Goal: Task Accomplishment & Management: Complete application form

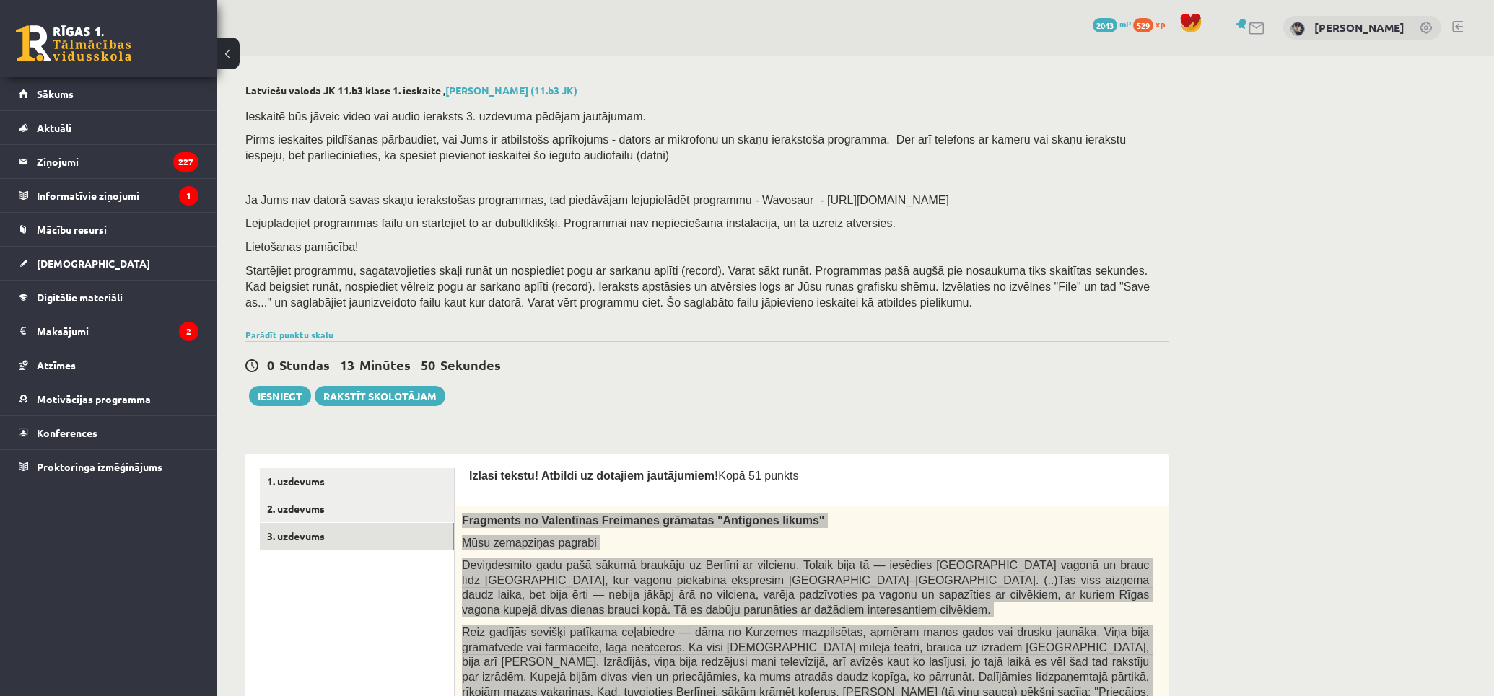
drag, startPoint x: 784, startPoint y: 1313, endPoint x: 1194, endPoint y: 1559, distance: 479.1
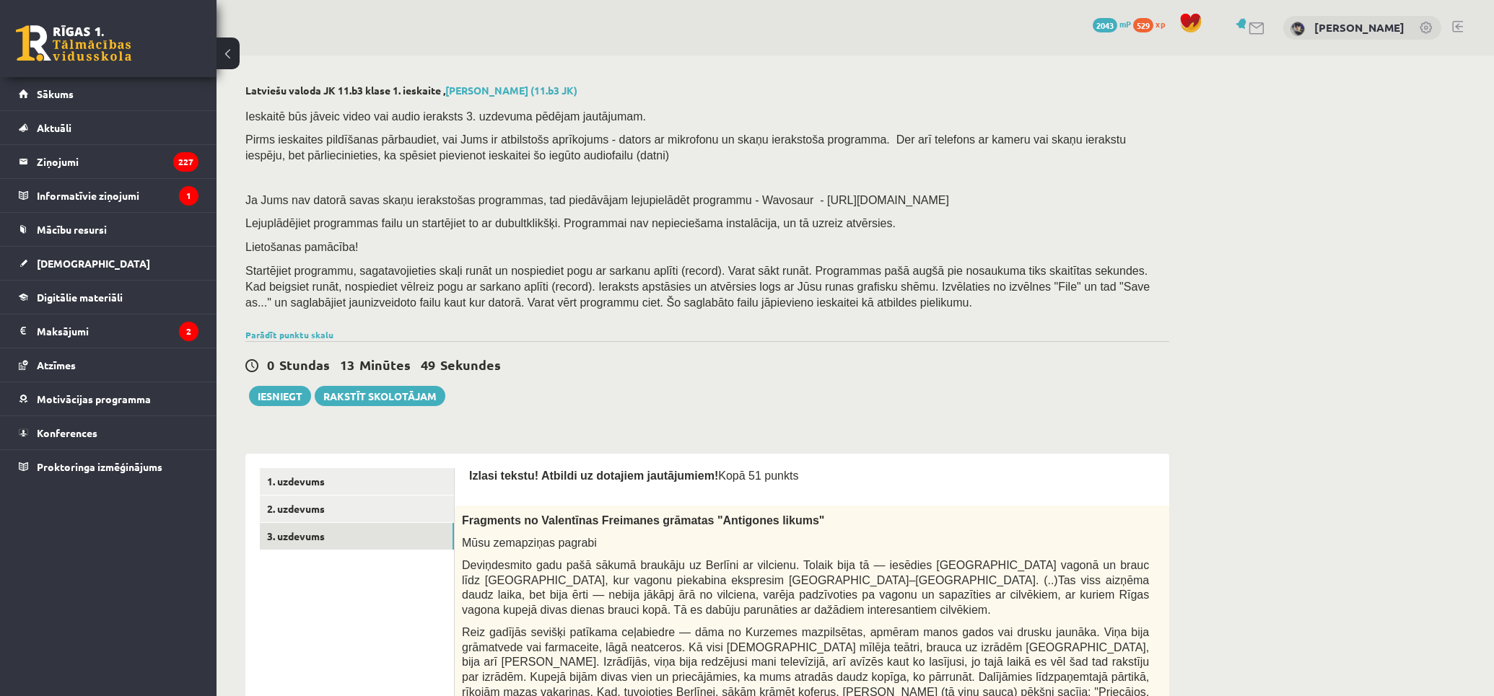
click at [730, 395] on div "0 Stundas 13 Minūtes 49 Sekundes Ieskaite saglabāta! Iesniegt Rakstīt skolotājam" at bounding box center [707, 373] width 924 height 65
drag, startPoint x: 244, startPoint y: 89, endPoint x: 320, endPoint y: 97, distance: 76.2
copy h2 "Latviešu valoda"
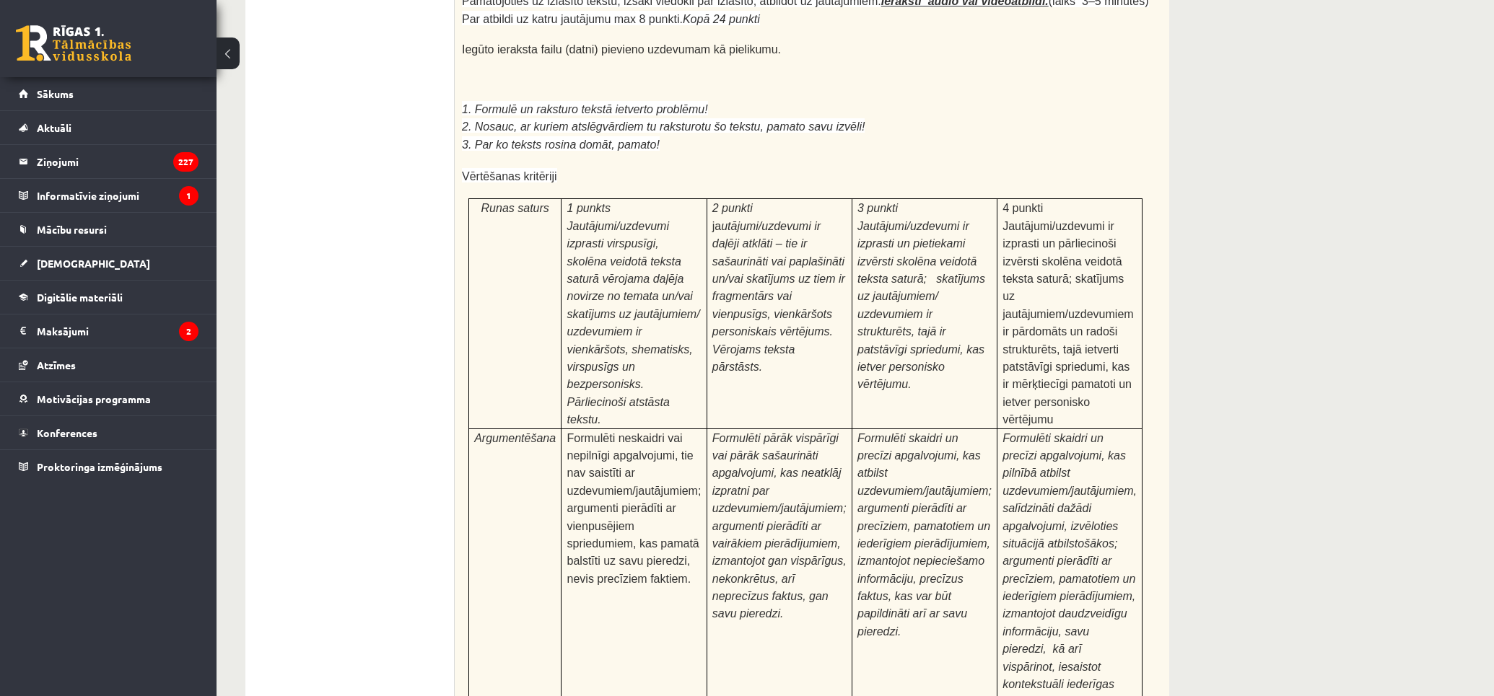
scroll to position [4362, 0]
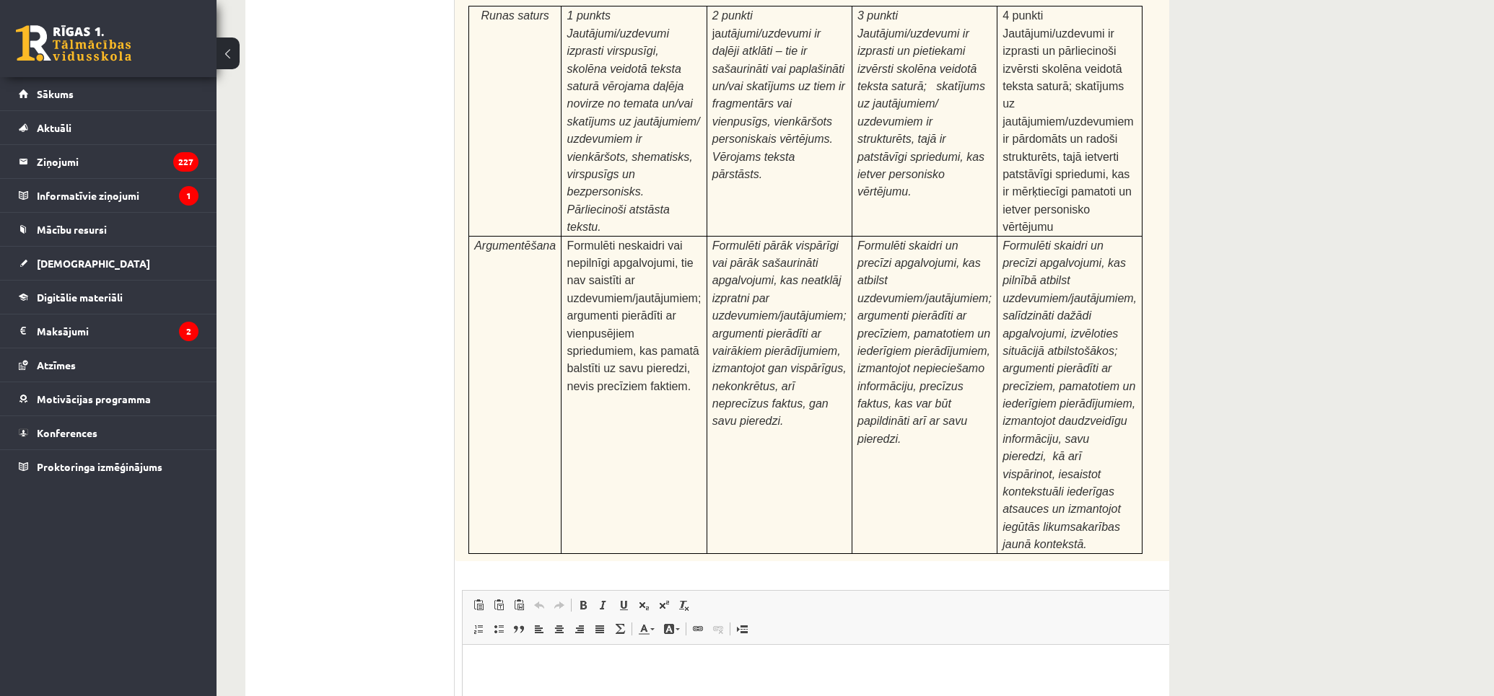
type input "**********"
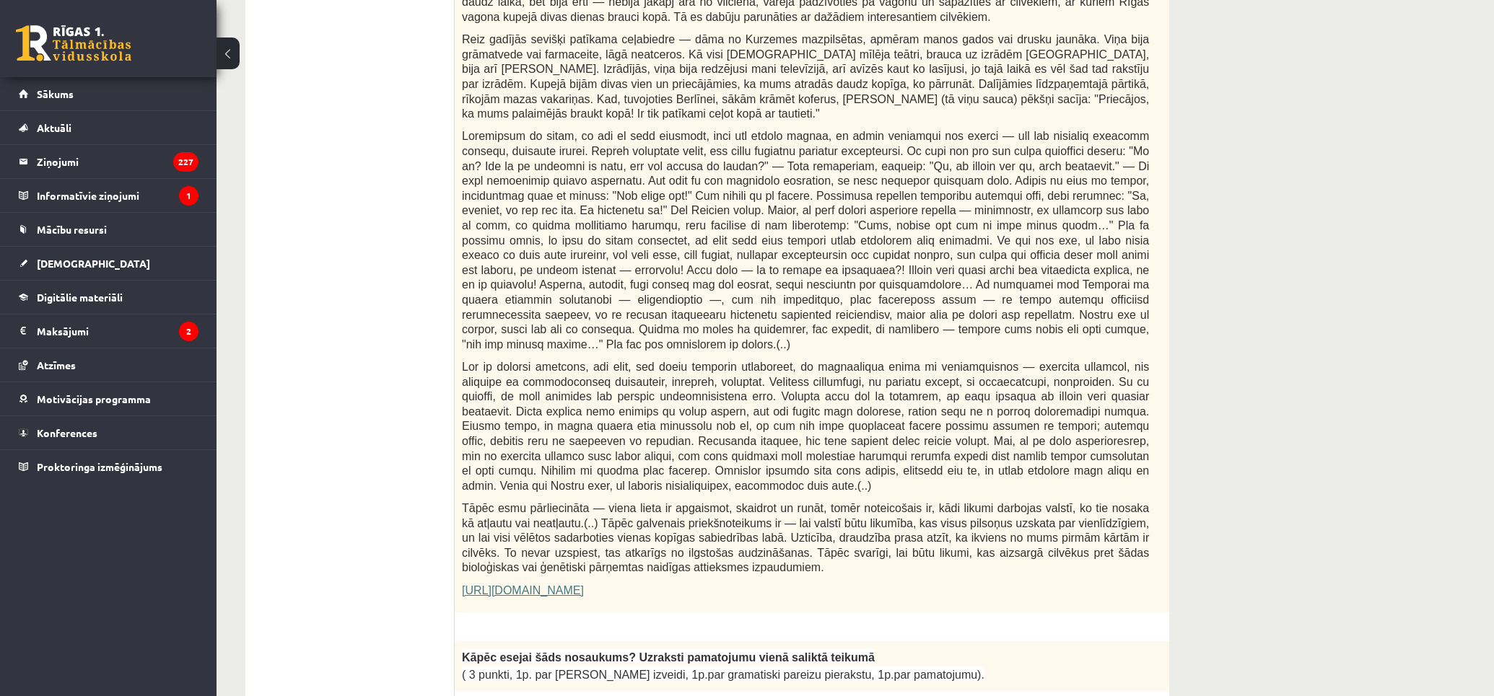
scroll to position [0, 0]
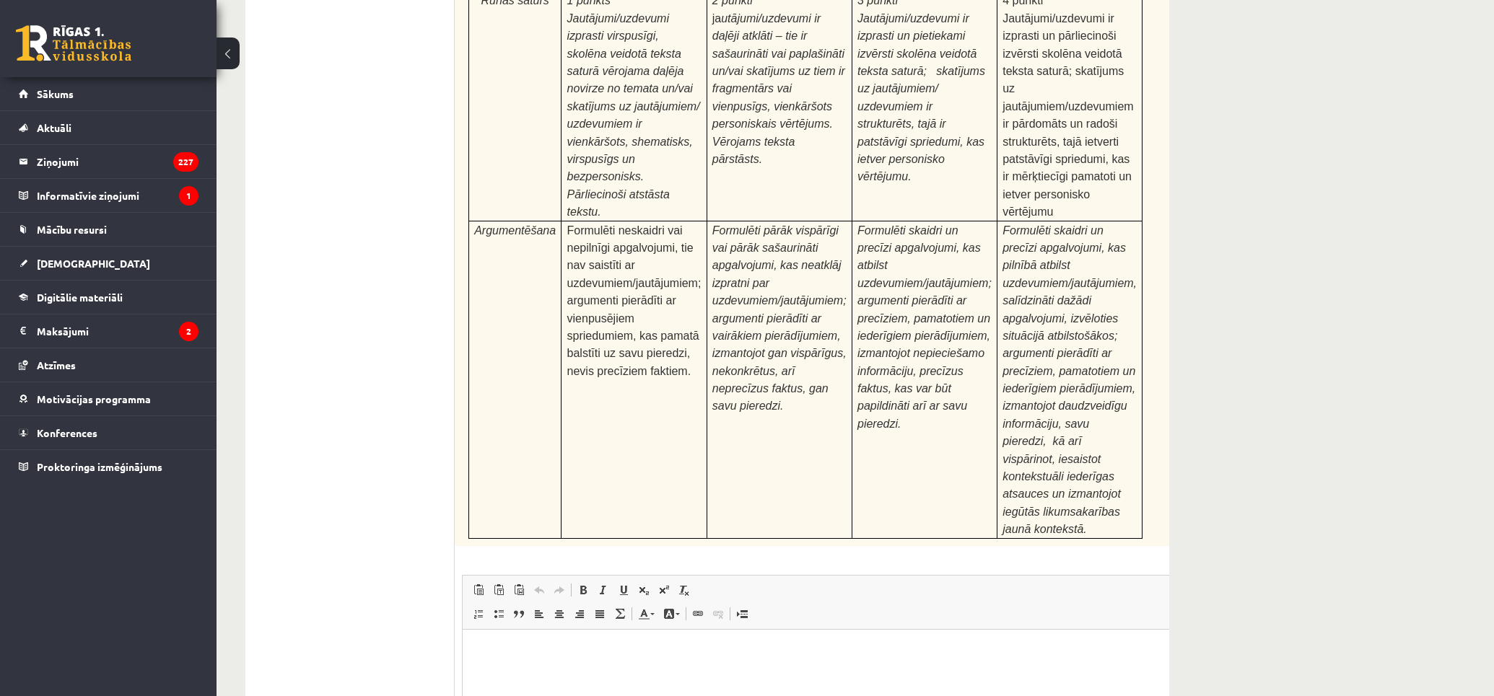
drag, startPoint x: 411, startPoint y: 292, endPoint x: 400, endPoint y: 570, distance: 278.1
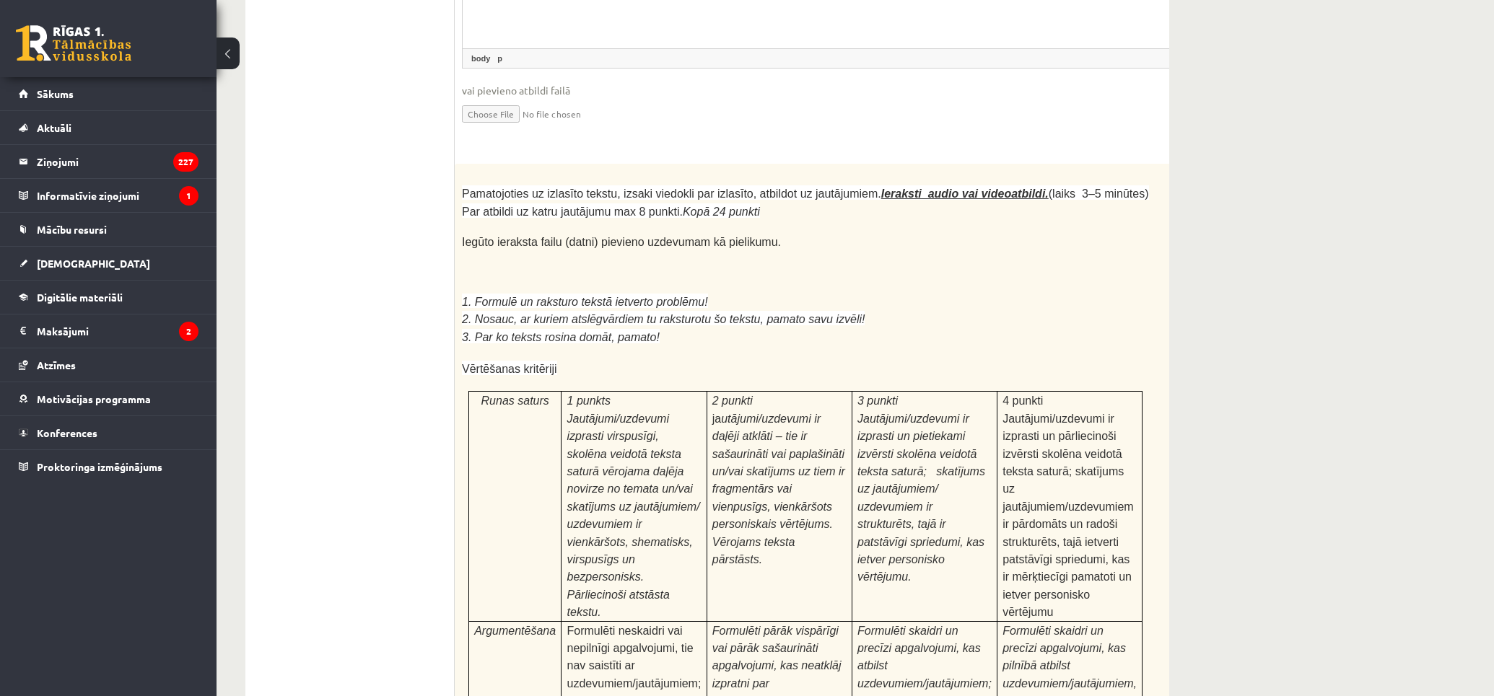
scroll to position [3575, 0]
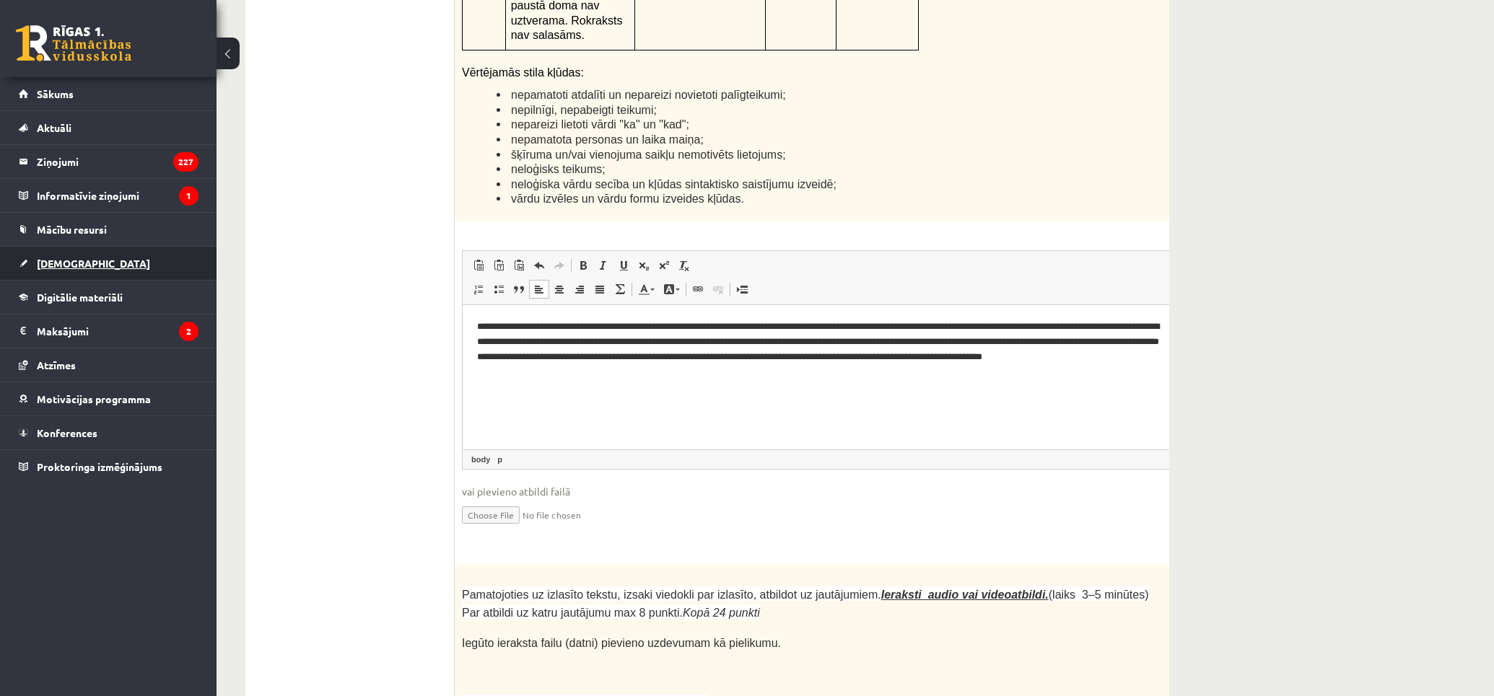
click at [70, 268] on span "[DEMOGRAPHIC_DATA]" at bounding box center [93, 263] width 113 height 13
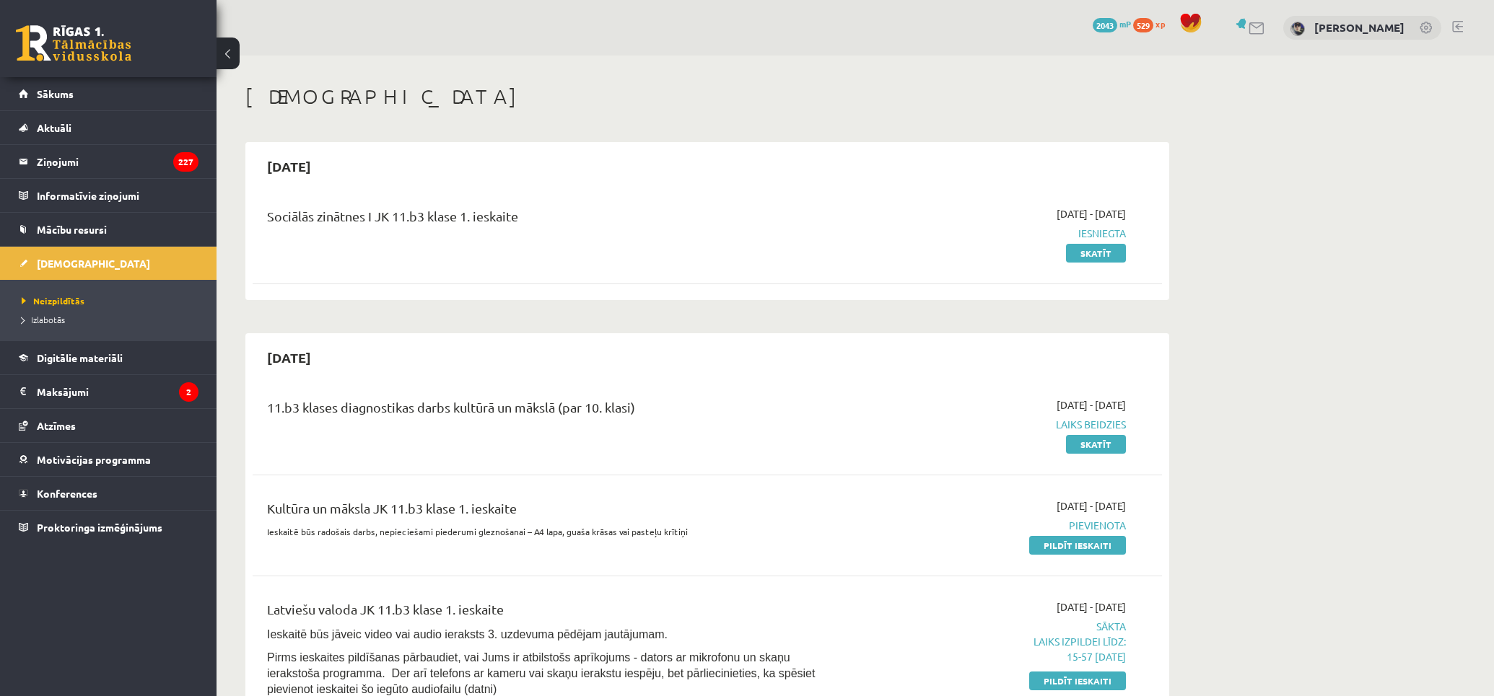
drag, startPoint x: 787, startPoint y: 480, endPoint x: 730, endPoint y: 208, distance: 278.1
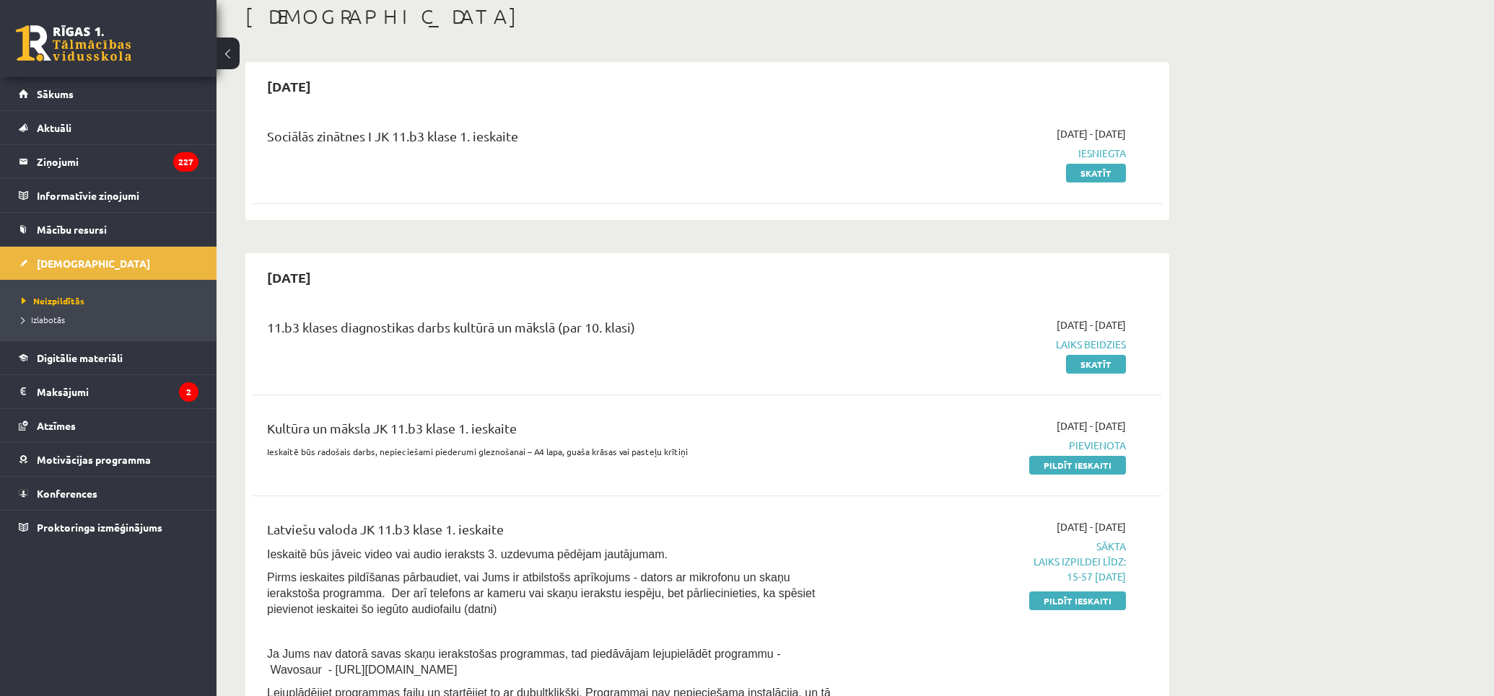
scroll to position [160, 0]
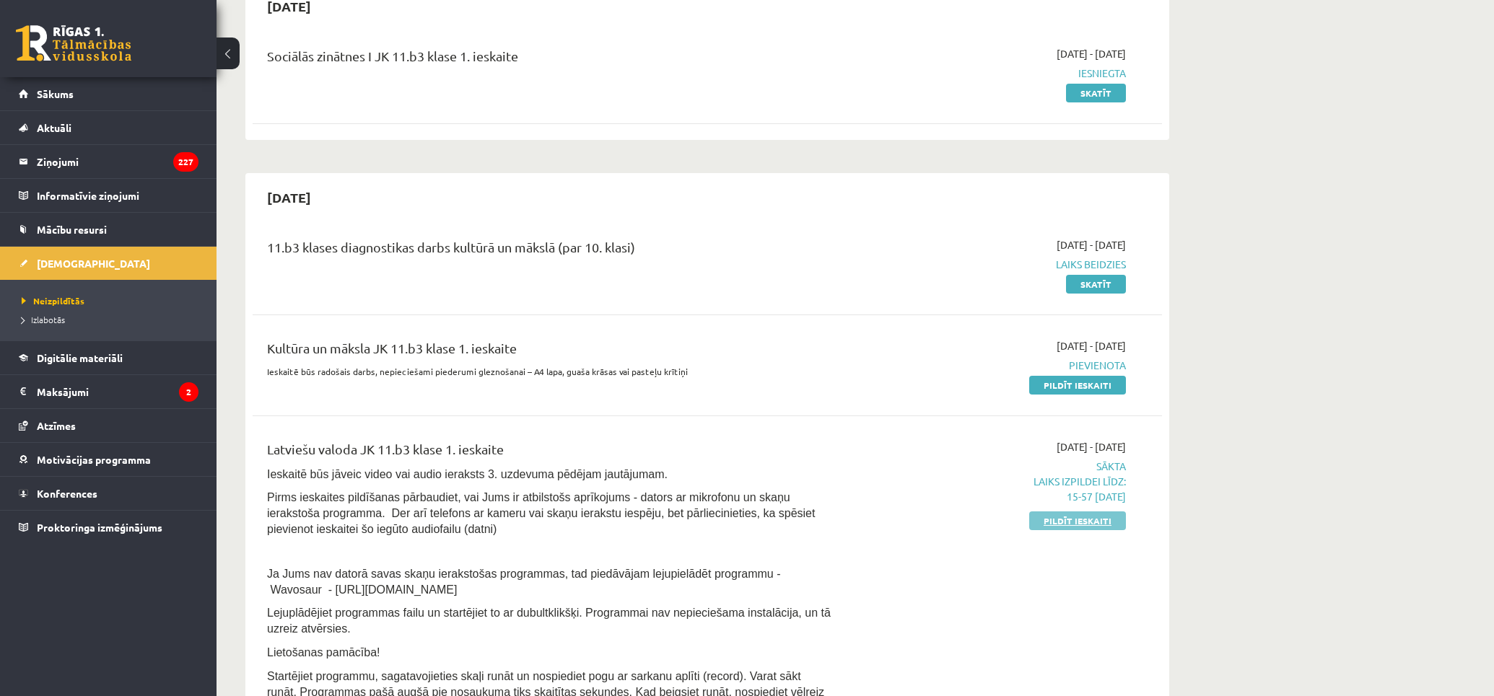
click at [1100, 524] on link "Pildīt ieskaiti" at bounding box center [1077, 521] width 97 height 19
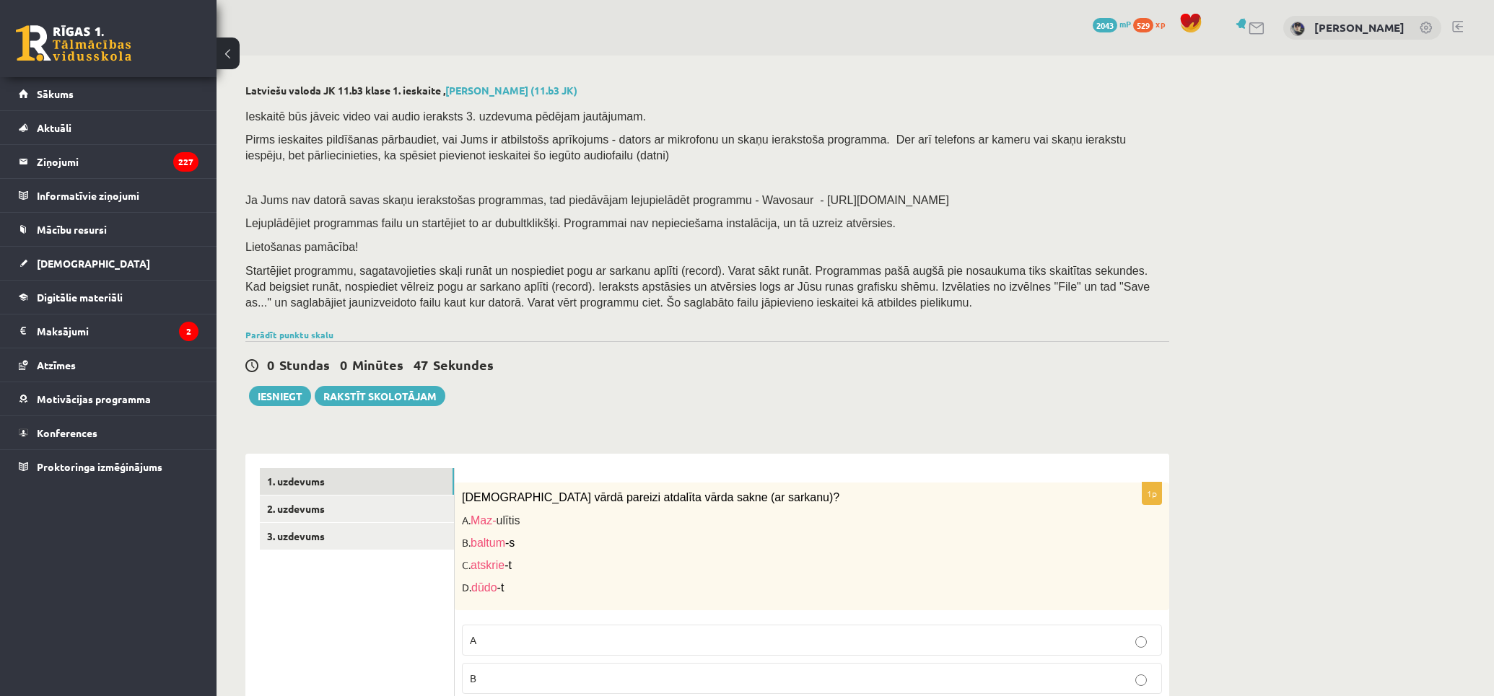
scroll to position [320, 0]
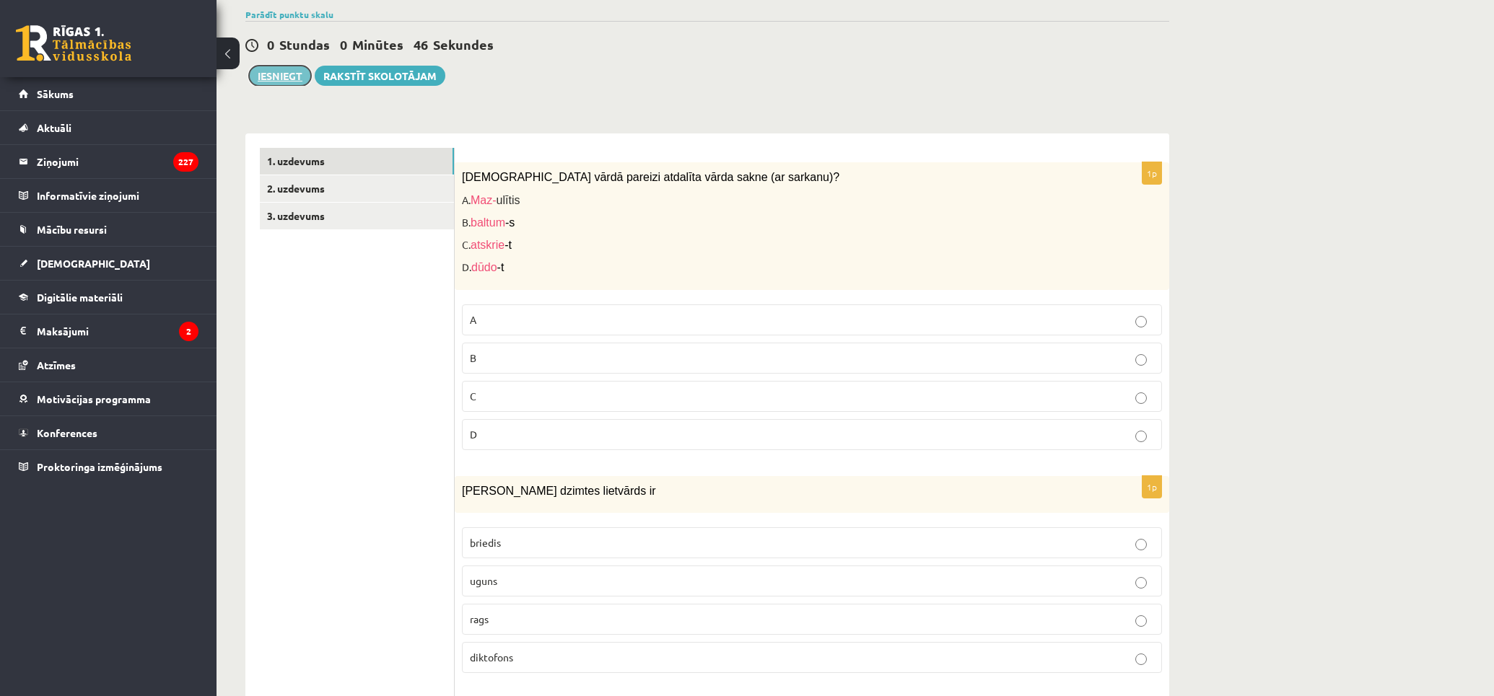
click at [282, 74] on button "Iesniegt" at bounding box center [280, 76] width 62 height 20
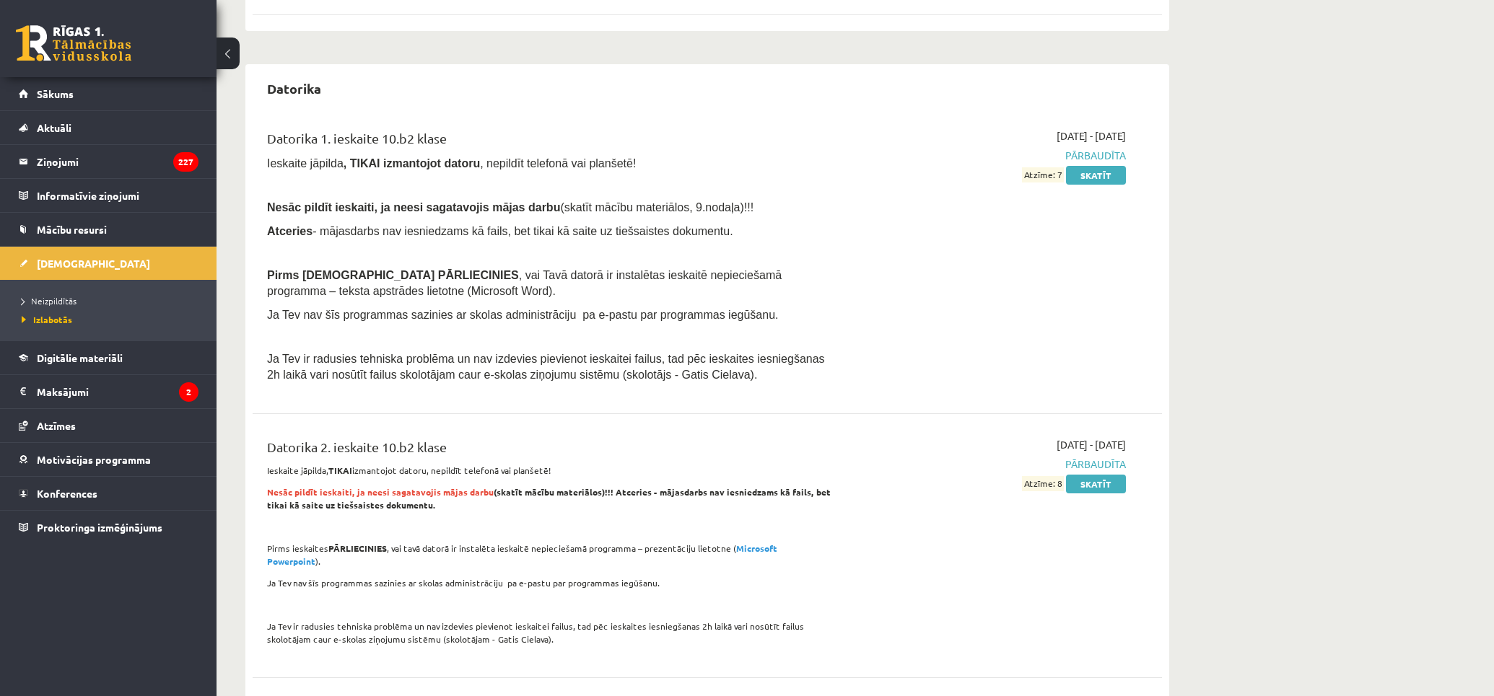
drag, startPoint x: 815, startPoint y: 294, endPoint x: 828, endPoint y: 484, distance: 190.2
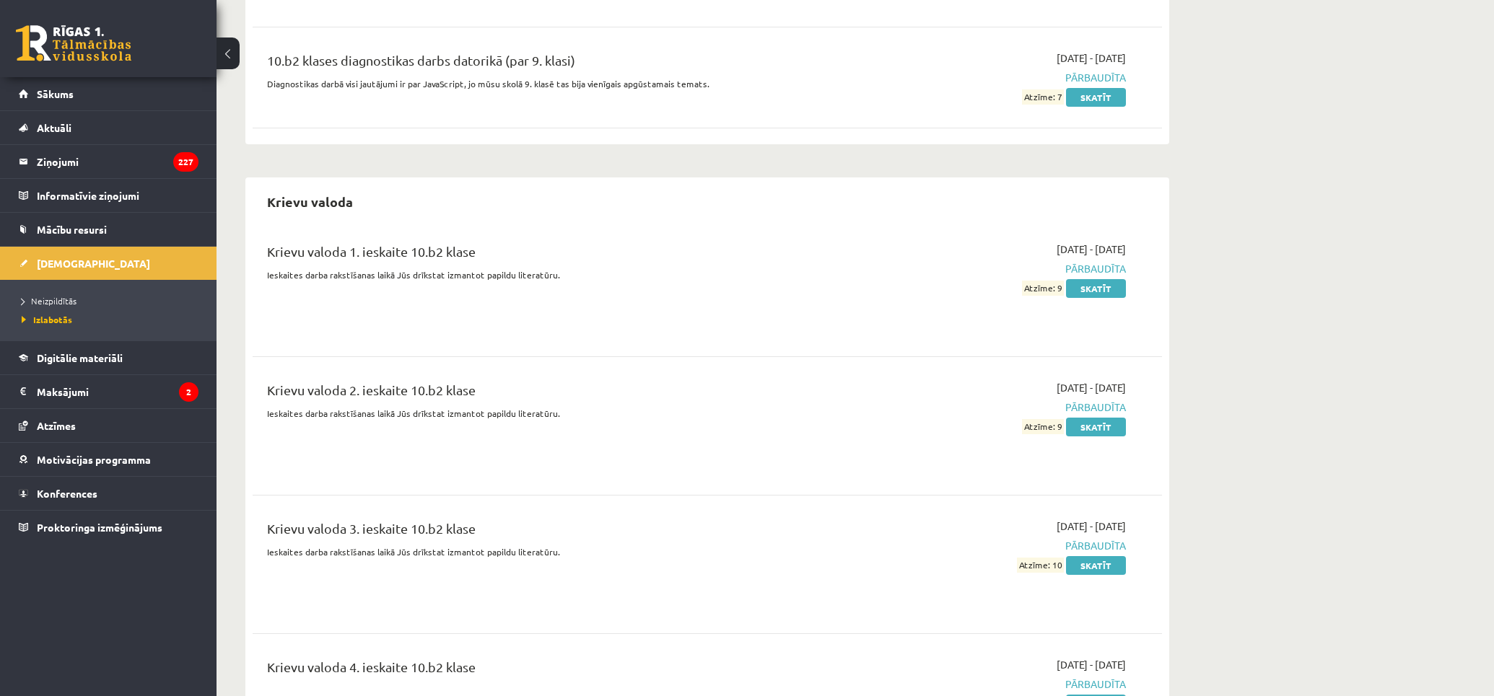
scroll to position [3208, 0]
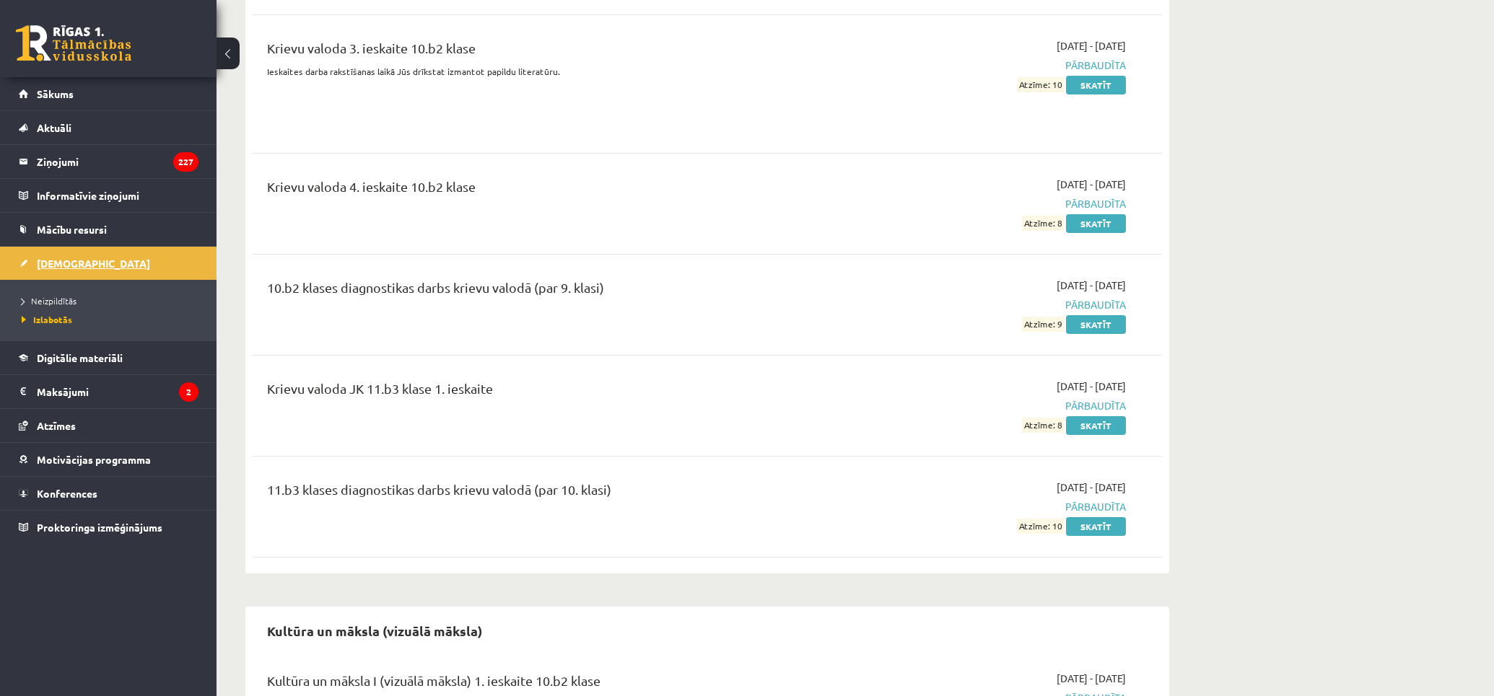
click at [76, 268] on span "[DEMOGRAPHIC_DATA]" at bounding box center [93, 263] width 113 height 13
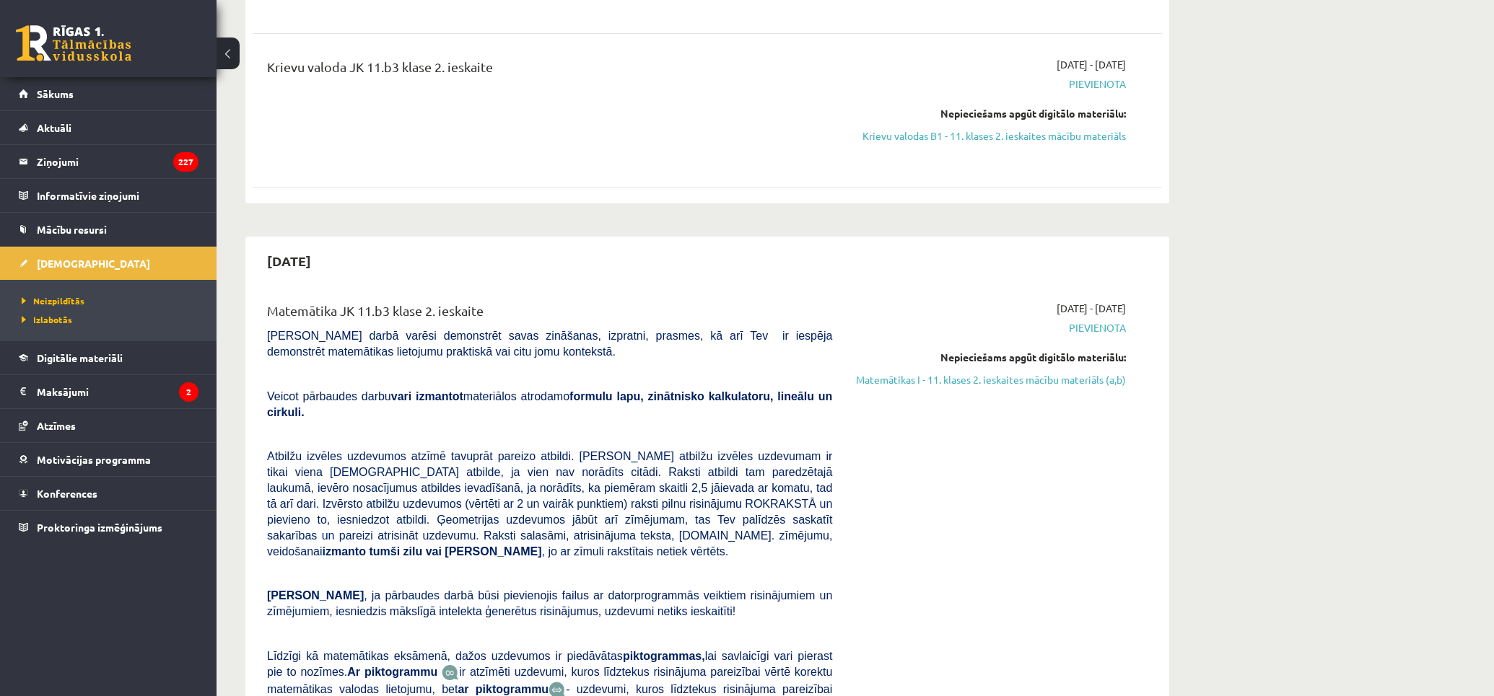
drag, startPoint x: 681, startPoint y: 364, endPoint x: 640, endPoint y: 198, distance: 171.5
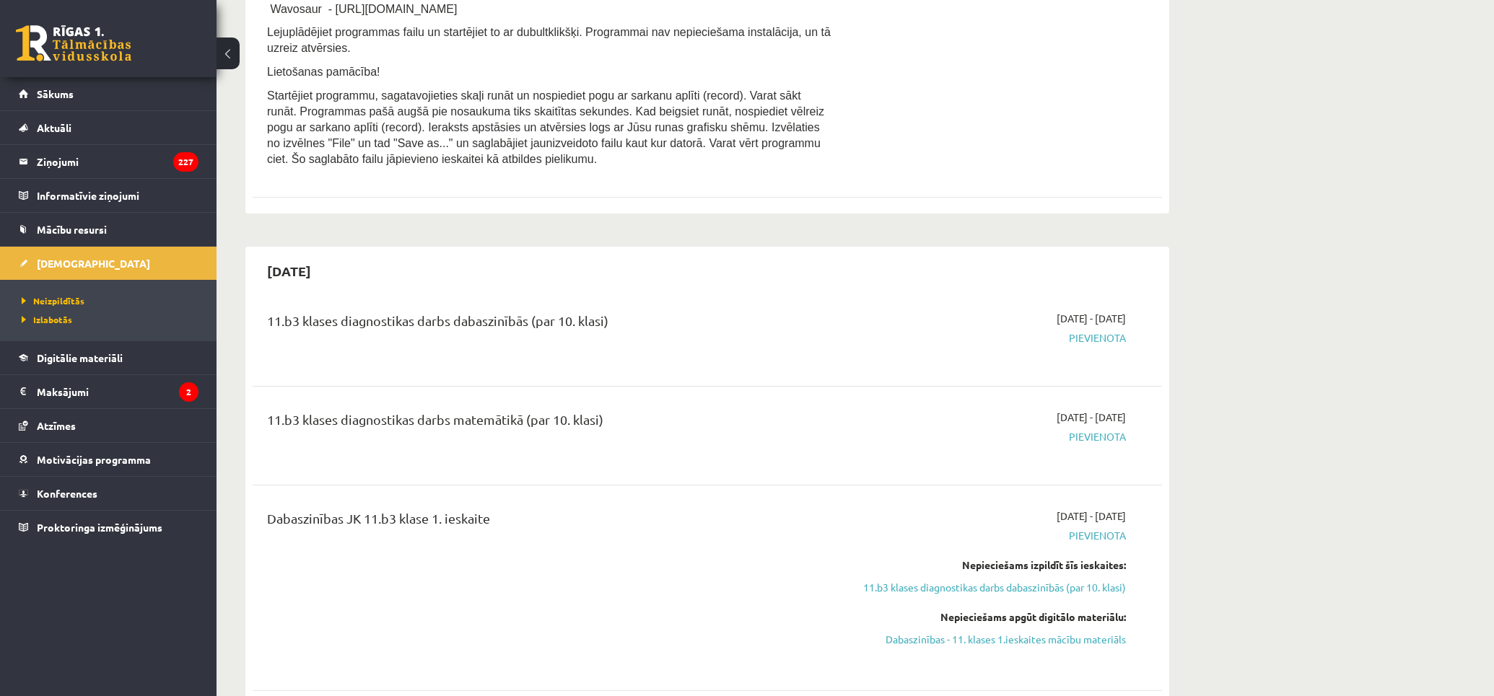
drag, startPoint x: 755, startPoint y: 458, endPoint x: 710, endPoint y: 253, distance: 210.5
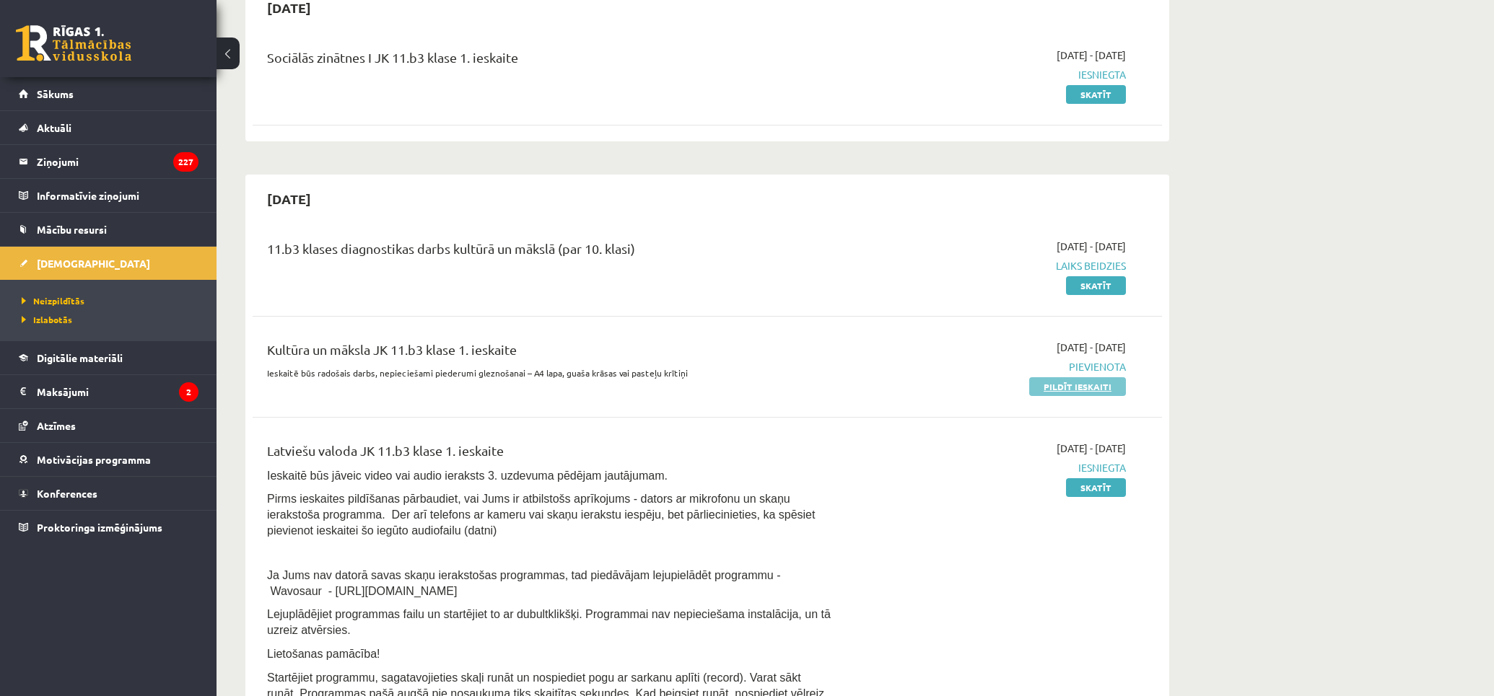
click at [1085, 387] on link "Pildīt ieskaiti" at bounding box center [1077, 386] width 97 height 19
drag, startPoint x: 450, startPoint y: 372, endPoint x: 720, endPoint y: 369, distance: 269.9
click at [705, 368] on p "Ieskaitē būs radošais darbs, nepieciešami piederumi gleznošanai – A4 lapa, guaš…" at bounding box center [549, 373] width 565 height 13
click at [730, 370] on p "Ieskaitē būs radošais darbs, nepieciešami piederumi gleznošanai – A4 lapa, guaš…" at bounding box center [549, 373] width 565 height 13
drag, startPoint x: 690, startPoint y: 377, endPoint x: 624, endPoint y: 382, distance: 66.6
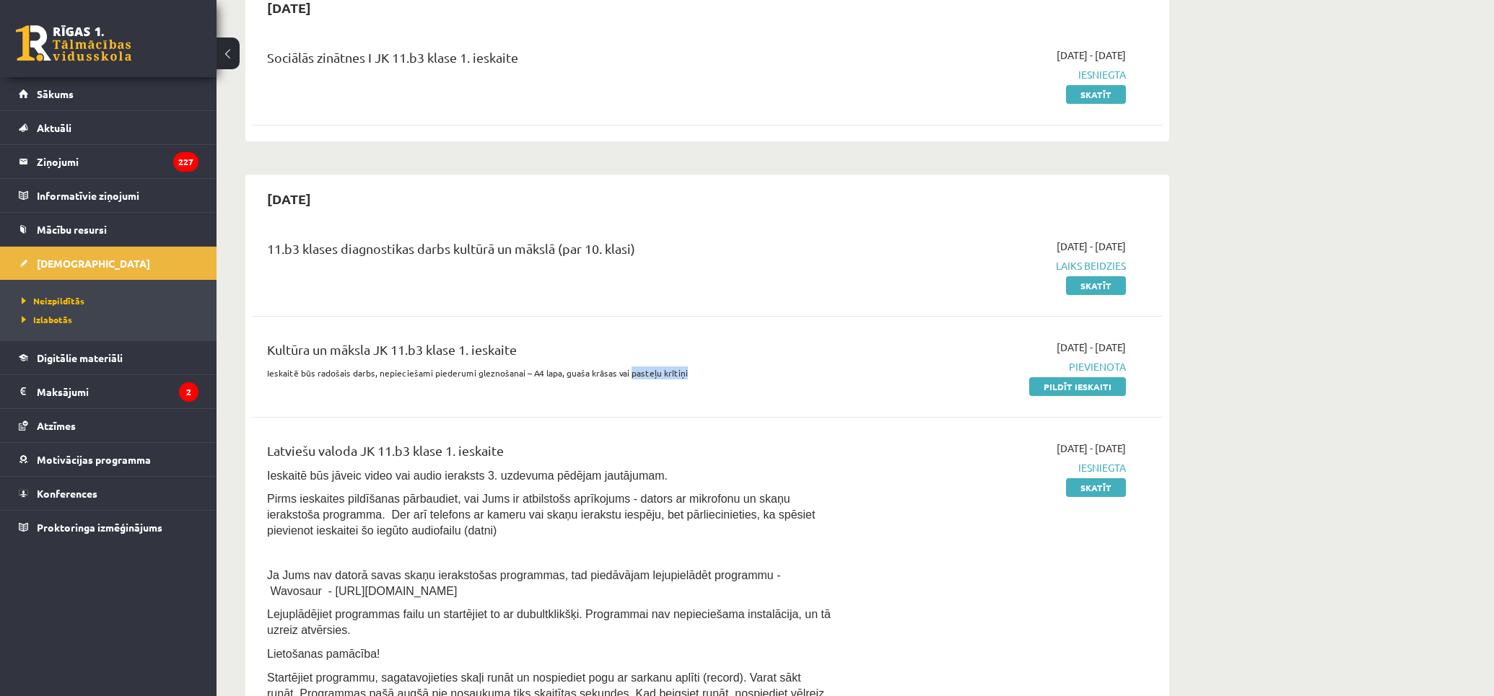
click at [624, 382] on div "Kultūra un māksla JK 11.b3 klase 1. ieskaite Ieskaitē būs radošais darbs, nepie…" at bounding box center [549, 367] width 587 height 54
click at [711, 390] on div "Kultūra un māksla JK 11.b3 klase 1. ieskaite Ieskaitē būs radošais darbs, nepie…" at bounding box center [549, 367] width 587 height 54
drag, startPoint x: 686, startPoint y: 370, endPoint x: 528, endPoint y: 393, distance: 160.3
click at [528, 393] on div "Kultūra un māksla JK 11.b3 klase 1. ieskaite Ieskaitē būs radošais darbs, nepie…" at bounding box center [549, 367] width 587 height 54
drag, startPoint x: 269, startPoint y: 374, endPoint x: 292, endPoint y: 369, distance: 22.8
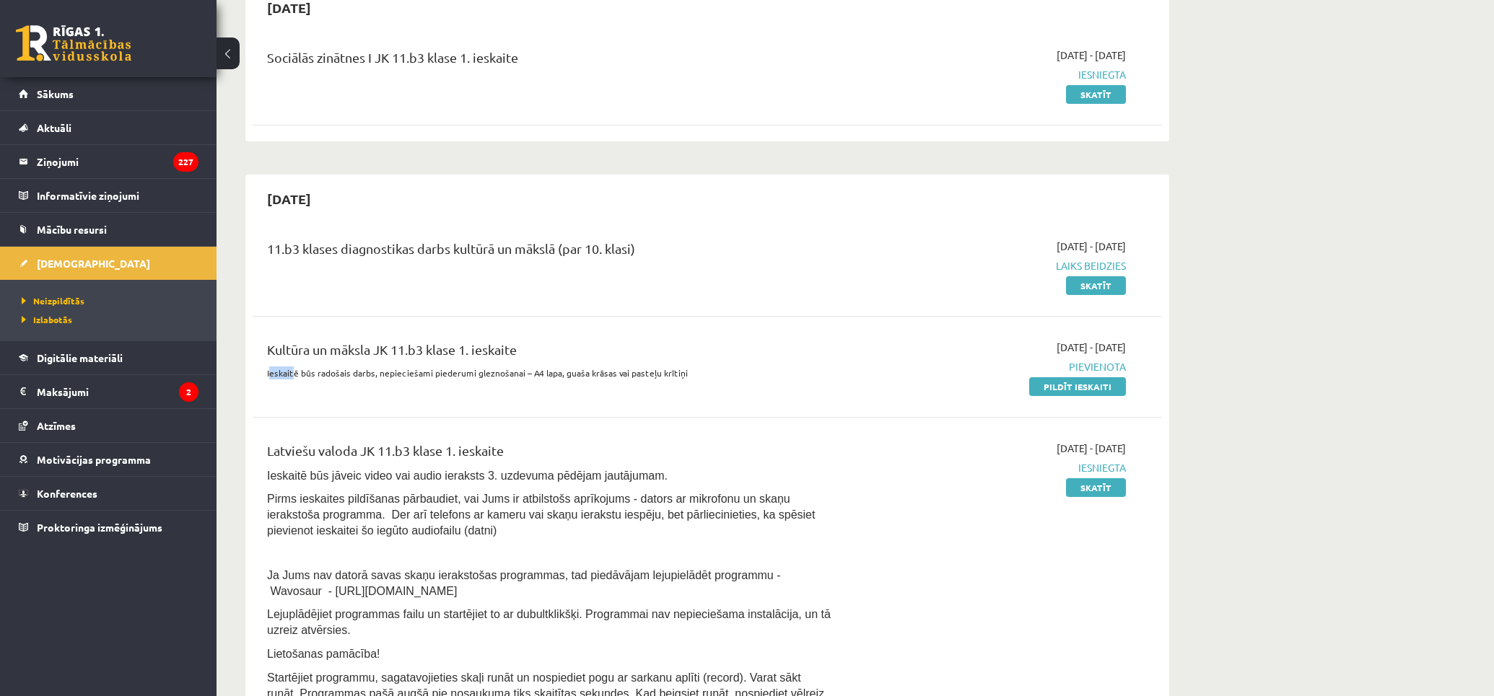
click at [292, 369] on p "Ieskaitē būs radošais darbs, nepieciešami piederumi gleznošanai – A4 lapa, guaš…" at bounding box center [549, 373] width 565 height 13
click at [302, 377] on p "Ieskaitē būs radošais darbs, nepieciešami piederumi gleznošanai – A4 lapa, guaš…" at bounding box center [549, 373] width 565 height 13
drag, startPoint x: 261, startPoint y: 374, endPoint x: 701, endPoint y: 379, distance: 441.0
click at [701, 379] on div "Kultūra un māksla JK 11.b3 klase 1. ieskaite Ieskaitē būs radošais darbs, nepie…" at bounding box center [549, 367] width 587 height 54
copy p "Ieskaitē būs radošais darbs, nepieciešami piederumi gleznošanai – A4 lapa, guaš…"
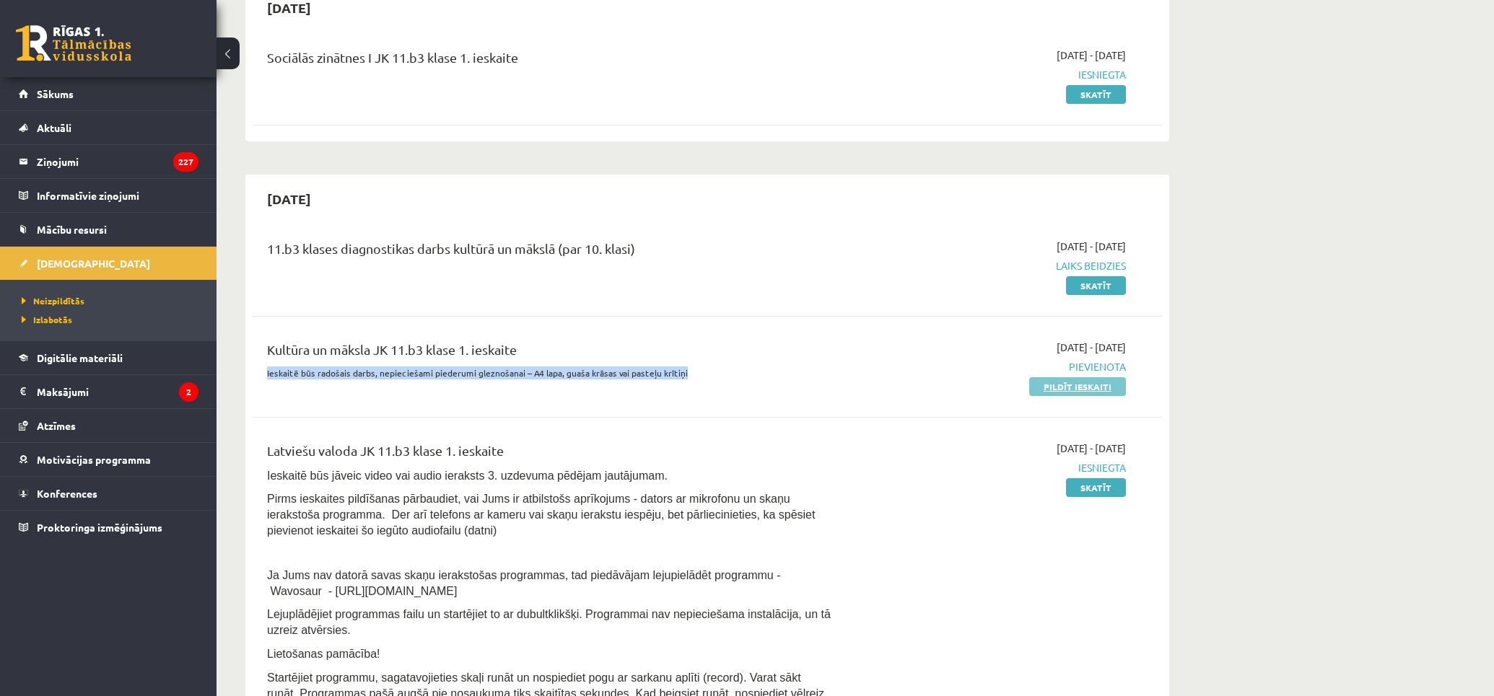
click at [1088, 393] on link "Pildīt ieskaiti" at bounding box center [1077, 386] width 97 height 19
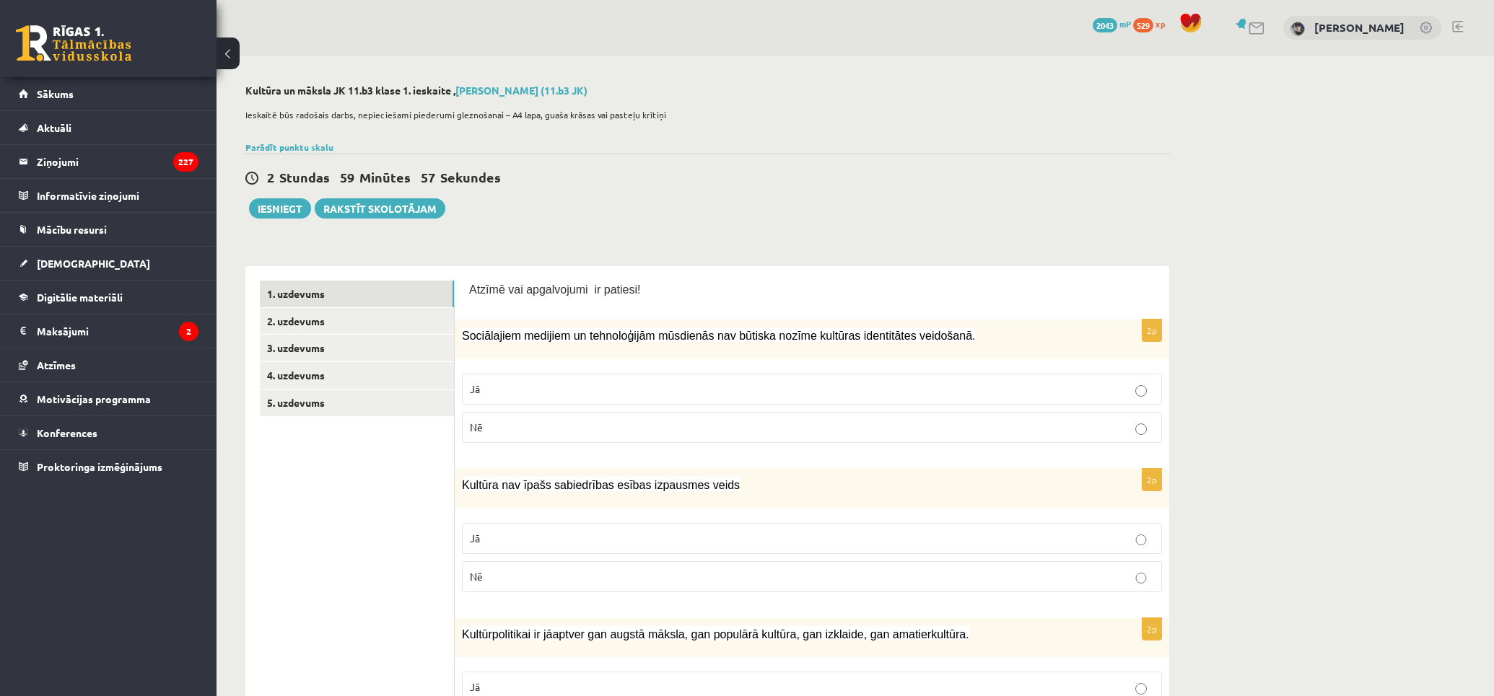
drag, startPoint x: 381, startPoint y: 290, endPoint x: 409, endPoint y: 157, distance: 135.7
click at [350, 322] on link "2. uzdevums" at bounding box center [357, 321] width 194 height 27
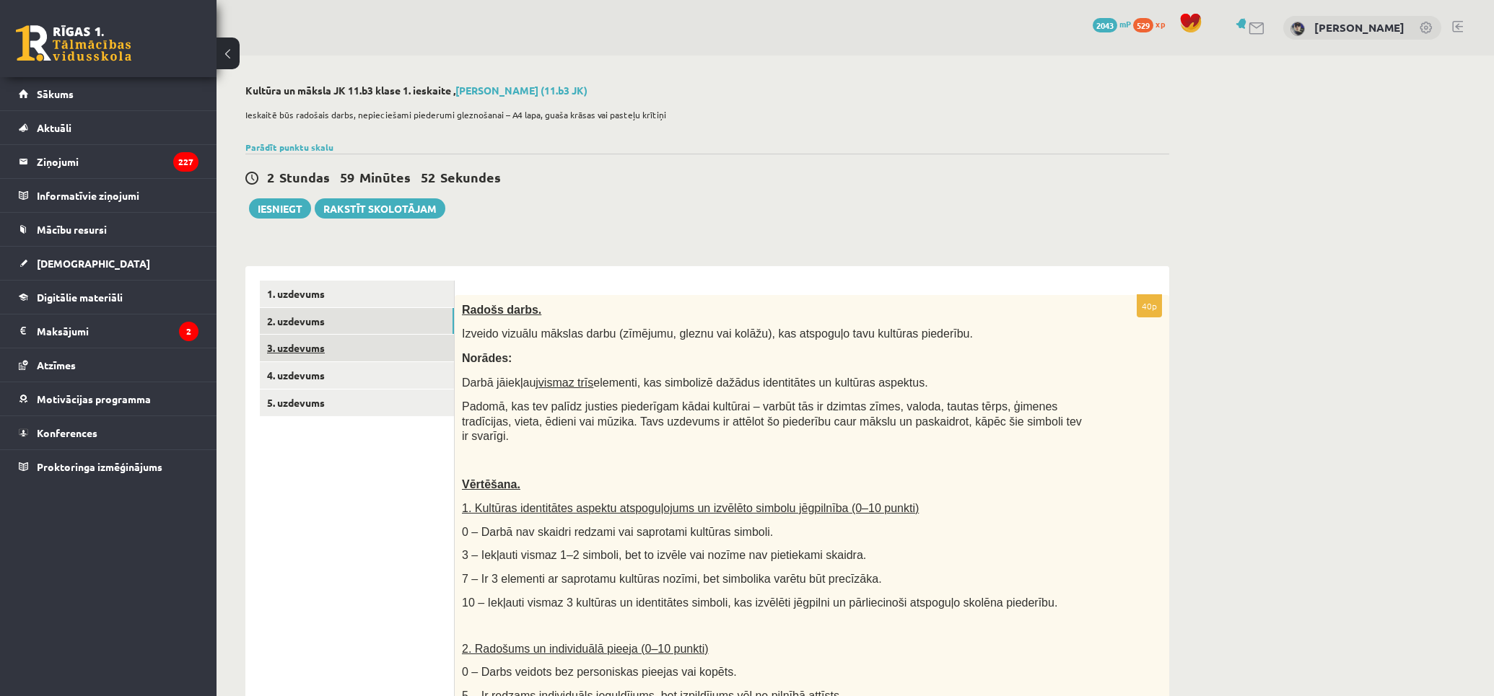
click at [356, 344] on link "3. uzdevums" at bounding box center [357, 348] width 194 height 27
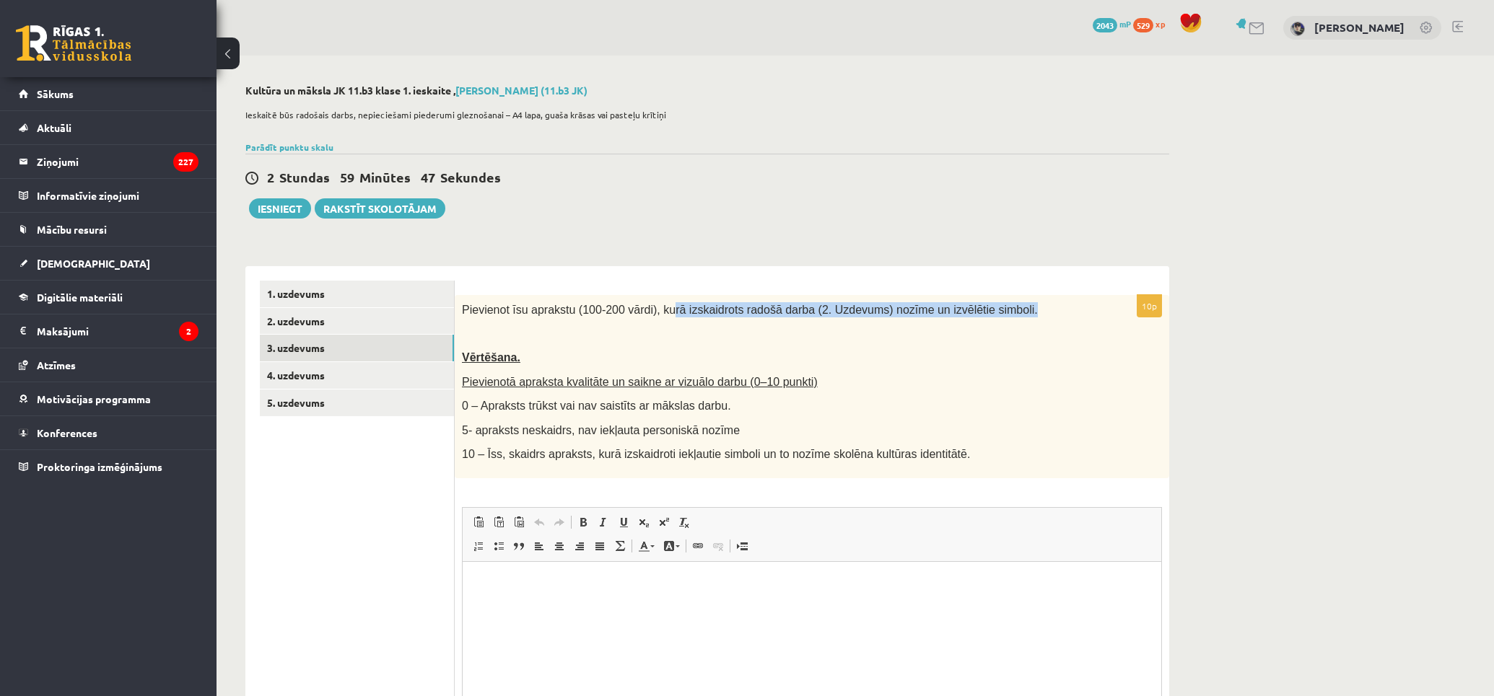
drag, startPoint x: 655, startPoint y: 309, endPoint x: 992, endPoint y: 307, distance: 337.0
click at [992, 307] on p "Pievienot īsu aprakstu (100-200 vārdi), kurā izskaidrots radošā darba (2. Uzdev…" at bounding box center [776, 309] width 628 height 15
click at [999, 310] on p "Pievienot īsu aprakstu (100-200 vārdi), kurā izskaidrots radošā darba (2. Uzdev…" at bounding box center [776, 309] width 628 height 15
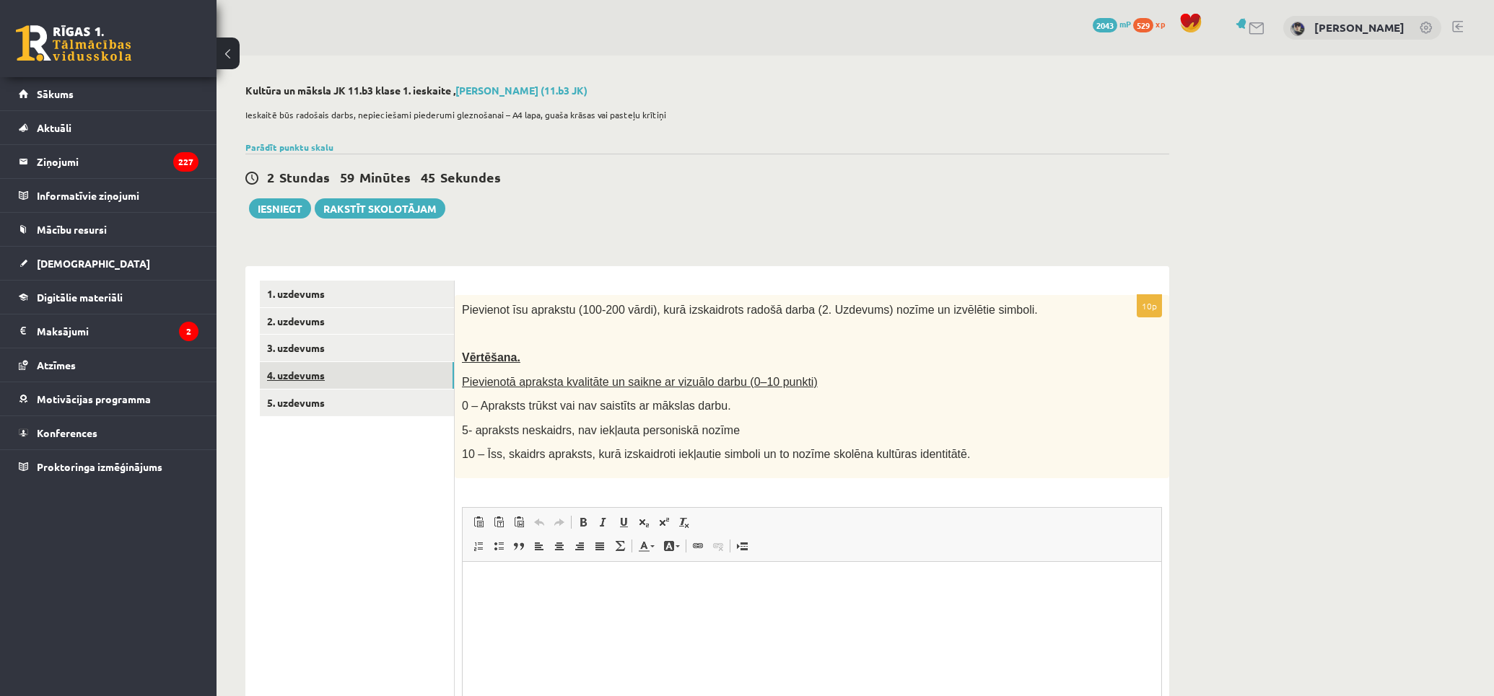
click at [369, 380] on link "4. uzdevums" at bounding box center [357, 375] width 194 height 27
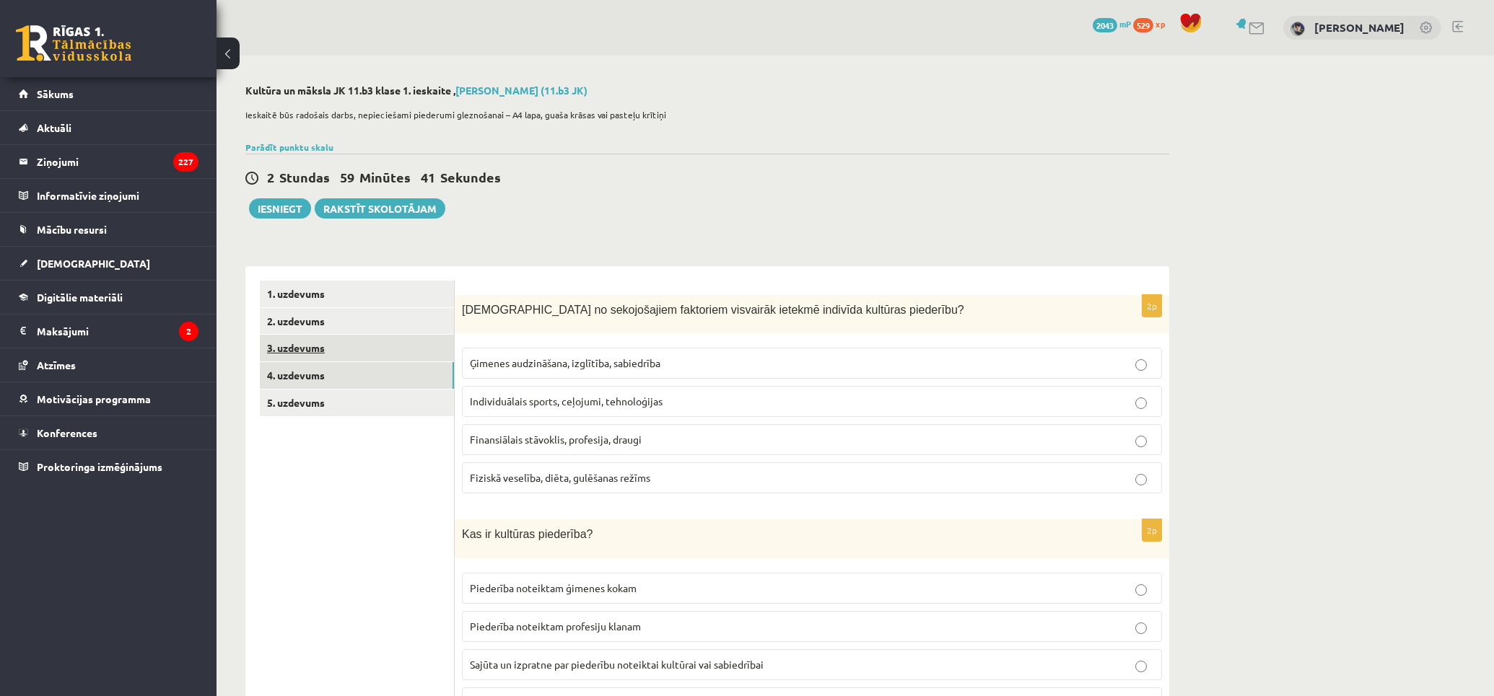
drag, startPoint x: 388, startPoint y: 370, endPoint x: 388, endPoint y: 356, distance: 14.4
drag, startPoint x: 539, startPoint y: 312, endPoint x: 857, endPoint y: 305, distance: 317.6
click at [811, 298] on div "[DEMOGRAPHIC_DATA] no sekojošajiem faktoriem visvairāk ietekmē indivīda kultūra…" at bounding box center [812, 314] width 714 height 39
click at [857, 306] on p "[DEMOGRAPHIC_DATA] no sekojošajiem faktoriem visvairāk ietekmē indivīda kultūra…" at bounding box center [776, 309] width 628 height 15
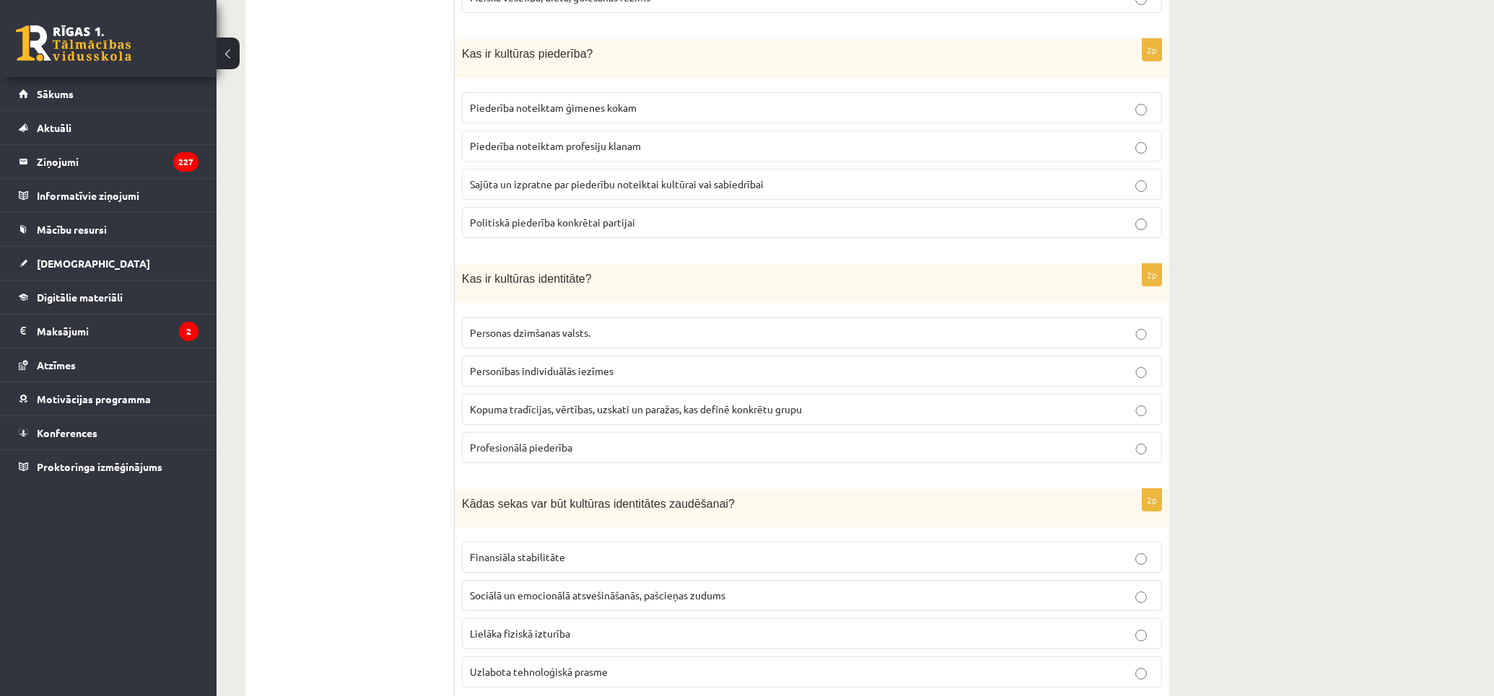
scroll to position [561, 0]
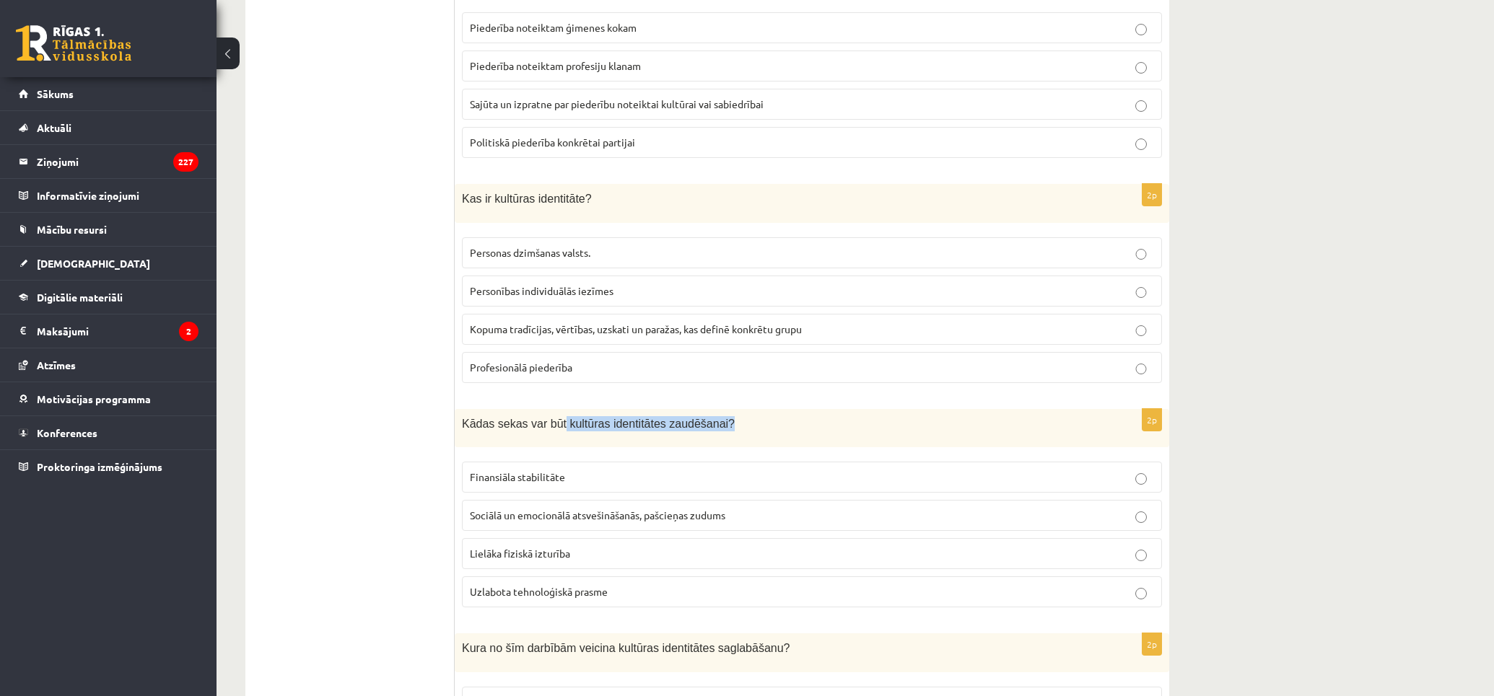
drag, startPoint x: 671, startPoint y: 422, endPoint x: 561, endPoint y: 426, distance: 109.8
click at [551, 428] on p "Kādas sekas var būt kultūras identitātes zaudēšanai?" at bounding box center [776, 423] width 628 height 15
click at [841, 421] on p "Kādas sekas var būt kultūras identitātes zaudēšanai?" at bounding box center [776, 423] width 628 height 15
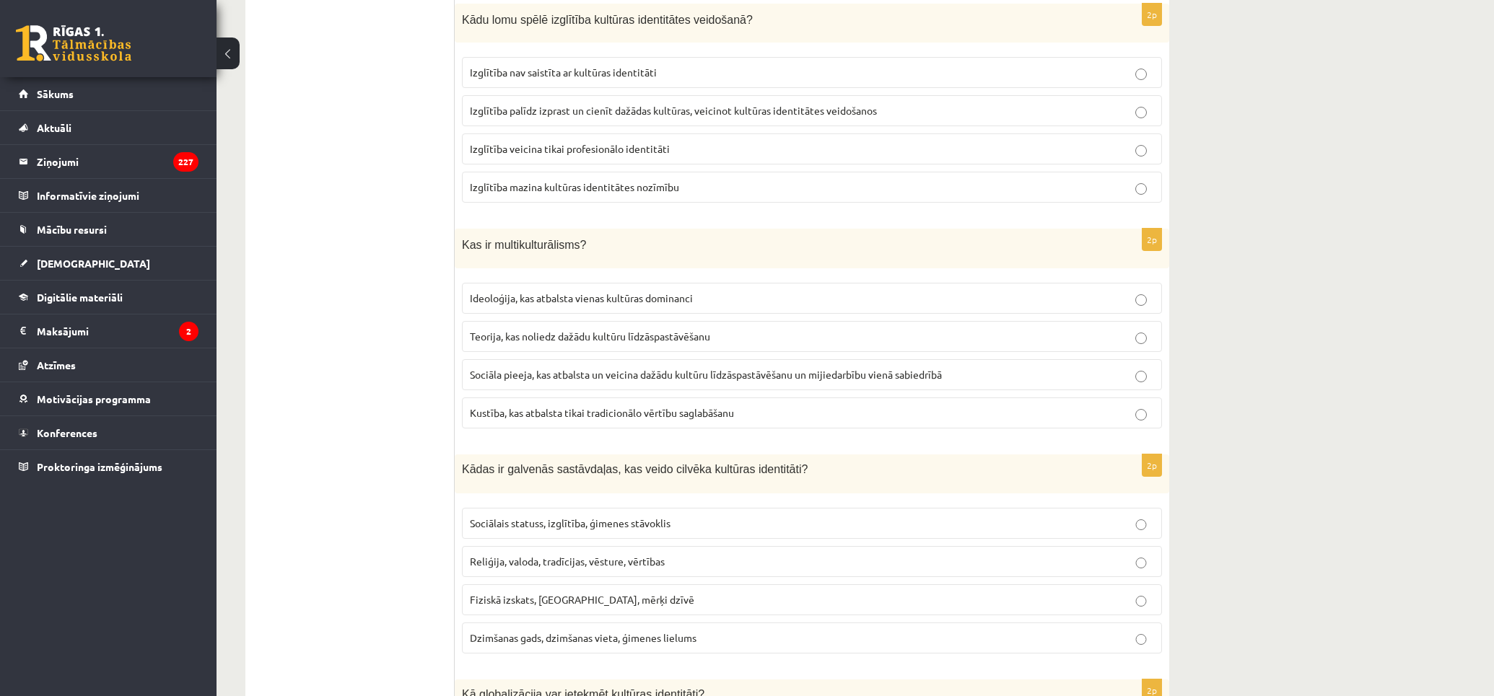
scroll to position [0, 0]
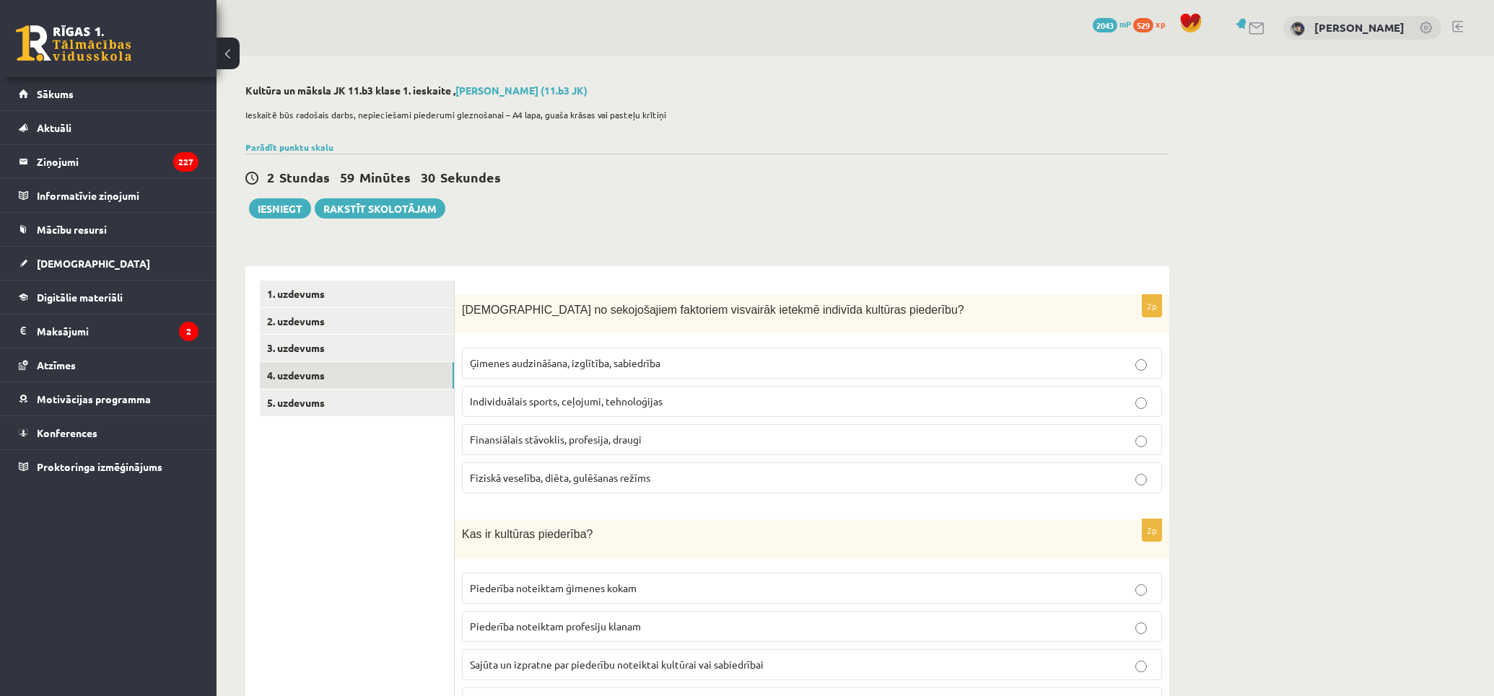
drag, startPoint x: 388, startPoint y: 271, endPoint x: 388, endPoint y: 257, distance: 14.4
click at [313, 413] on link "5. uzdevums" at bounding box center [357, 403] width 194 height 27
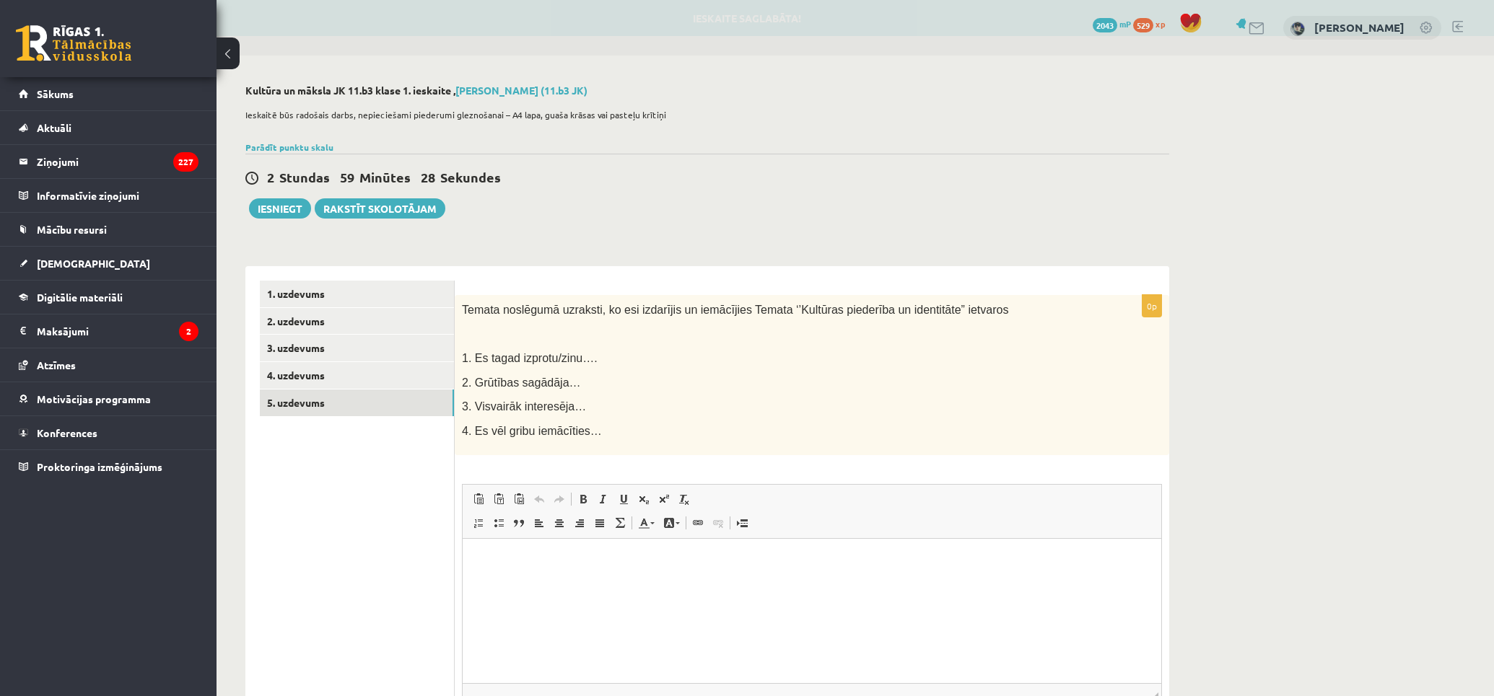
drag, startPoint x: 587, startPoint y: 363, endPoint x: 503, endPoint y: 308, distance: 100.7
click at [443, 290] on div "**********" at bounding box center [707, 532] width 924 height 533
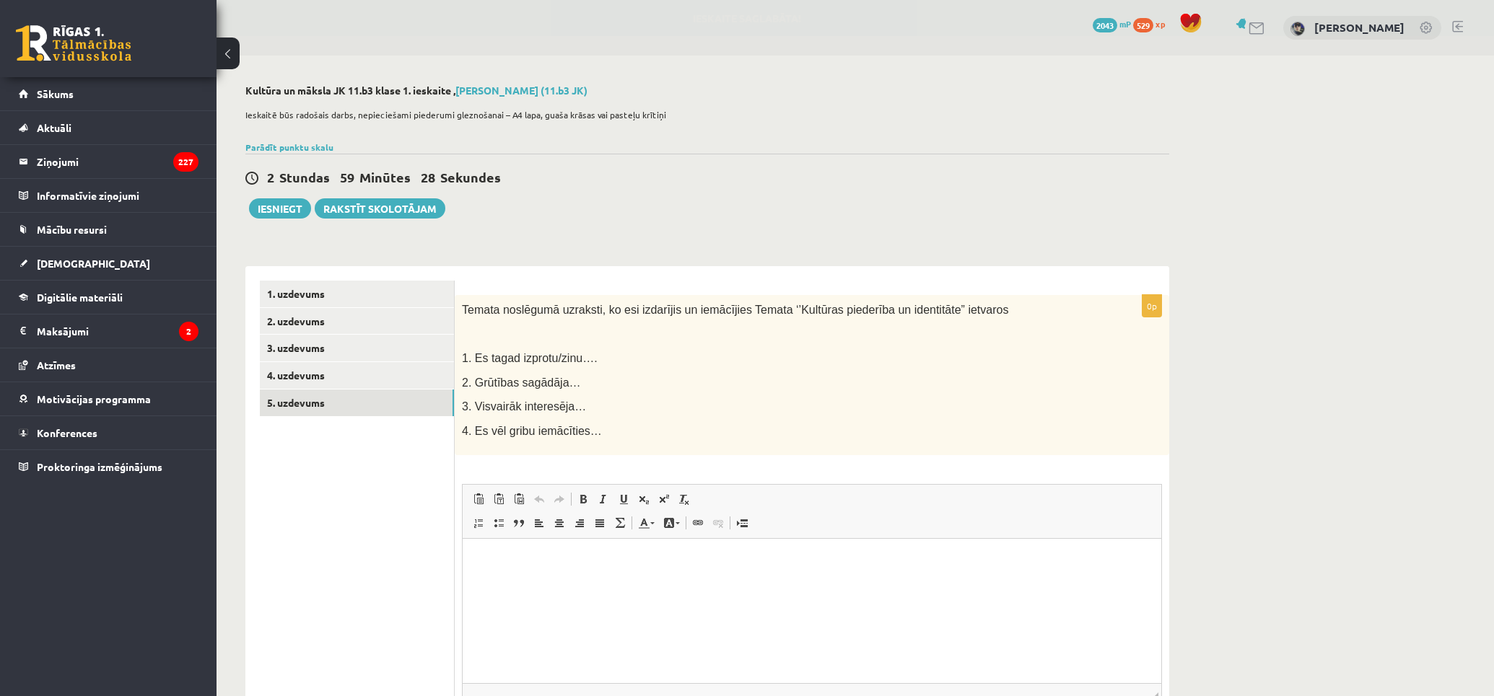
click at [646, 356] on p "1. Es tagad izprotu/zinu…." at bounding box center [776, 358] width 628 height 15
click at [592, 429] on p "4. Es vēl gribu iemācīties…" at bounding box center [776, 431] width 628 height 15
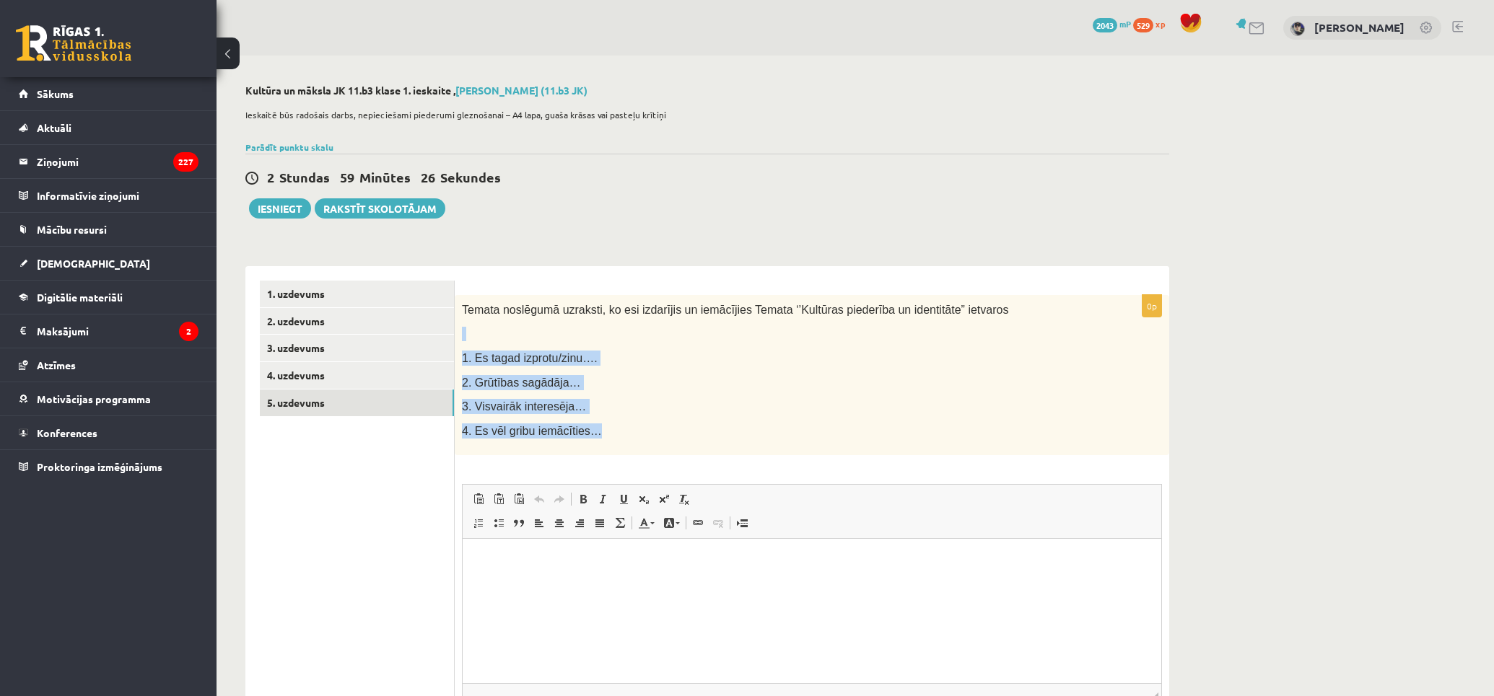
drag, startPoint x: 592, startPoint y: 438, endPoint x: 474, endPoint y: 332, distance: 158.9
click at [455, 318] on div "Temata noslēgumā uzraksti, ko esi izdarījis un iemācījies Temata ‘’Kultūras pie…" at bounding box center [812, 375] width 714 height 161
click at [730, 378] on p "2. Grūtības sagādāja…" at bounding box center [776, 382] width 628 height 15
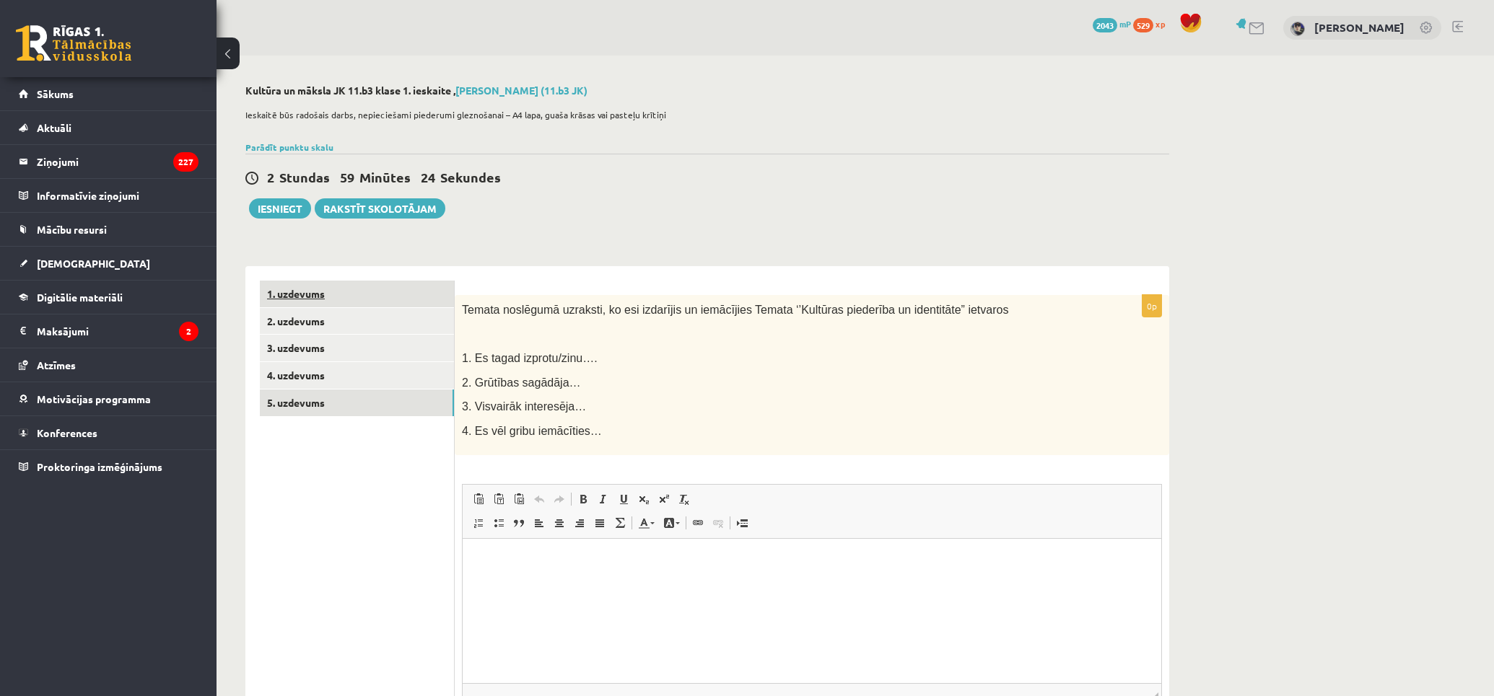
click at [359, 303] on link "1. uzdevums" at bounding box center [357, 294] width 194 height 27
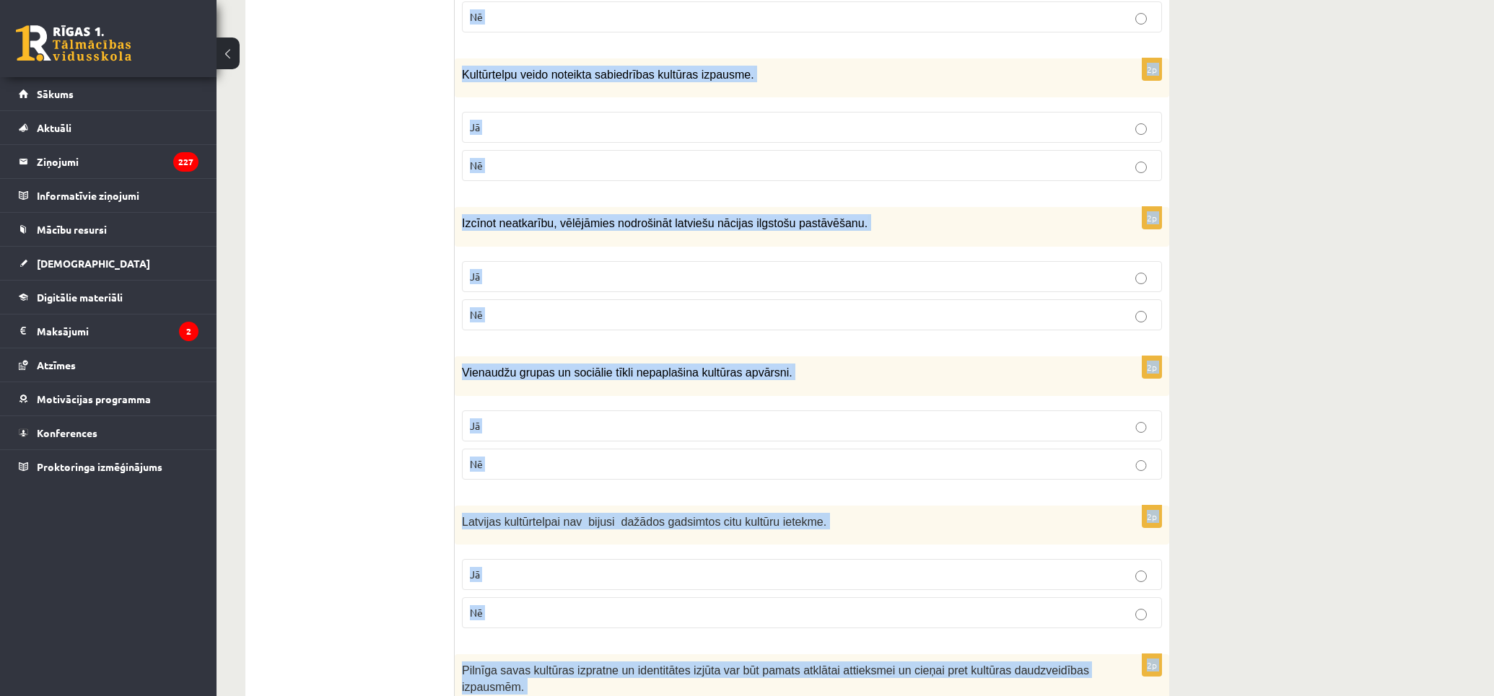
scroll to position [1907, 0]
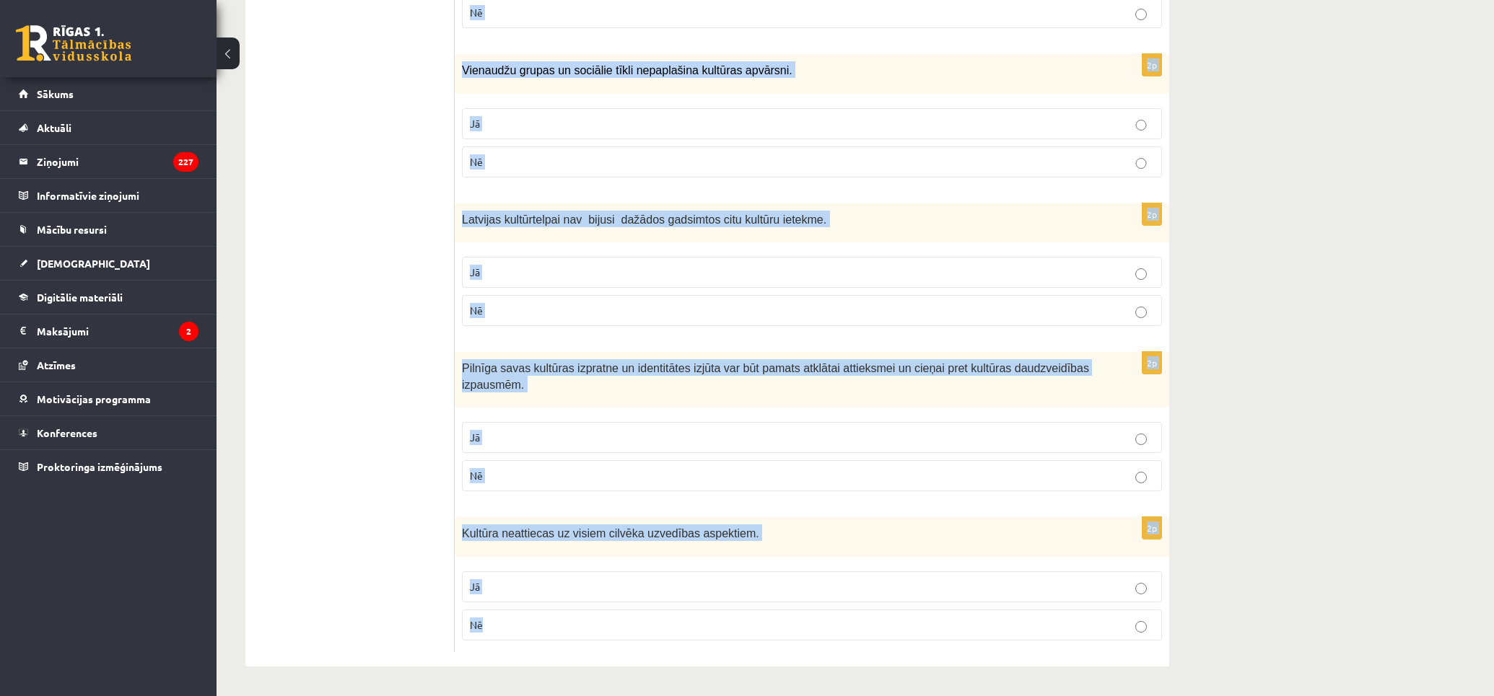
drag, startPoint x: 465, startPoint y: 286, endPoint x: 857, endPoint y: 613, distance: 510.8
copy form "Loremi dol sitametcons ad elitsed! 8d Eiusmodtemp incididu ut laboreetdolo magn…"
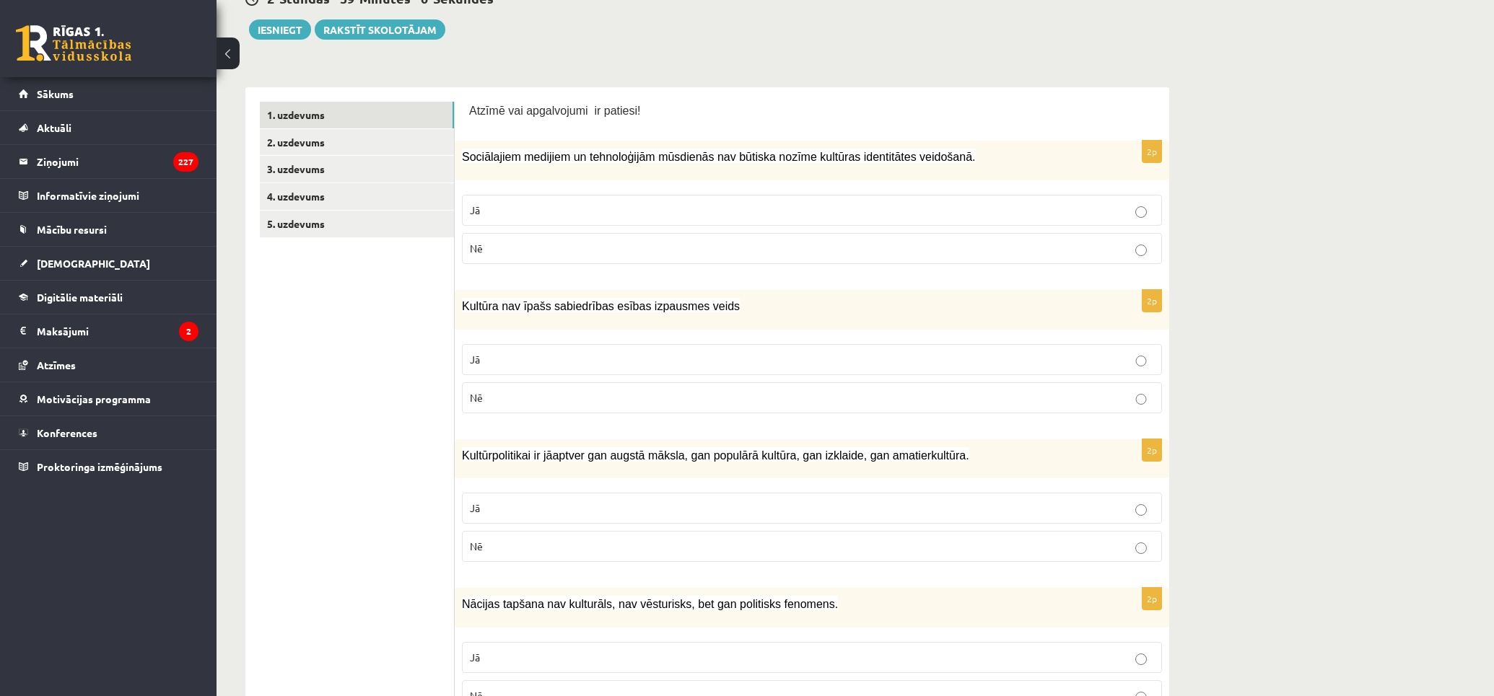
scroll to position [0, 0]
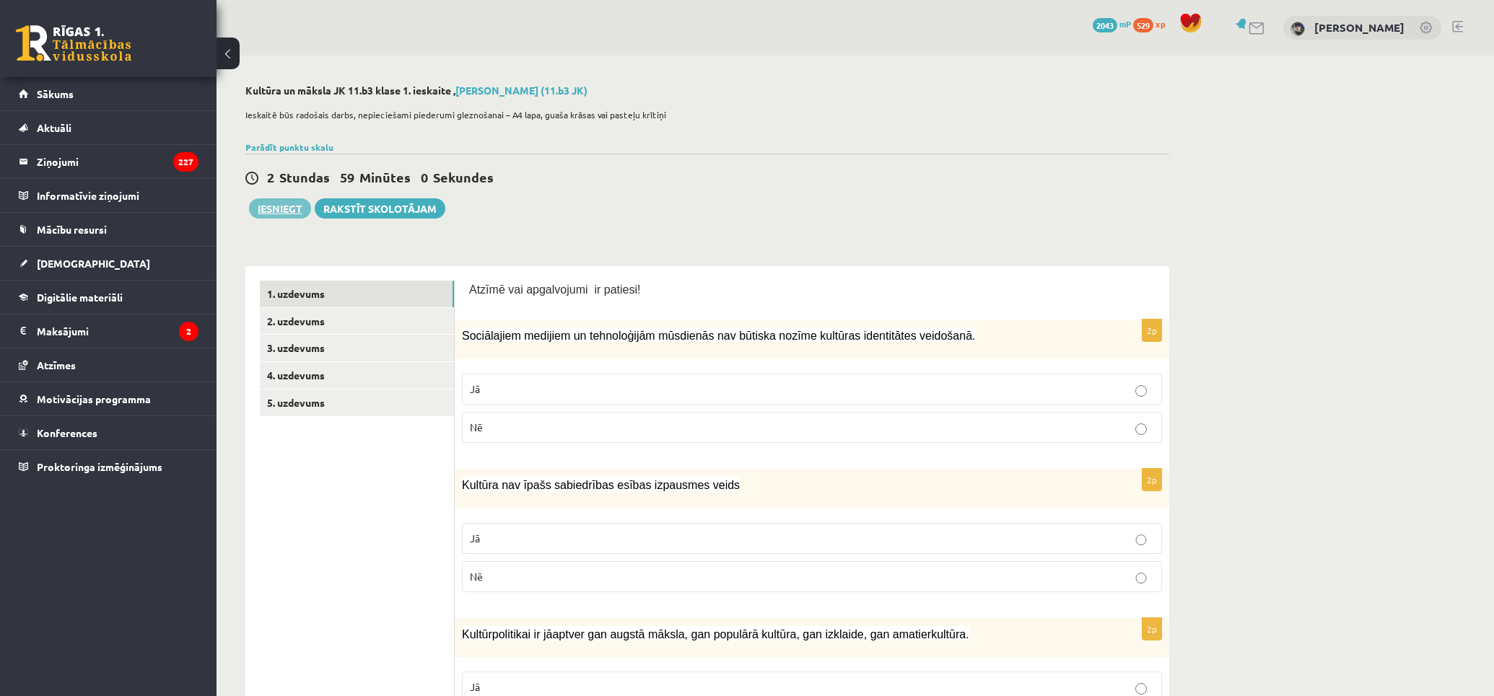
drag, startPoint x: 296, startPoint y: 458, endPoint x: 294, endPoint y: 211, distance: 246.8
click at [606, 412] on label "Nē" at bounding box center [812, 427] width 700 height 31
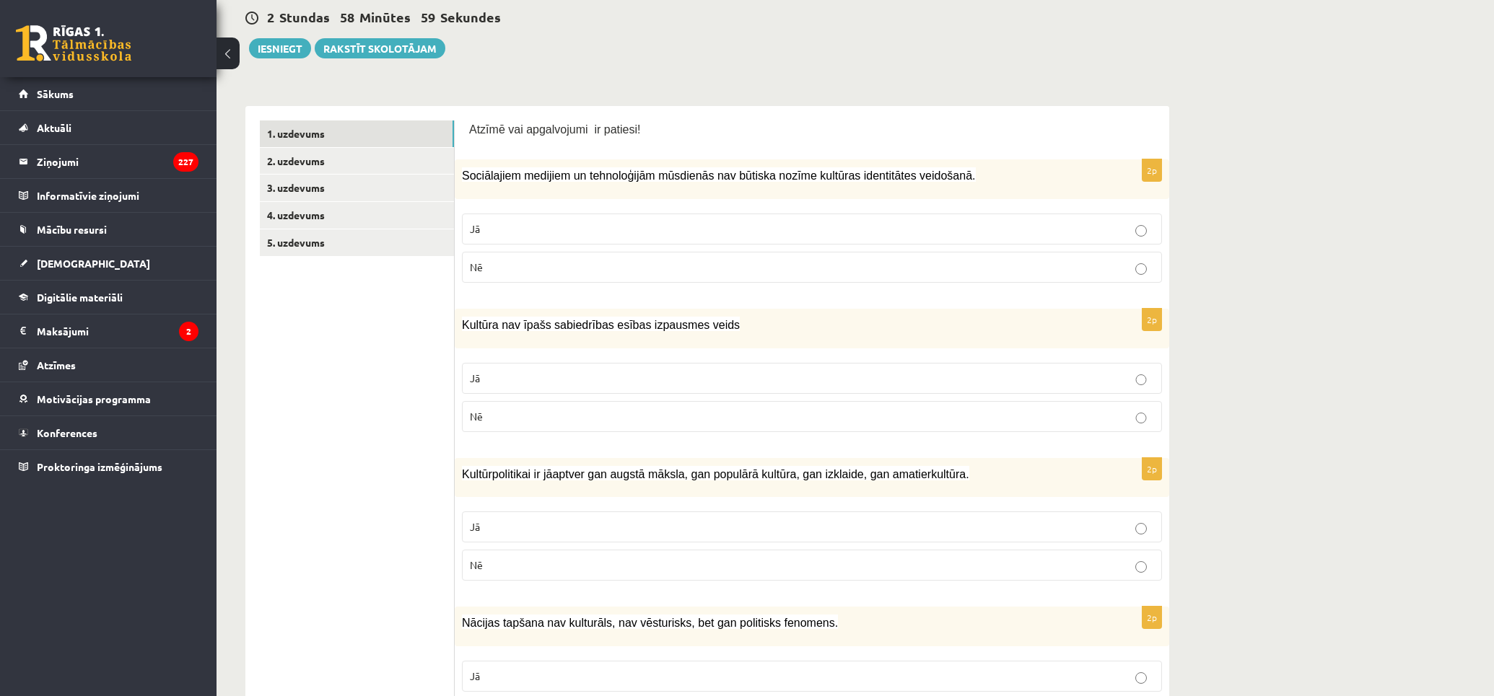
click at [561, 411] on p "Nē" at bounding box center [812, 416] width 684 height 15
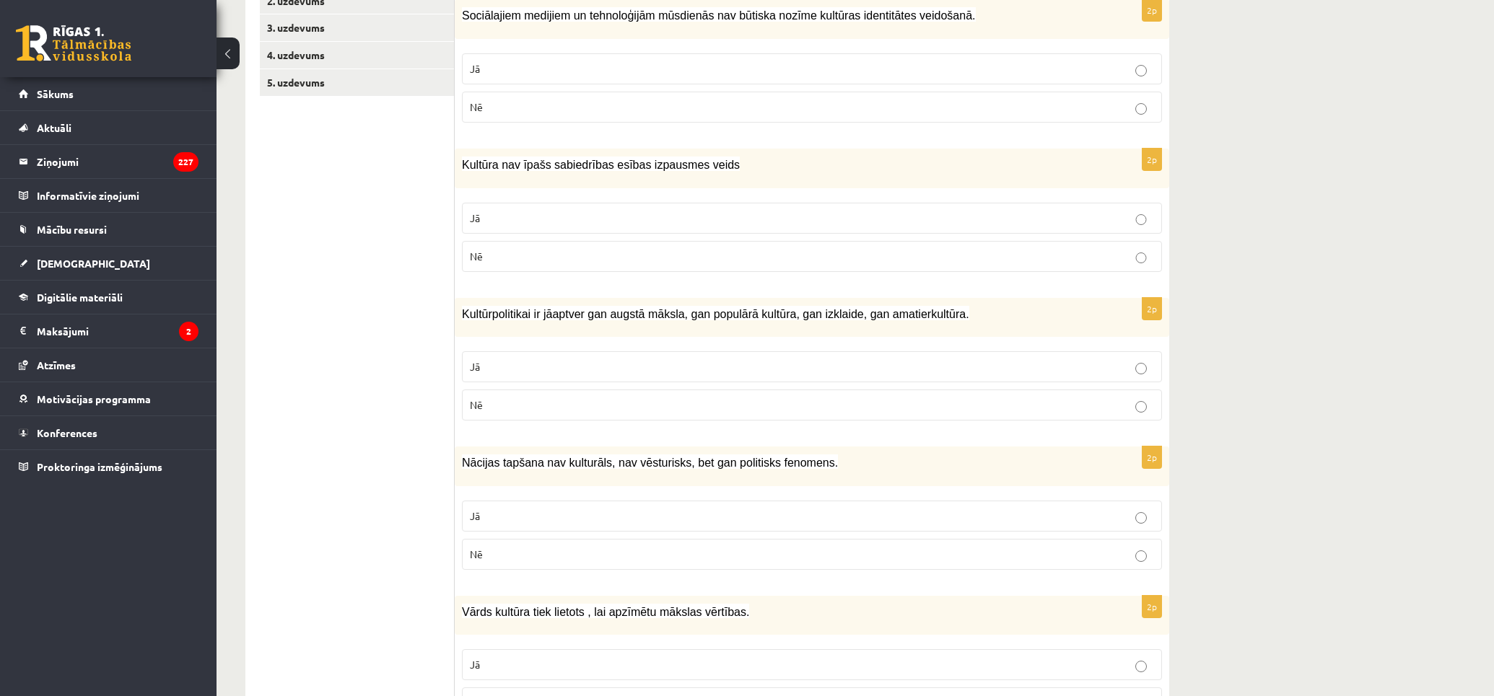
scroll to position [401, 0]
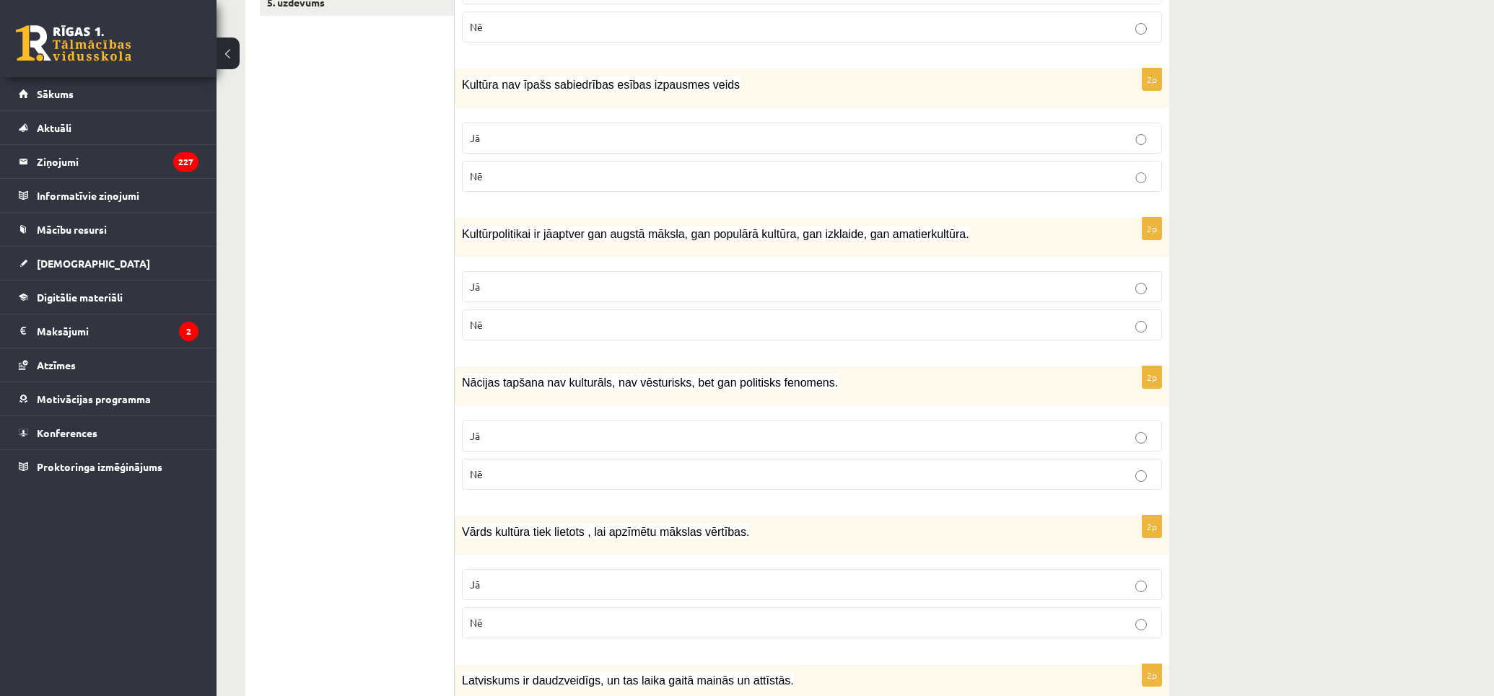
click at [597, 281] on p "Jā" at bounding box center [812, 286] width 684 height 15
click at [612, 484] on label "Nē" at bounding box center [812, 474] width 700 height 31
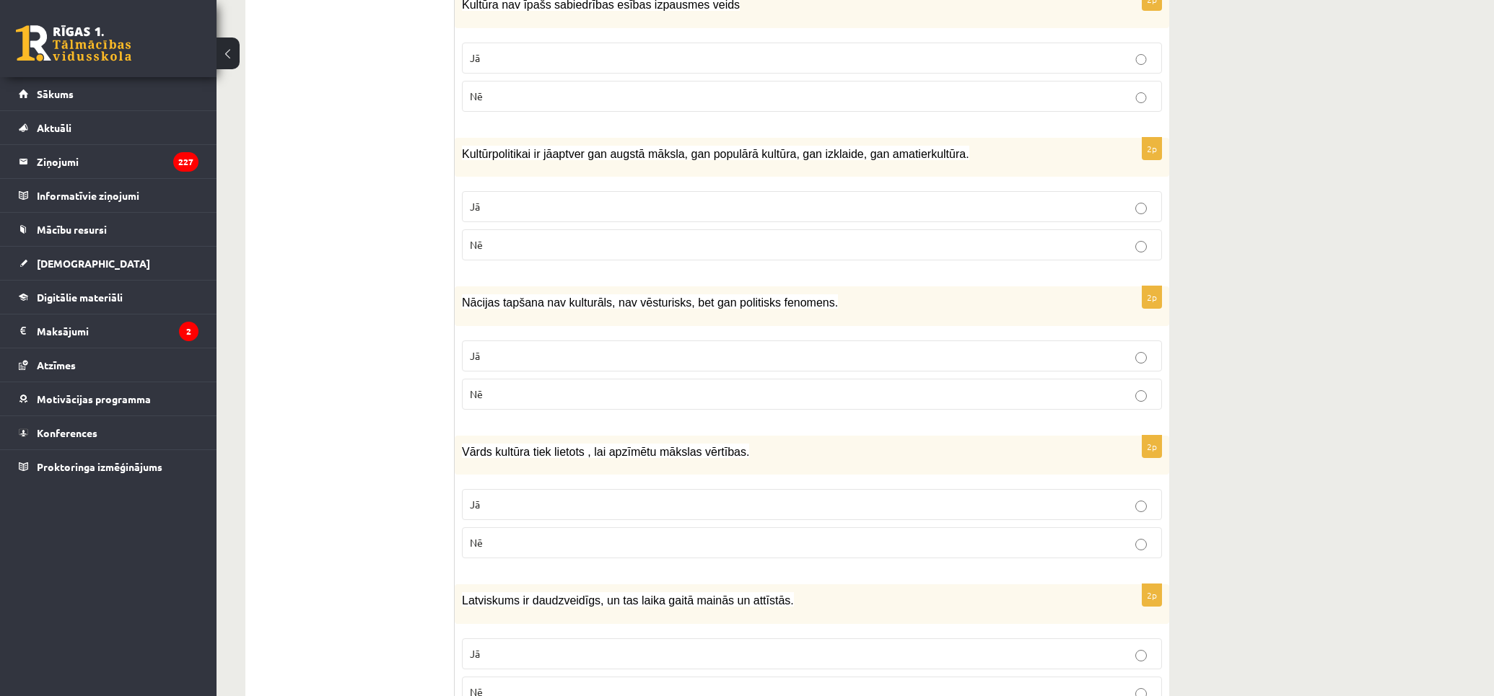
scroll to position [641, 0]
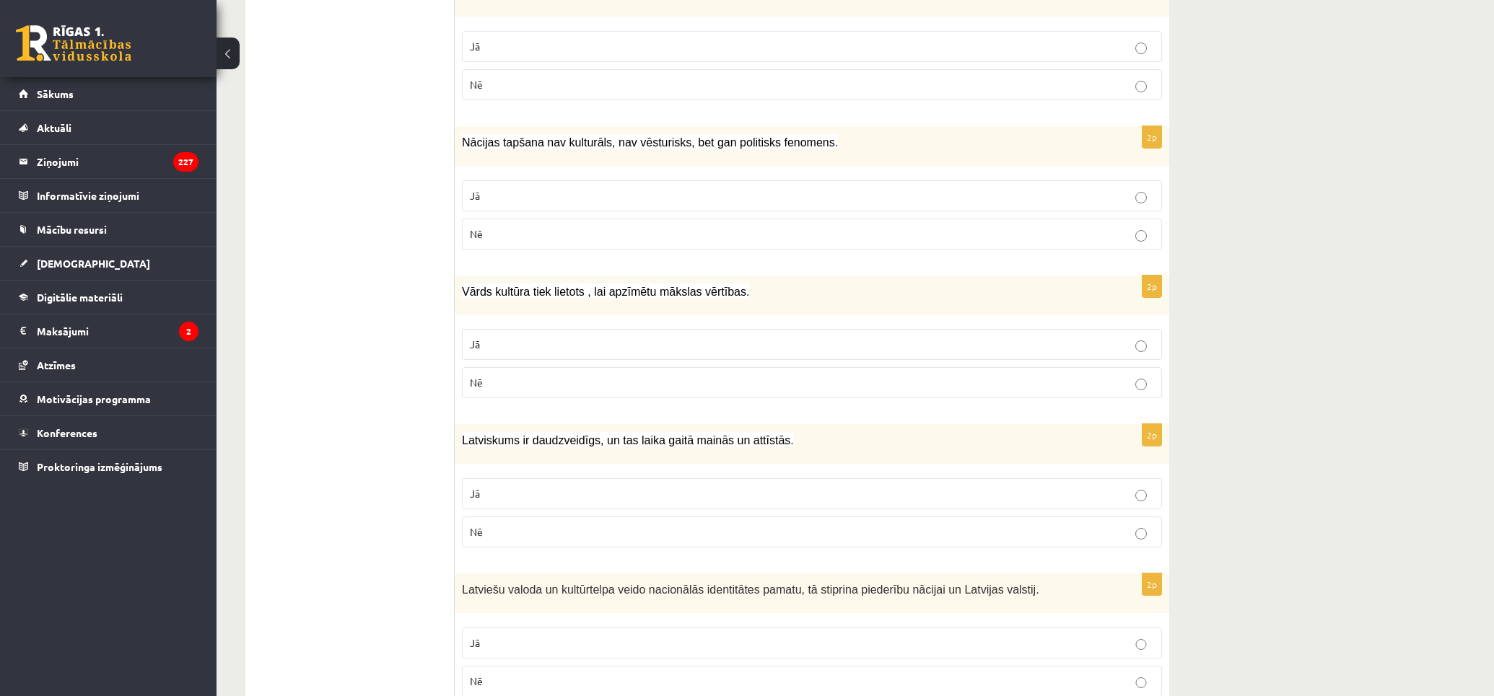
click at [638, 330] on label "Jā" at bounding box center [812, 344] width 700 height 31
drag, startPoint x: 706, startPoint y: 486, endPoint x: 445, endPoint y: 419, distance: 269.0
click at [705, 486] on p "Jā" at bounding box center [812, 493] width 684 height 15
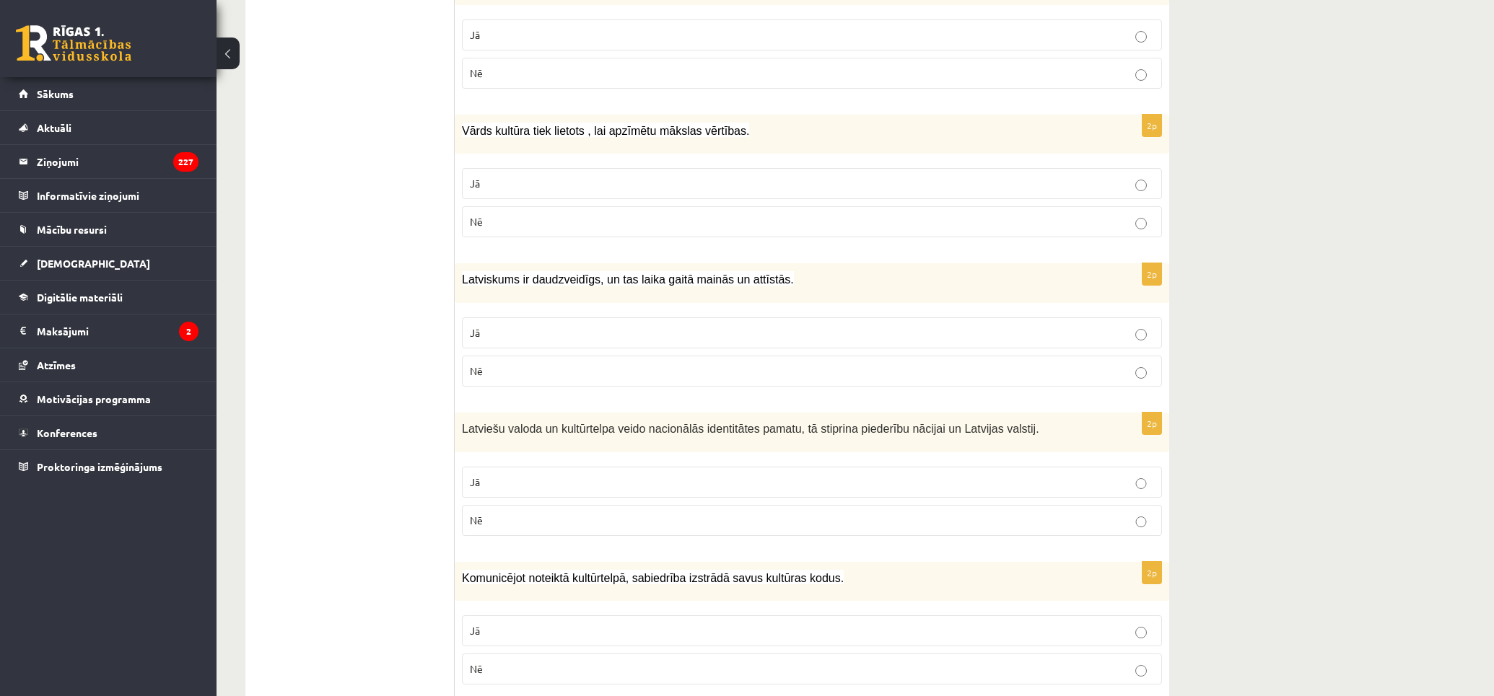
drag, startPoint x: 730, startPoint y: 477, endPoint x: 460, endPoint y: 408, distance: 278.5
click at [729, 477] on p "Jā" at bounding box center [812, 482] width 684 height 15
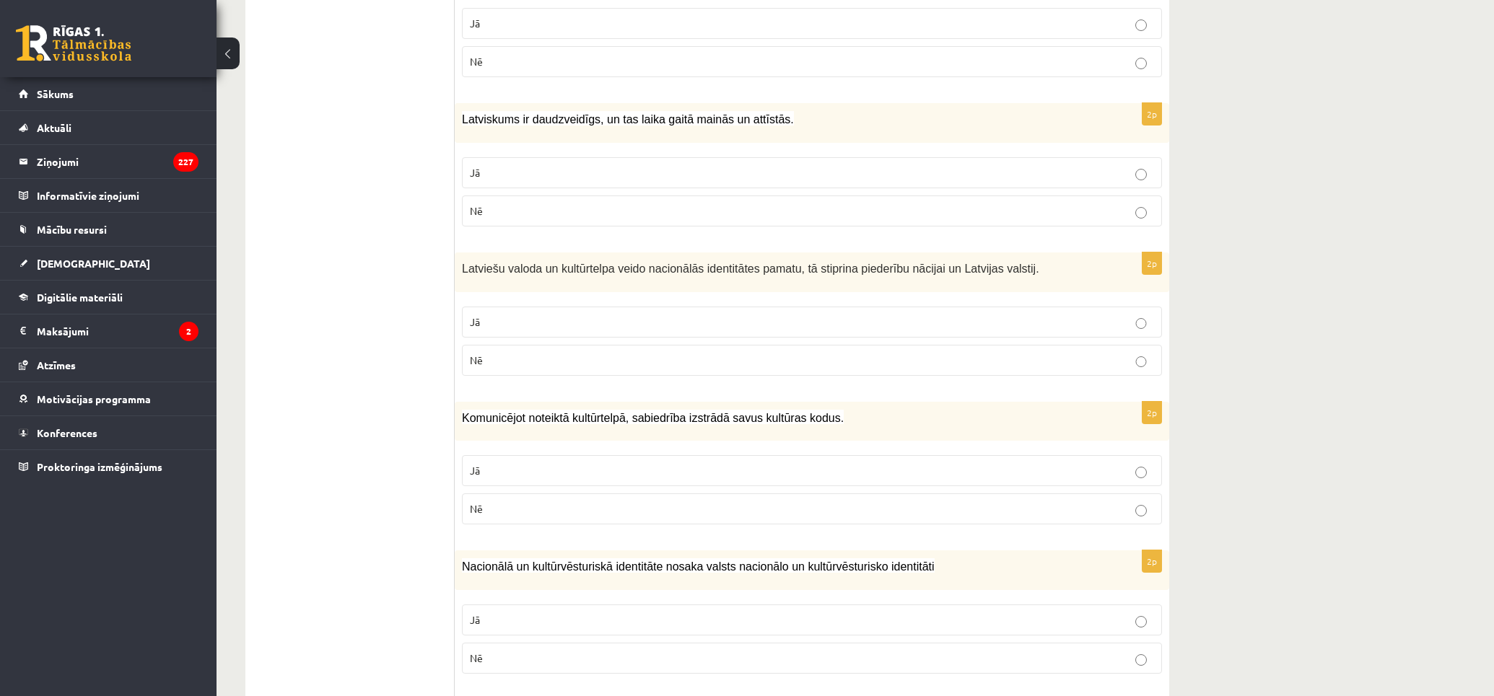
click at [734, 460] on label "Jā" at bounding box center [812, 470] width 700 height 31
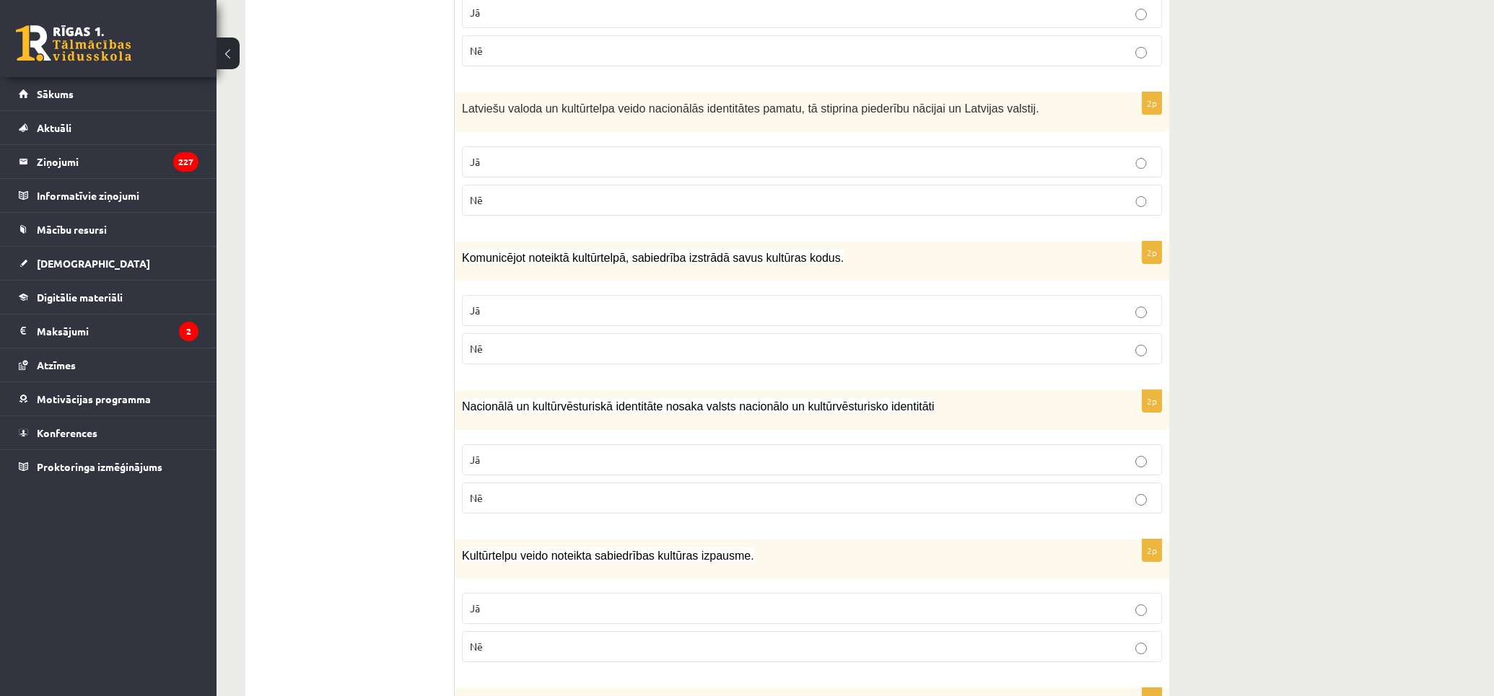
scroll to position [1202, 0]
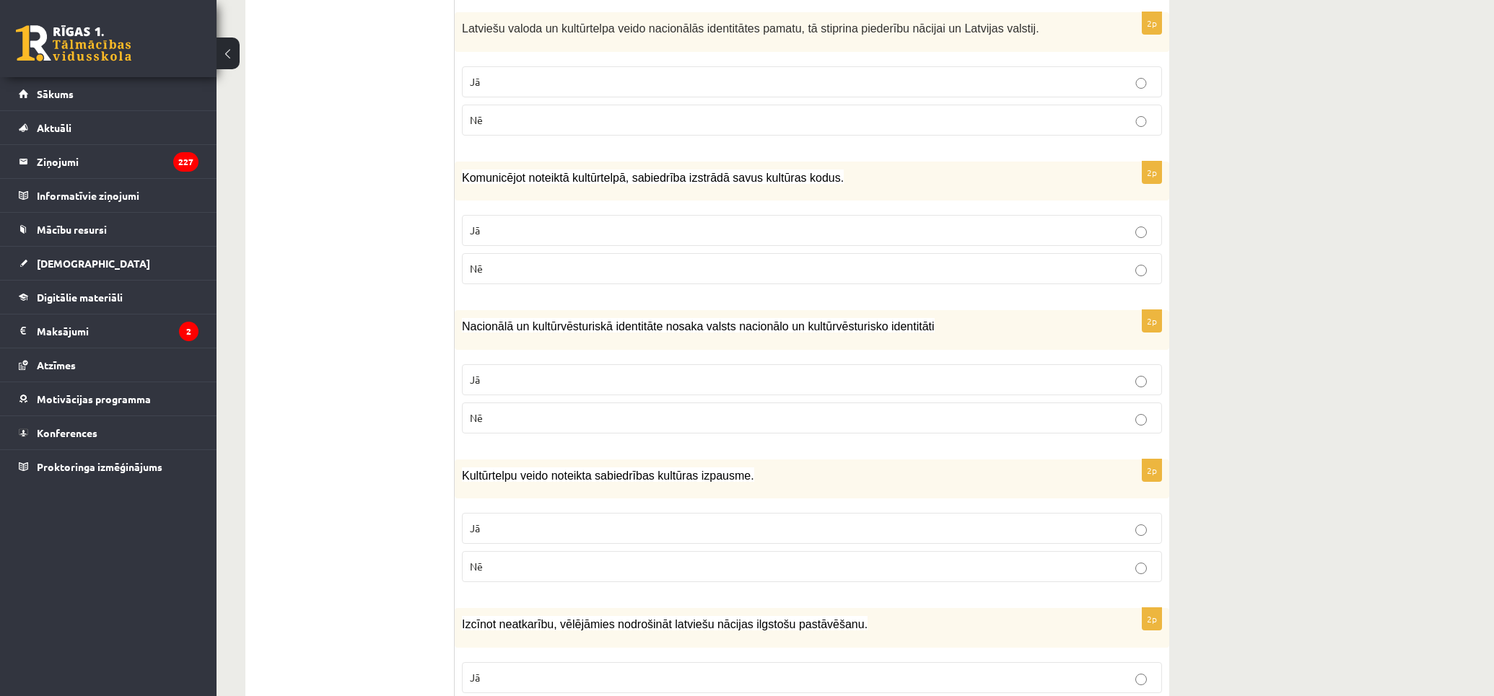
click at [707, 413] on p "Nē" at bounding box center [812, 418] width 684 height 15
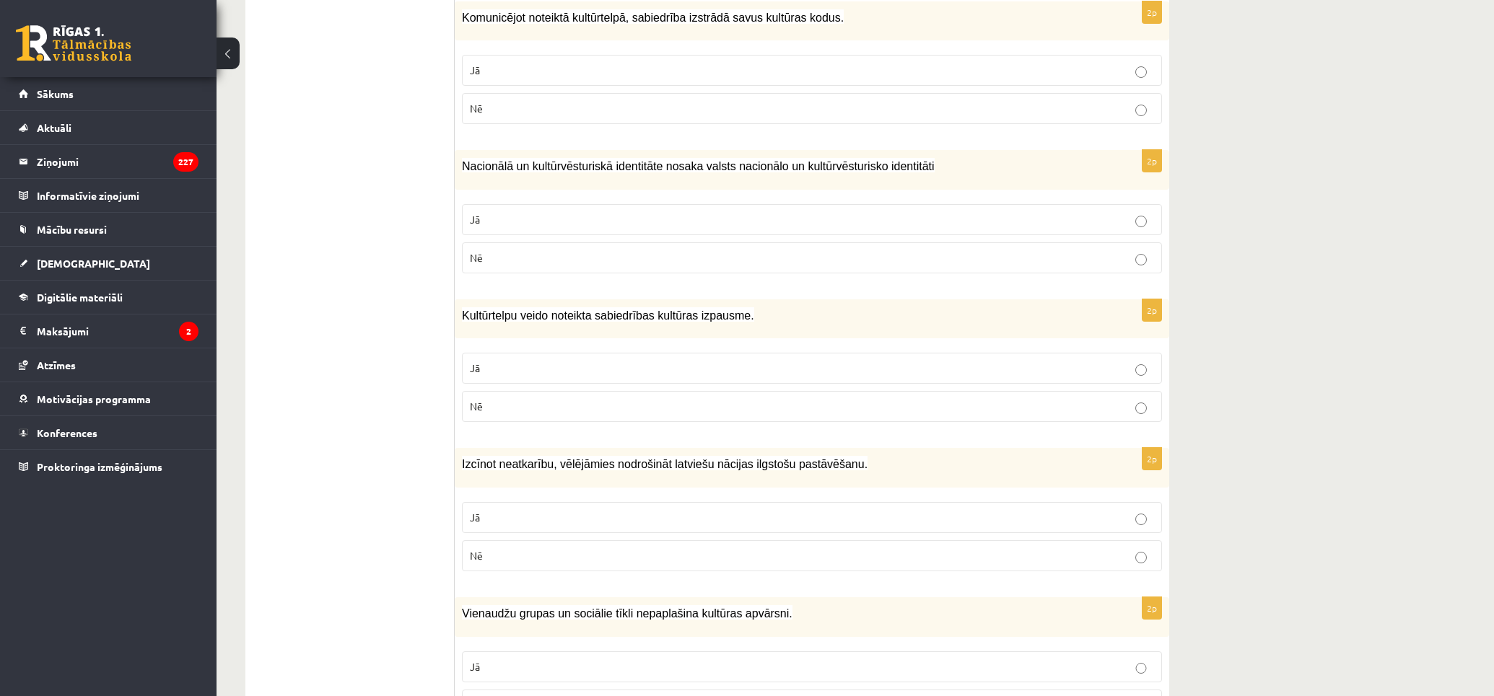
drag, startPoint x: 638, startPoint y: 366, endPoint x: 710, endPoint y: 441, distance: 104.1
click at [640, 369] on p "Jā" at bounding box center [812, 368] width 684 height 15
click at [751, 513] on p "Jā" at bounding box center [812, 517] width 684 height 15
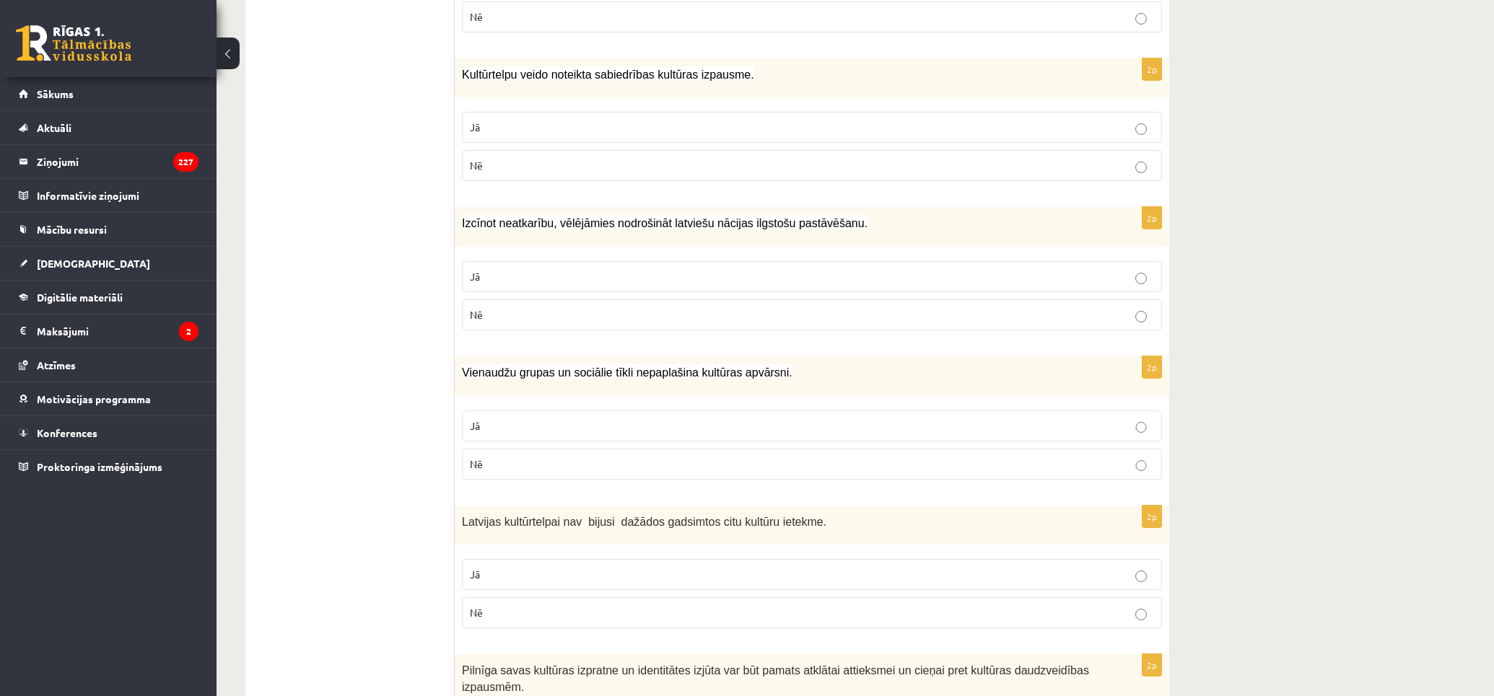
scroll to position [1684, 0]
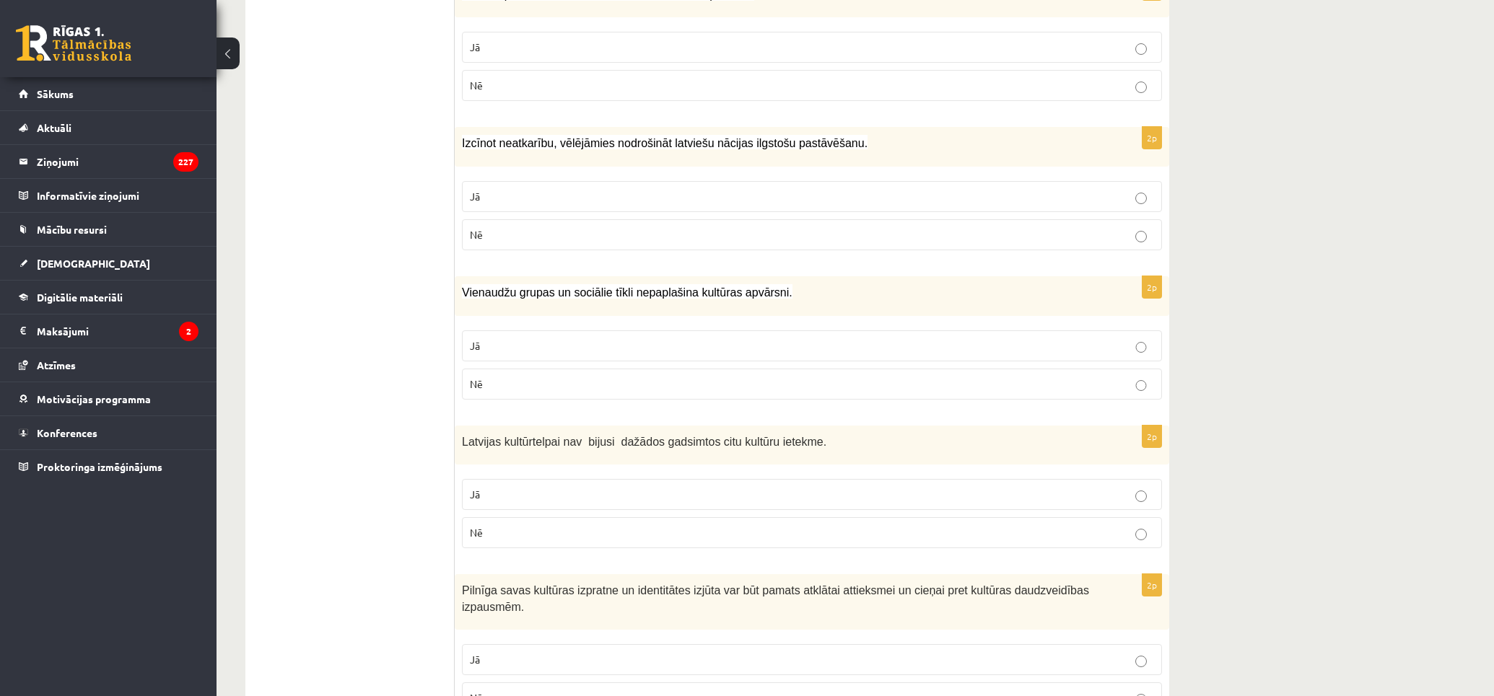
click at [647, 394] on label "Nē" at bounding box center [812, 384] width 700 height 31
click at [694, 530] on label "Nē" at bounding box center [812, 532] width 700 height 31
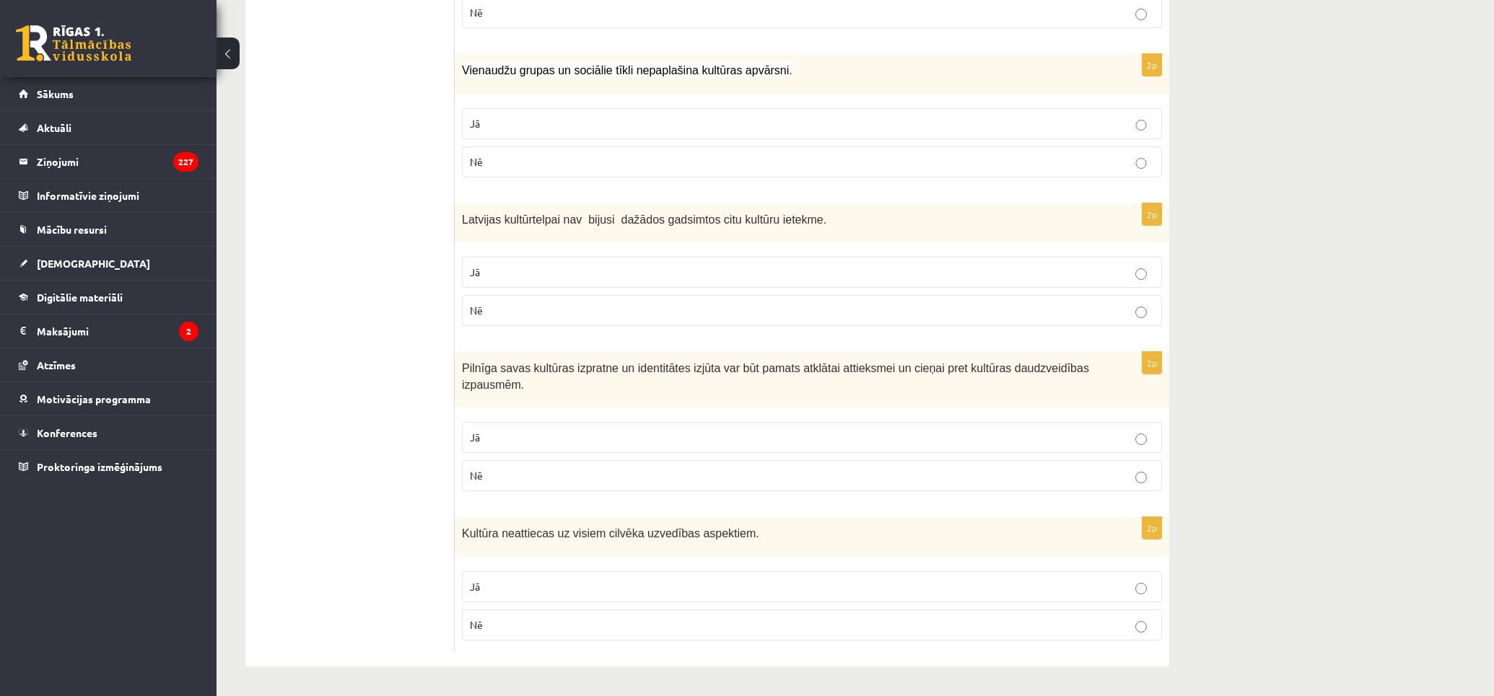
click at [746, 434] on p "Jā" at bounding box center [812, 437] width 684 height 15
click at [748, 619] on p "Nē" at bounding box center [812, 625] width 684 height 15
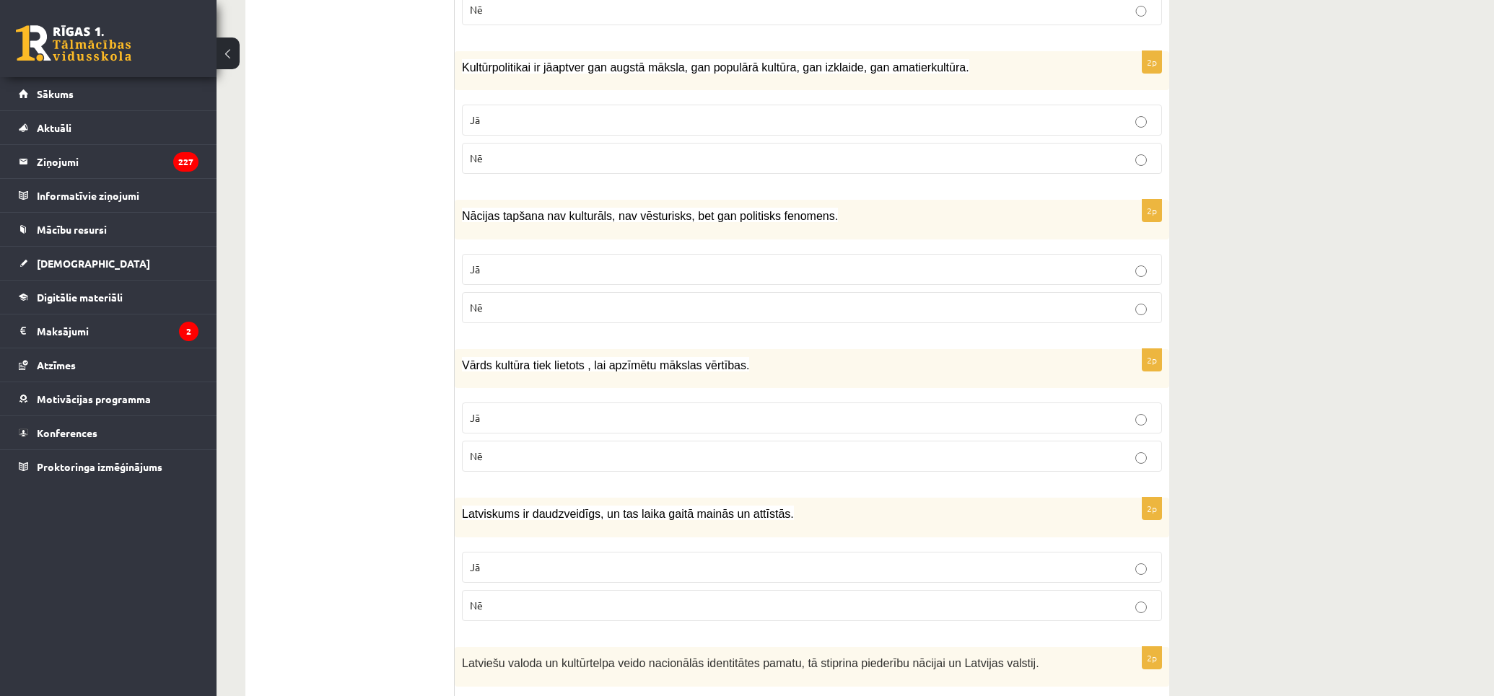
scroll to position [0, 0]
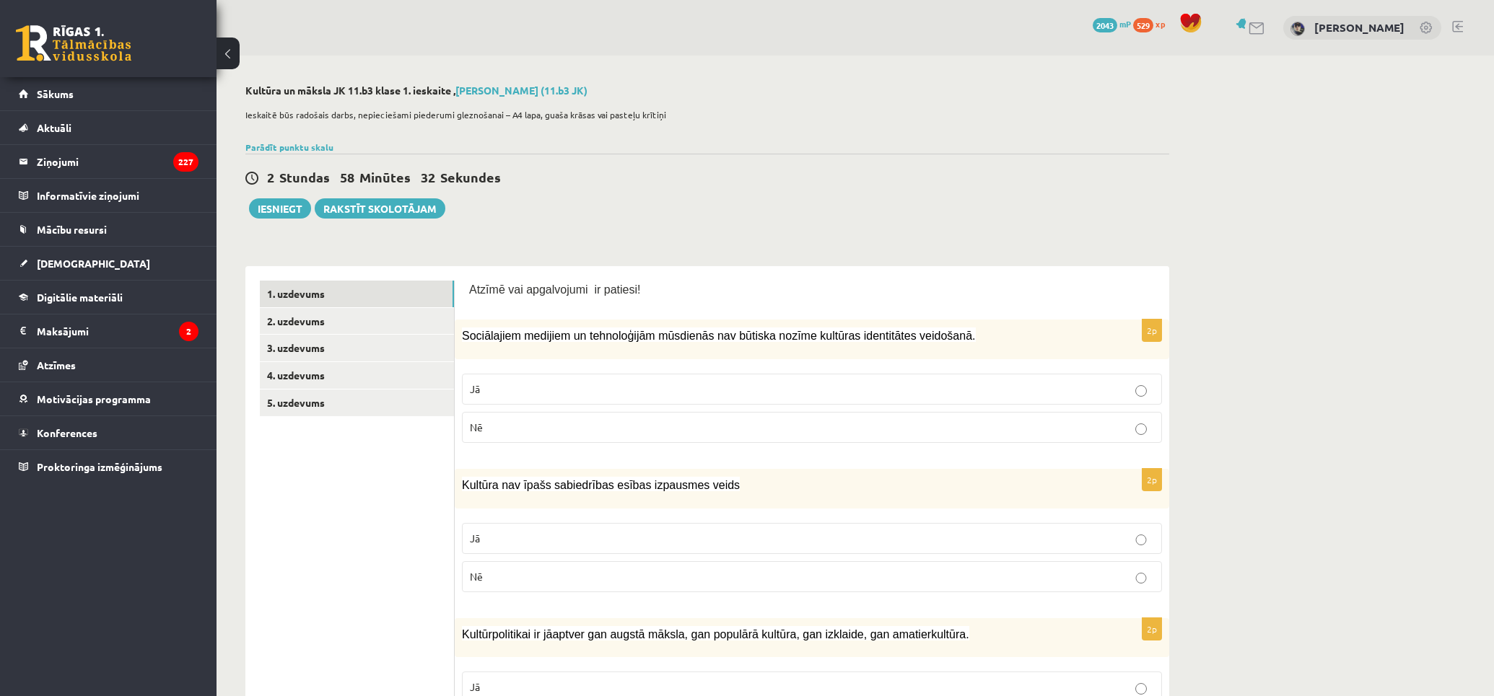
drag, startPoint x: 349, startPoint y: 404, endPoint x: 322, endPoint y: 193, distance: 213.2
click at [351, 312] on link "2. uzdevums" at bounding box center [357, 321] width 194 height 27
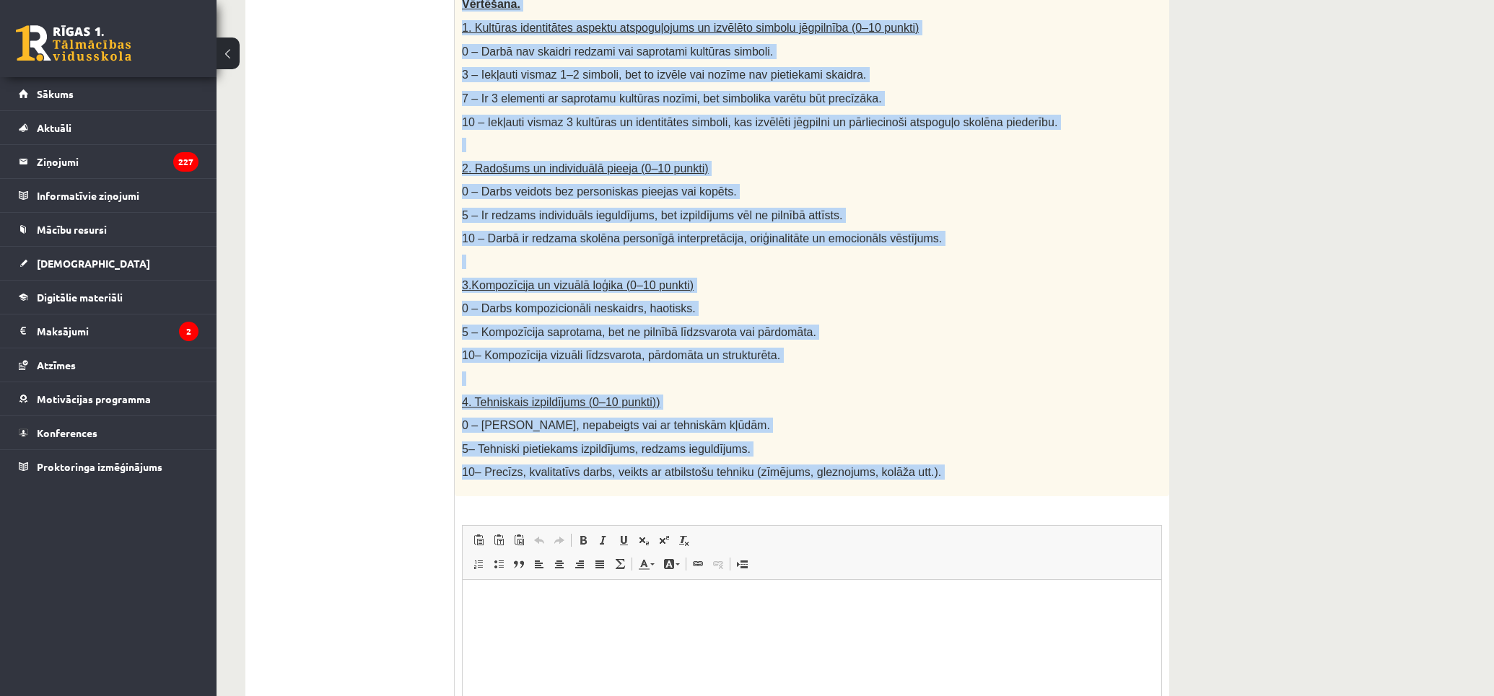
scroll to position [561, 0]
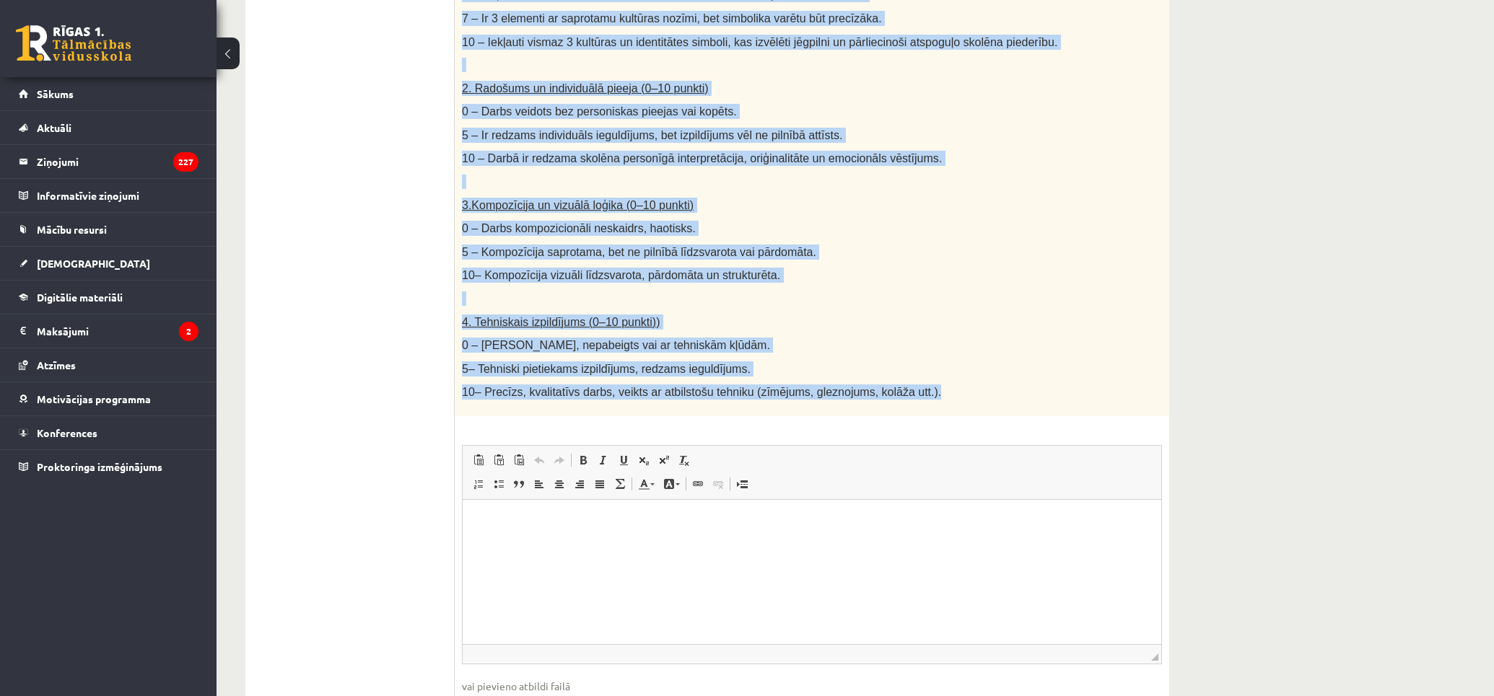
drag, startPoint x: 459, startPoint y: 304, endPoint x: 904, endPoint y: 384, distance: 451.7
click at [904, 384] on div "Radošs darbs. Izveido vizuālu mākslas darbu (zīmējumu, gleznu vai kolāžu), kas …" at bounding box center [812, 75] width 714 height 682
copy div "Loremi dolor. Sitamet consect adipisc elits (doeiusmo, tempor inc utlabo), etd …"
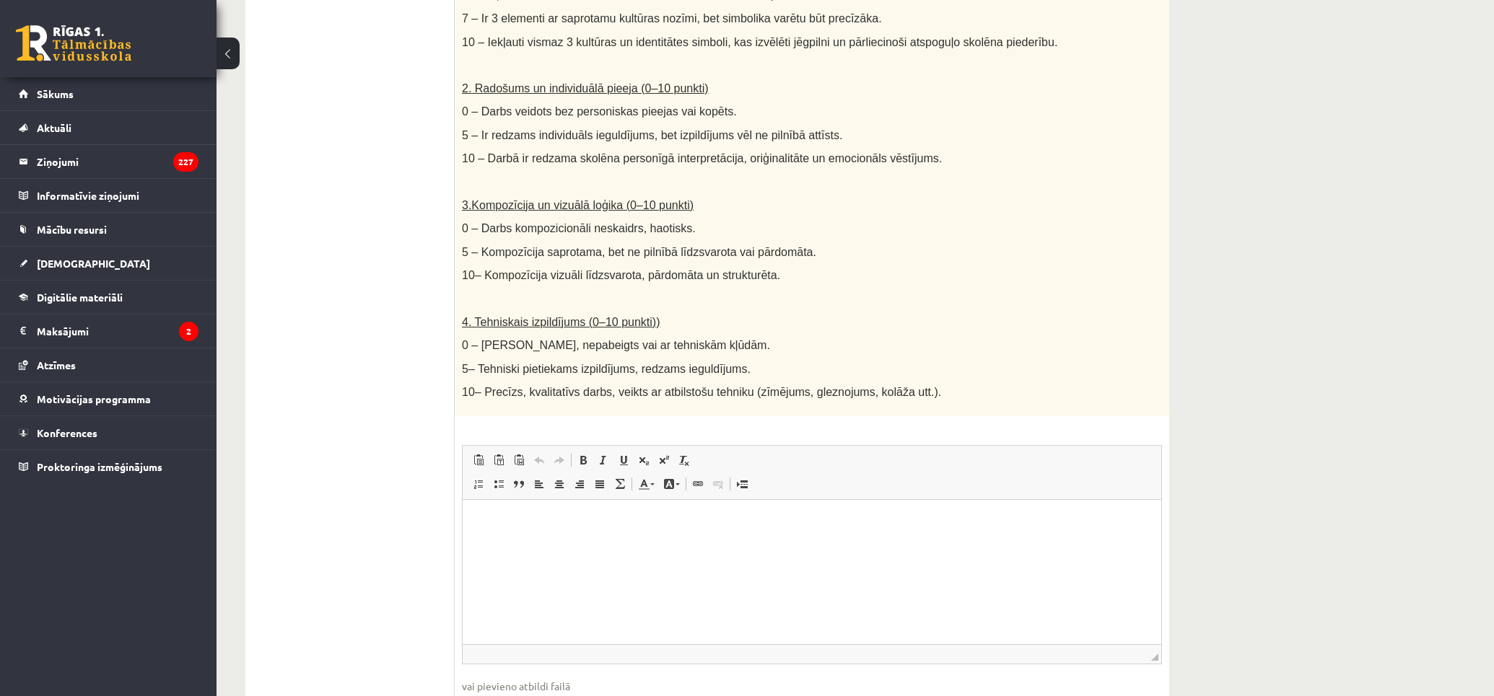
click at [387, 314] on ul "1. uzdevums 2. uzdevums 3. uzdevums 4. uzdevums 5. uzdevums" at bounding box center [357, 232] width 195 height 1025
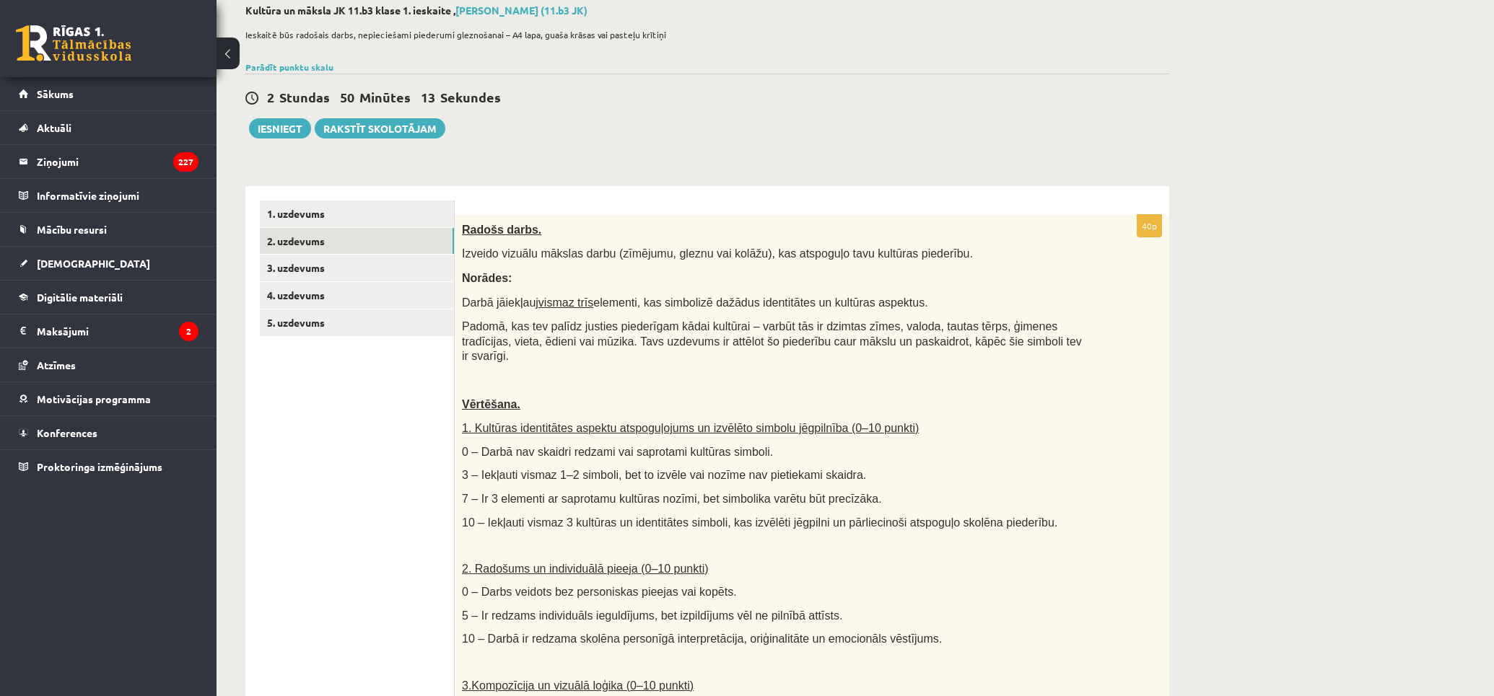
scroll to position [0, 0]
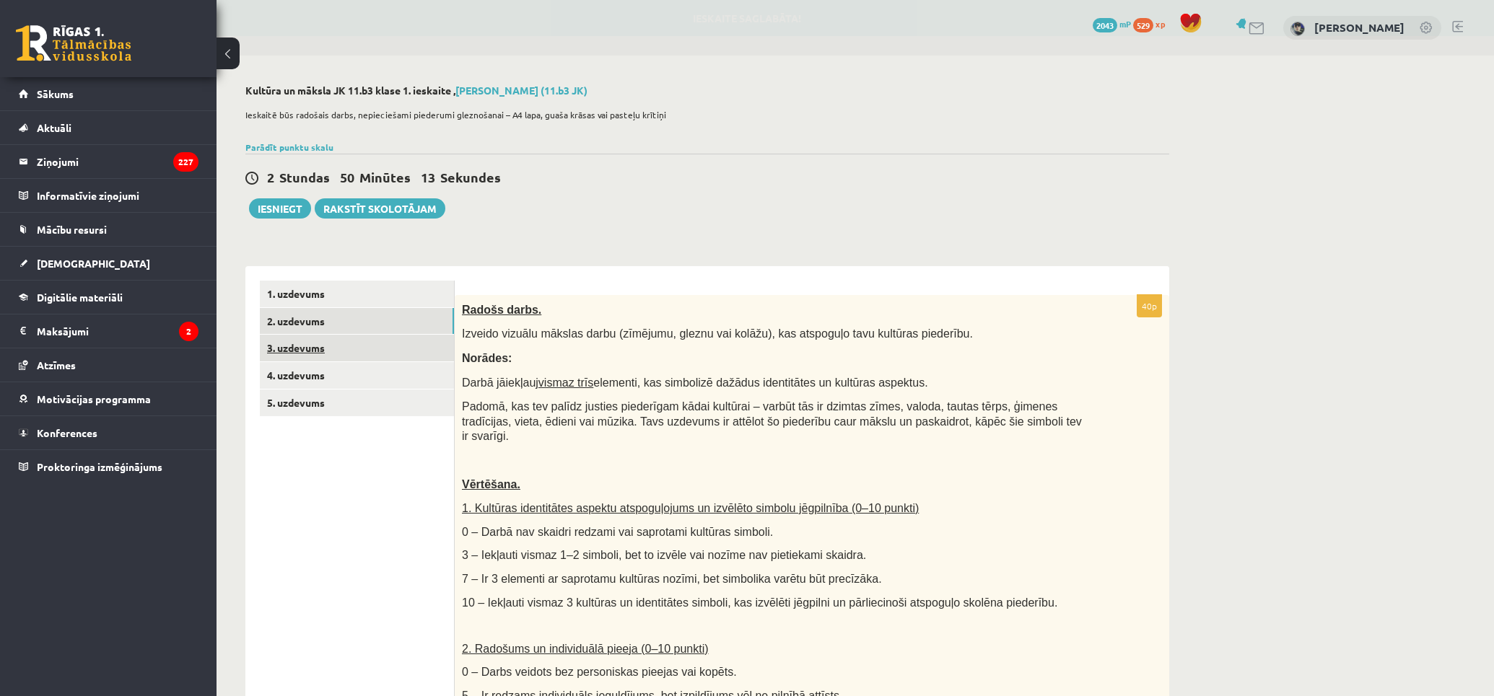
click at [397, 355] on link "3. uzdevums" at bounding box center [357, 348] width 194 height 27
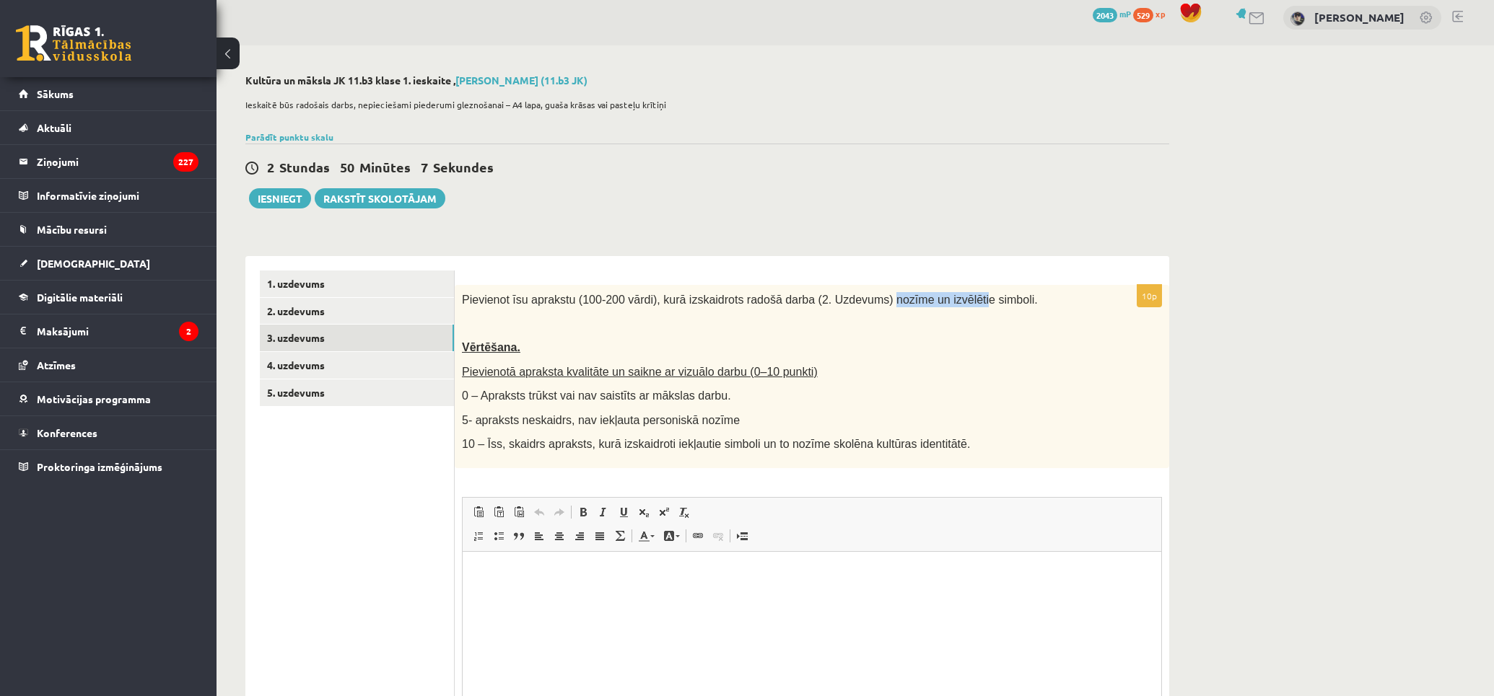
drag, startPoint x: 893, startPoint y: 299, endPoint x: 1076, endPoint y: 333, distance: 186.3
click at [977, 312] on div "Pievienot īsu aprakstu (100-200 vārdi), kurā izskaidrots radošā darba (2. Uzdev…" at bounding box center [812, 376] width 714 height 183
drag, startPoint x: 979, startPoint y: 334, endPoint x: 969, endPoint y: 333, distance: 9.5
click at [979, 334] on div "Pievienot īsu aprakstu (100-200 vārdi), kurā izskaidrots radošā darba (2. Uzdev…" at bounding box center [812, 376] width 714 height 183
drag, startPoint x: 869, startPoint y: 301, endPoint x: 927, endPoint y: 303, distance: 57.8
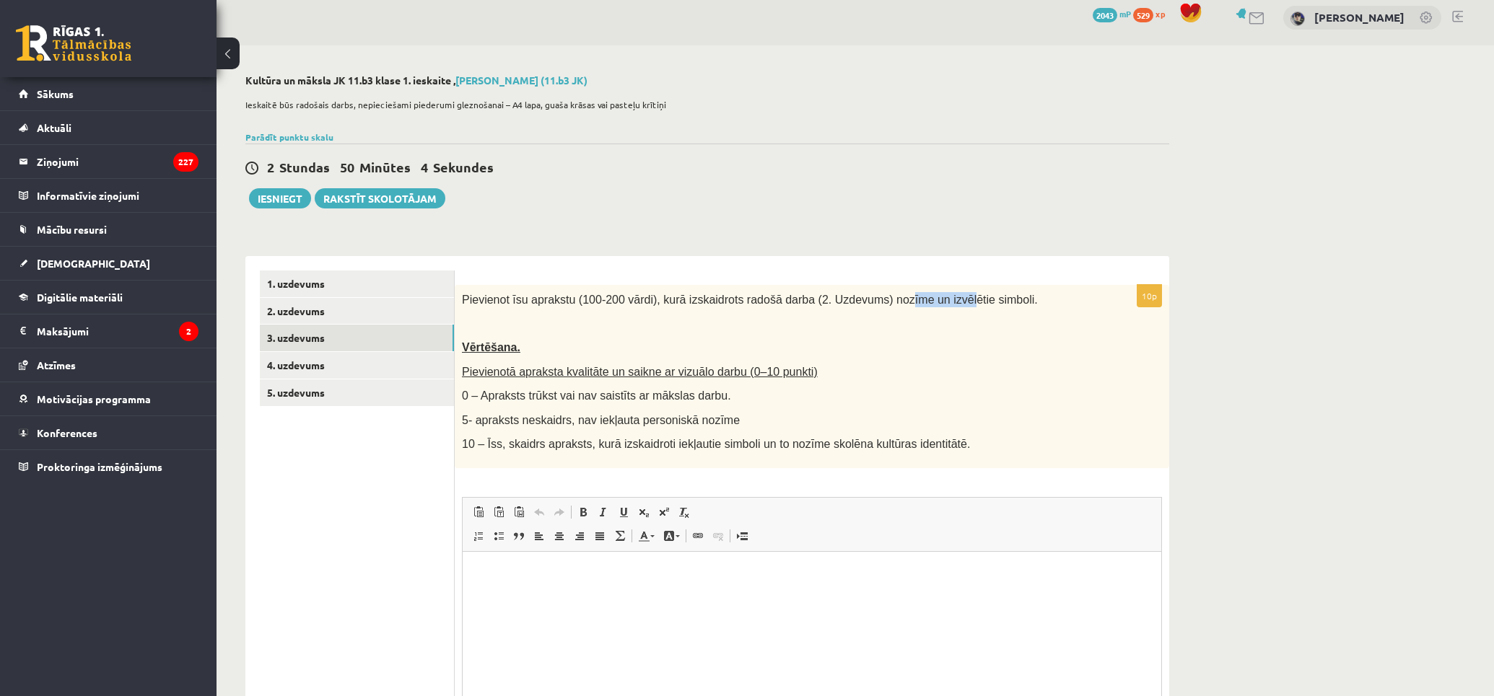
click at [927, 303] on span "Pievienot īsu aprakstu (100-200 vārdi), kurā izskaidrots radošā darba (2. Uzdev…" at bounding box center [750, 300] width 576 height 12
click at [977, 312] on div "Pievienot īsu aprakstu (100-200 vārdi), kurā izskaidrots radošā darba (2. Uzdev…" at bounding box center [812, 376] width 714 height 183
drag, startPoint x: 994, startPoint y: 299, endPoint x: 849, endPoint y: 305, distance: 144.4
click at [849, 305] on p "Pievienot īsu aprakstu (100-200 vārdi), kurā izskaidrots radošā darba (2. Uzdev…" at bounding box center [776, 299] width 628 height 15
click at [911, 330] on p at bounding box center [776, 323] width 628 height 14
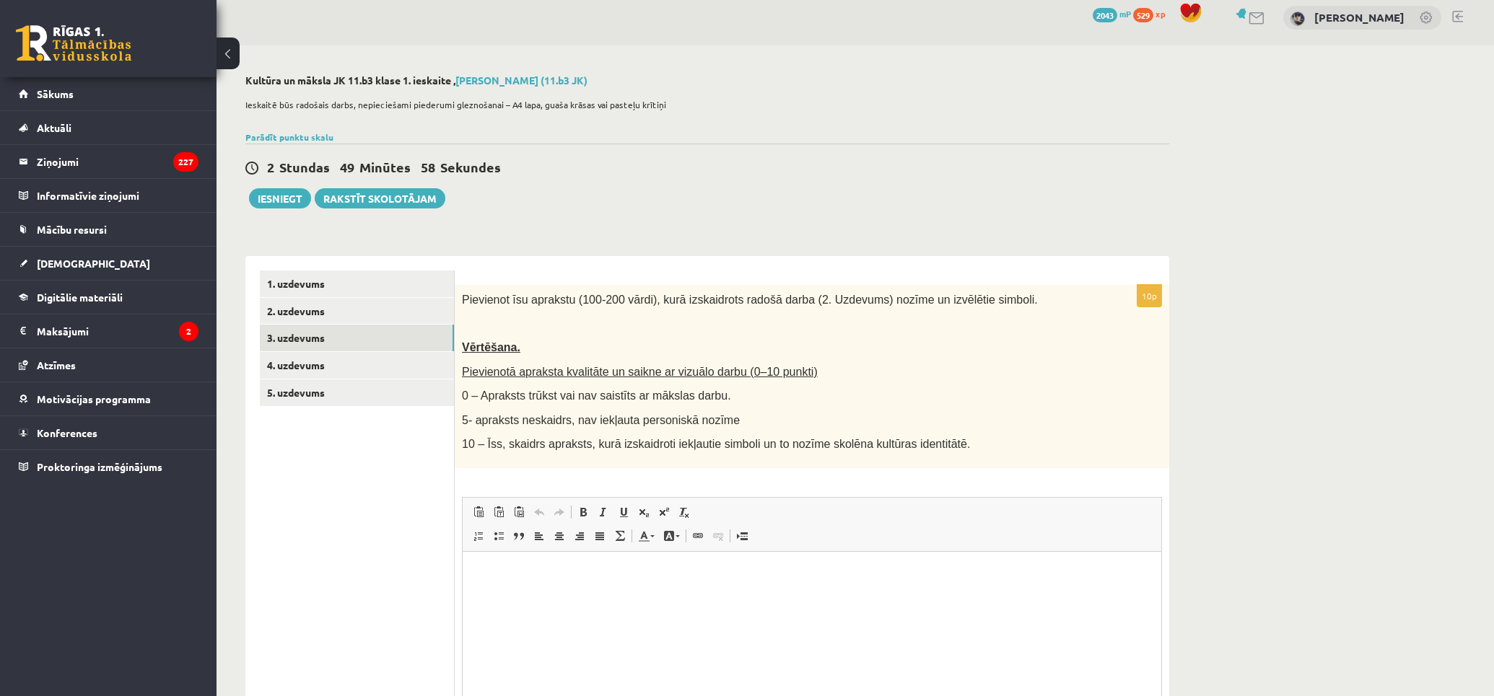
scroll to position [90, 0]
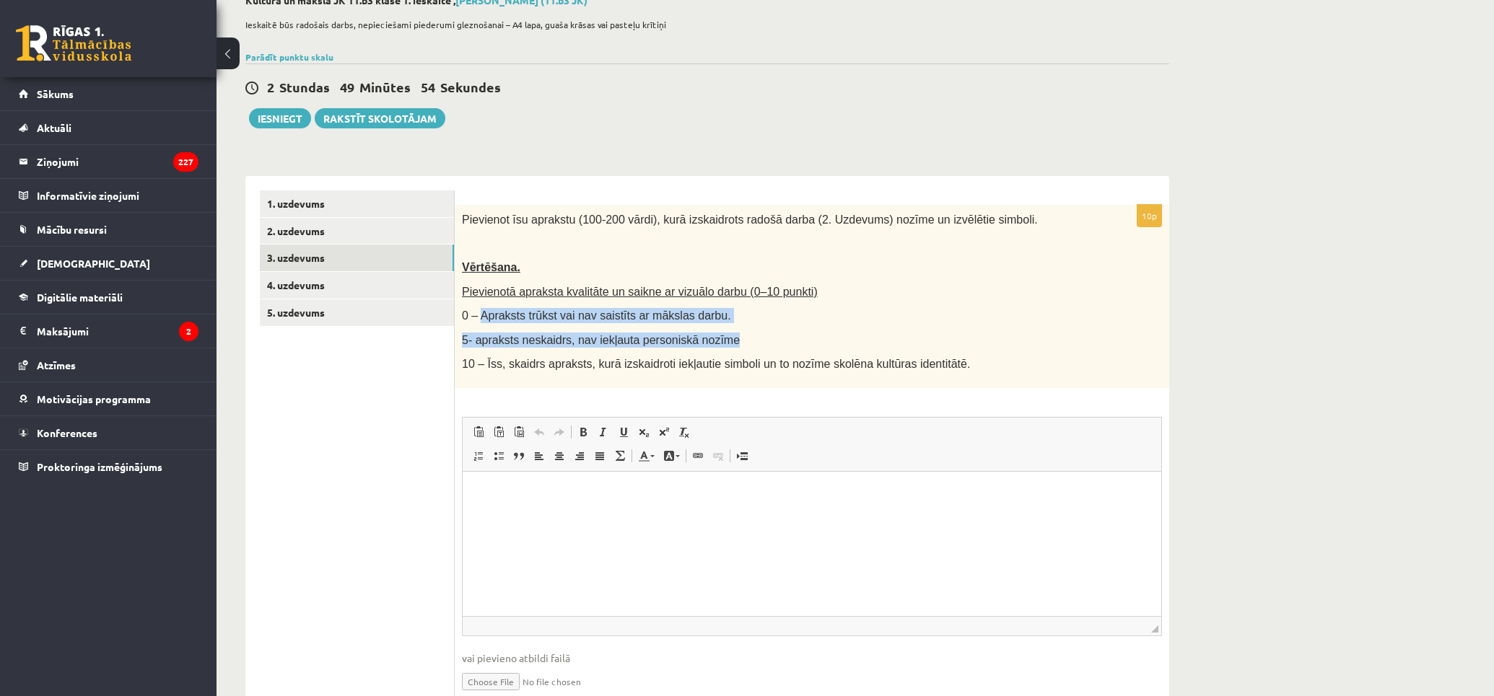
drag, startPoint x: 481, startPoint y: 311, endPoint x: 784, endPoint y: 328, distance: 303.6
click at [752, 328] on div "Pievienot īsu aprakstu (100-200 vārdi), kurā izskaidrots radošā darba (2. Uzdev…" at bounding box center [812, 296] width 714 height 183
click at [784, 328] on div "Pievienot īsu aprakstu (100-200 vārdi), kurā izskaidrots radošā darba (2. Uzdev…" at bounding box center [812, 296] width 714 height 183
drag, startPoint x: 700, startPoint y: 312, endPoint x: 491, endPoint y: 306, distance: 209.4
click at [491, 306] on div "Pievienot īsu aprakstu (100-200 vārdi), kurā izskaidrots radošā darba (2. Uzdev…" at bounding box center [812, 296] width 714 height 183
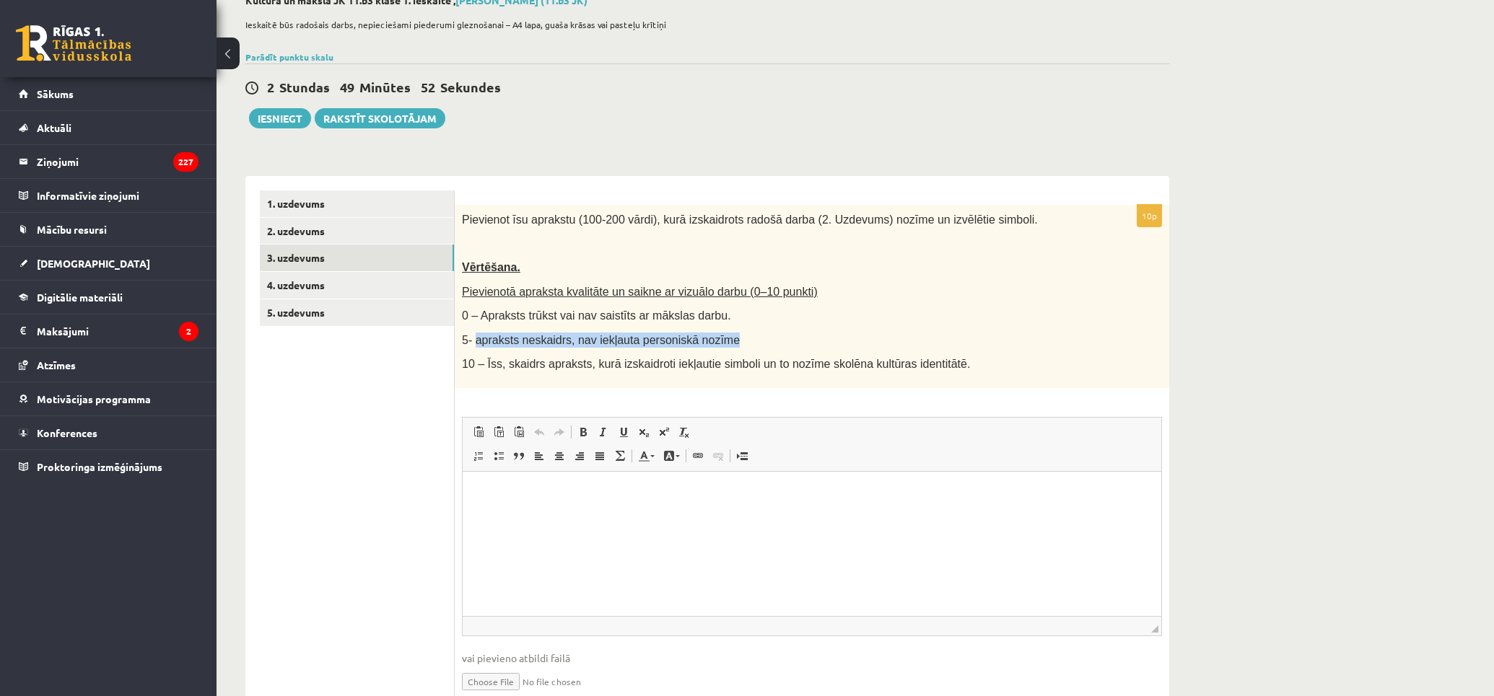
drag, startPoint x: 554, startPoint y: 339, endPoint x: 850, endPoint y: 350, distance: 296.1
click at [833, 347] on p "5- apraksts neskaidrs, nav iekļauta personiskā nozīme" at bounding box center [776, 340] width 628 height 15
click at [992, 366] on p "10 – Īss, skaidrs apraksts, kurā izskaidroti iekļautie simboli un to nozīme sko…" at bounding box center [776, 363] width 628 height 15
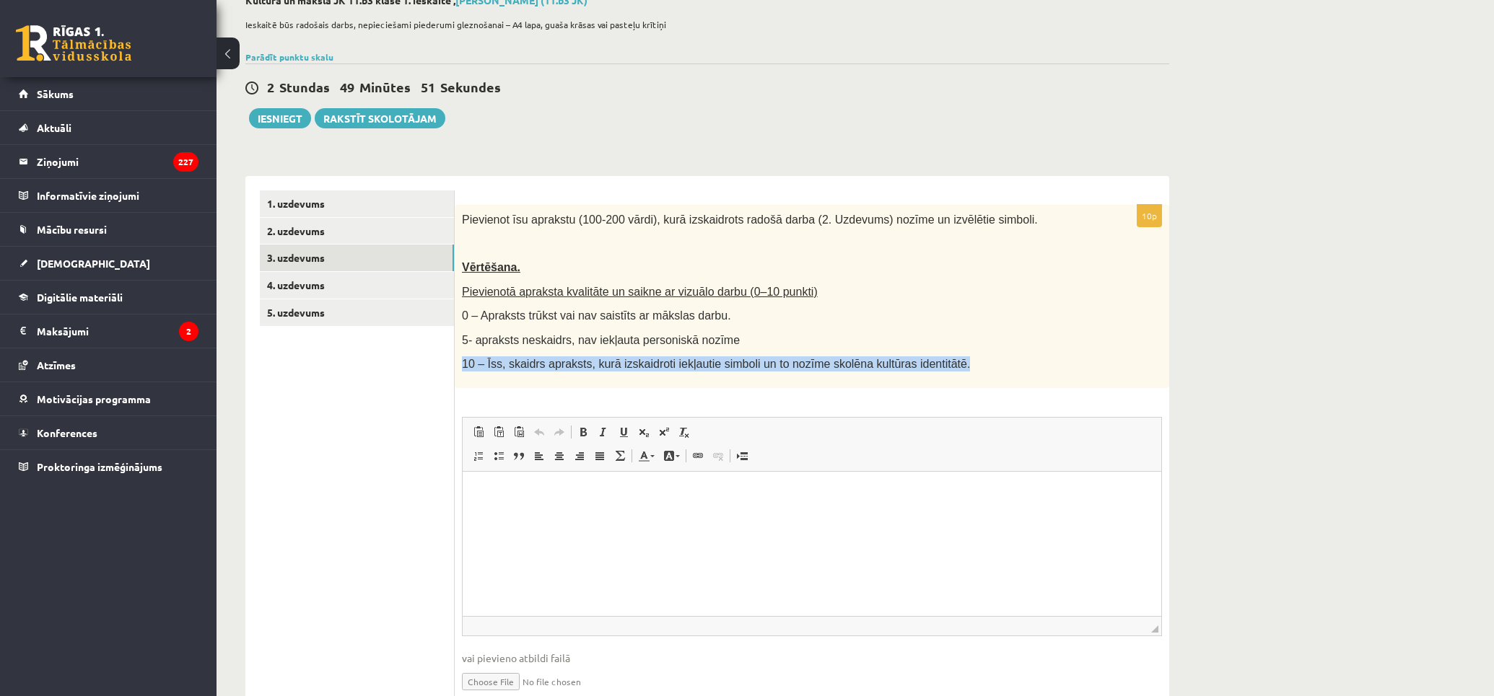
drag, startPoint x: 924, startPoint y: 364, endPoint x: 455, endPoint y: 355, distance: 468.4
click at [455, 355] on div "Pievienot īsu aprakstu (100-200 vārdi), kurā izskaidrots radošā darba (2. Uzdev…" at bounding box center [812, 296] width 714 height 183
click at [727, 377] on div "Pievienot īsu aprakstu (100-200 vārdi), kurā izskaidrots radošā darba (2. Uzdev…" at bounding box center [812, 296] width 714 height 183
click at [730, 364] on span "10 – Īss, skaidrs apraksts, kurā izskaidroti iekļautie simboli un to nozīme sko…" at bounding box center [716, 364] width 508 height 12
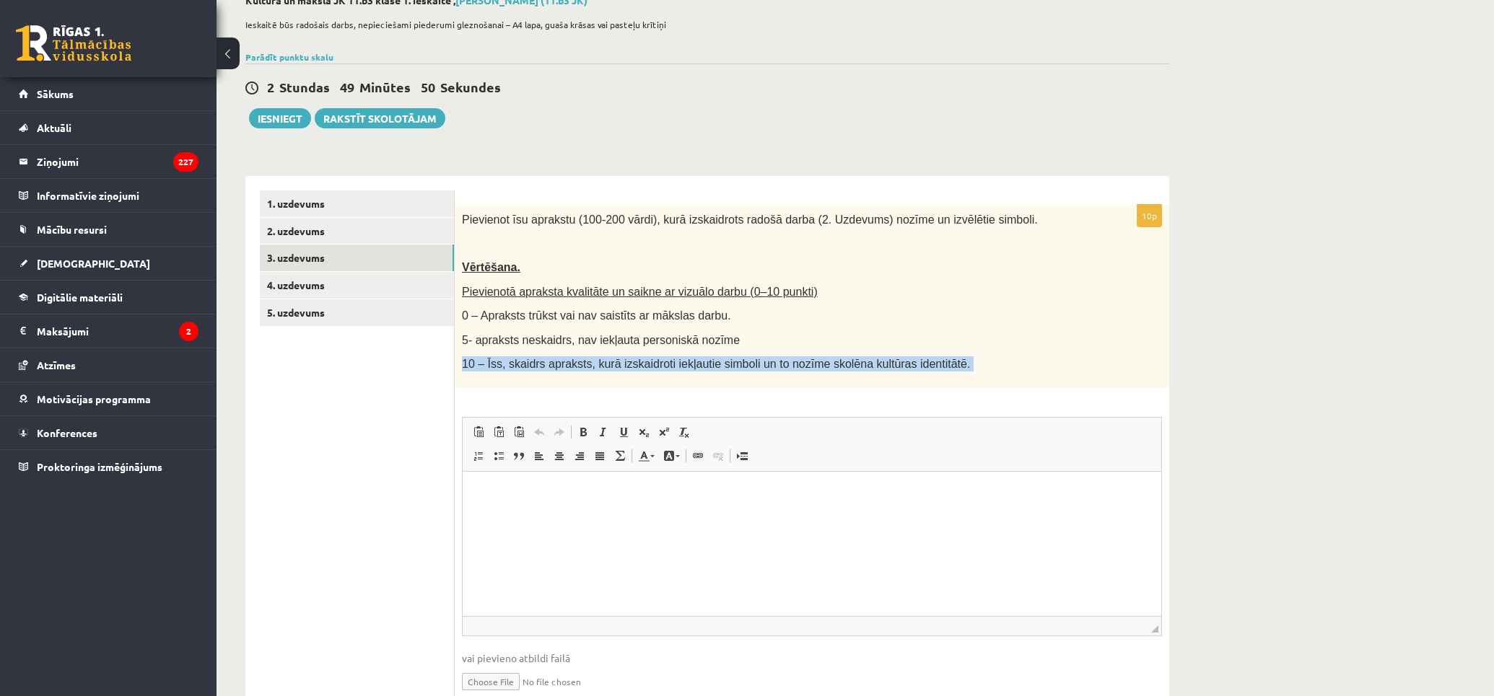
click at [730, 364] on span "10 – Īss, skaidrs apraksts, kurā izskaidroti iekļautie simboli un to nozīme sko…" at bounding box center [716, 364] width 508 height 12
drag, startPoint x: 758, startPoint y: 386, endPoint x: 724, endPoint y: 377, distance: 35.7
click at [758, 386] on div "Pievienot īsu aprakstu (100-200 vārdi), kurā izskaidrots radošā darba (2. Uzdev…" at bounding box center [812, 296] width 714 height 183
drag, startPoint x: 484, startPoint y: 363, endPoint x: 1008, endPoint y: 385, distance: 524.4
click at [1008, 385] on div "Pievienot īsu aprakstu (100-200 vārdi), kurā izskaidrots radošā darba (2. Uzdev…" at bounding box center [812, 296] width 714 height 183
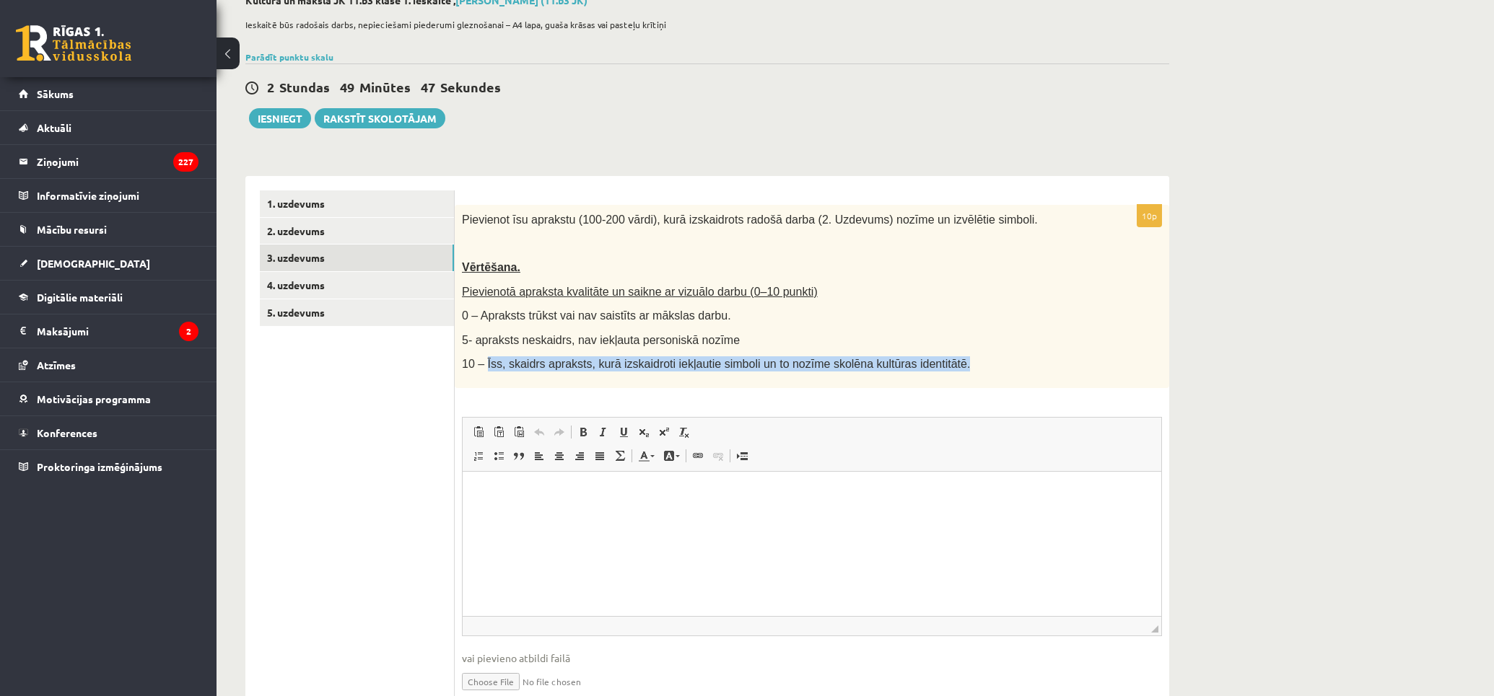
click at [1008, 385] on div "Pievienot īsu aprakstu (100-200 vārdi), kurā izskaidrots radošā darba (2. Uzdev…" at bounding box center [812, 296] width 714 height 183
drag, startPoint x: 935, startPoint y: 362, endPoint x: 467, endPoint y: 364, distance: 468.4
click at [467, 364] on p "10 – Īss, skaidrs apraksts, kurā izskaidroti iekļautie simboli un to nozīme sko…" at bounding box center [776, 363] width 628 height 15
drag, startPoint x: 588, startPoint y: 381, endPoint x: 577, endPoint y: 375, distance: 12.3
click at [588, 381] on div "Pievienot īsu aprakstu (100-200 vārdi), kurā izskaidrots radošā darba (2. Uzdev…" at bounding box center [812, 296] width 714 height 183
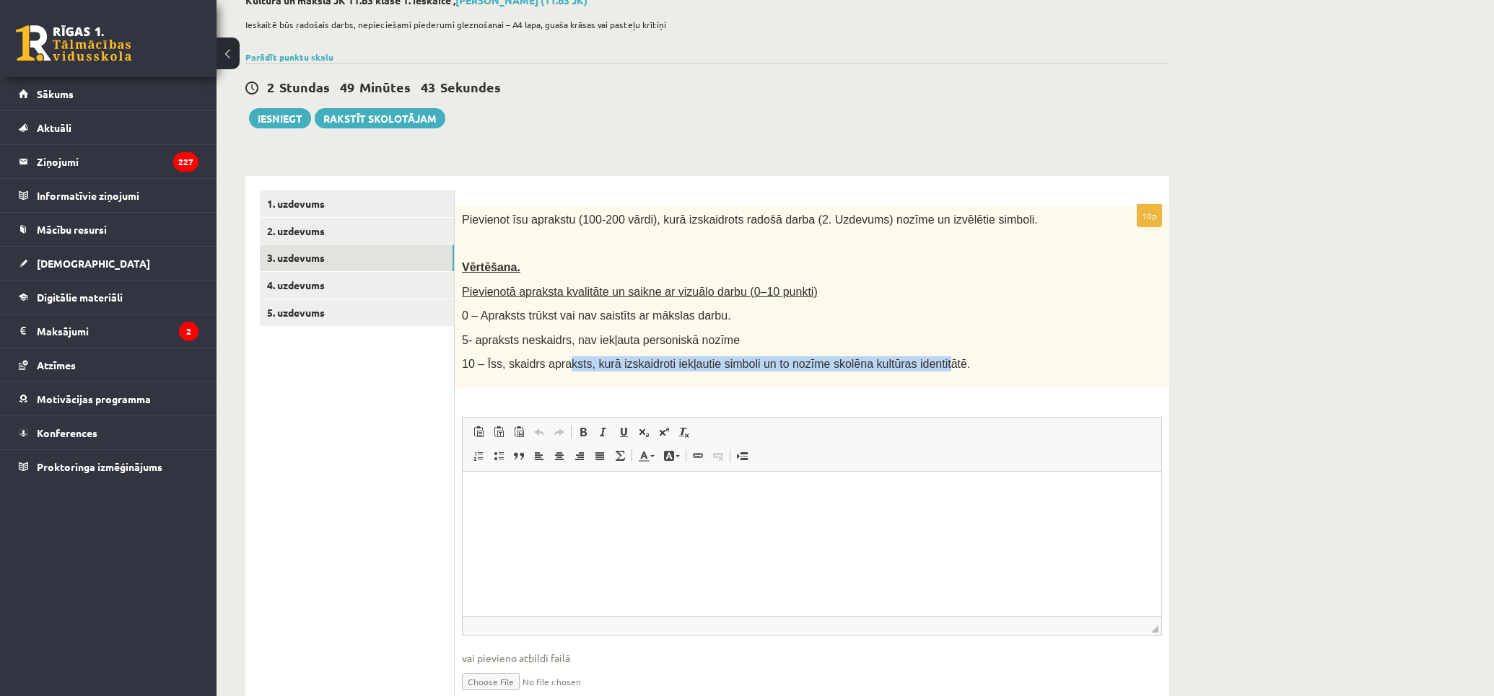
drag, startPoint x: 688, startPoint y: 372, endPoint x: 963, endPoint y: 372, distance: 274.2
click at [905, 374] on div "Pievienot īsu aprakstu (100-200 vārdi), kurā izskaidrots radošā darba (2. Uzdev…" at bounding box center [812, 296] width 714 height 183
click at [963, 372] on div "Pievienot īsu aprakstu (100-200 vārdi), kurā izskaidrots radošā darba (2. Uzdev…" at bounding box center [812, 296] width 714 height 183
drag, startPoint x: 902, startPoint y: 362, endPoint x: 445, endPoint y: 347, distance: 457.0
click at [445, 347] on div "**********" at bounding box center [707, 454] width 924 height 556
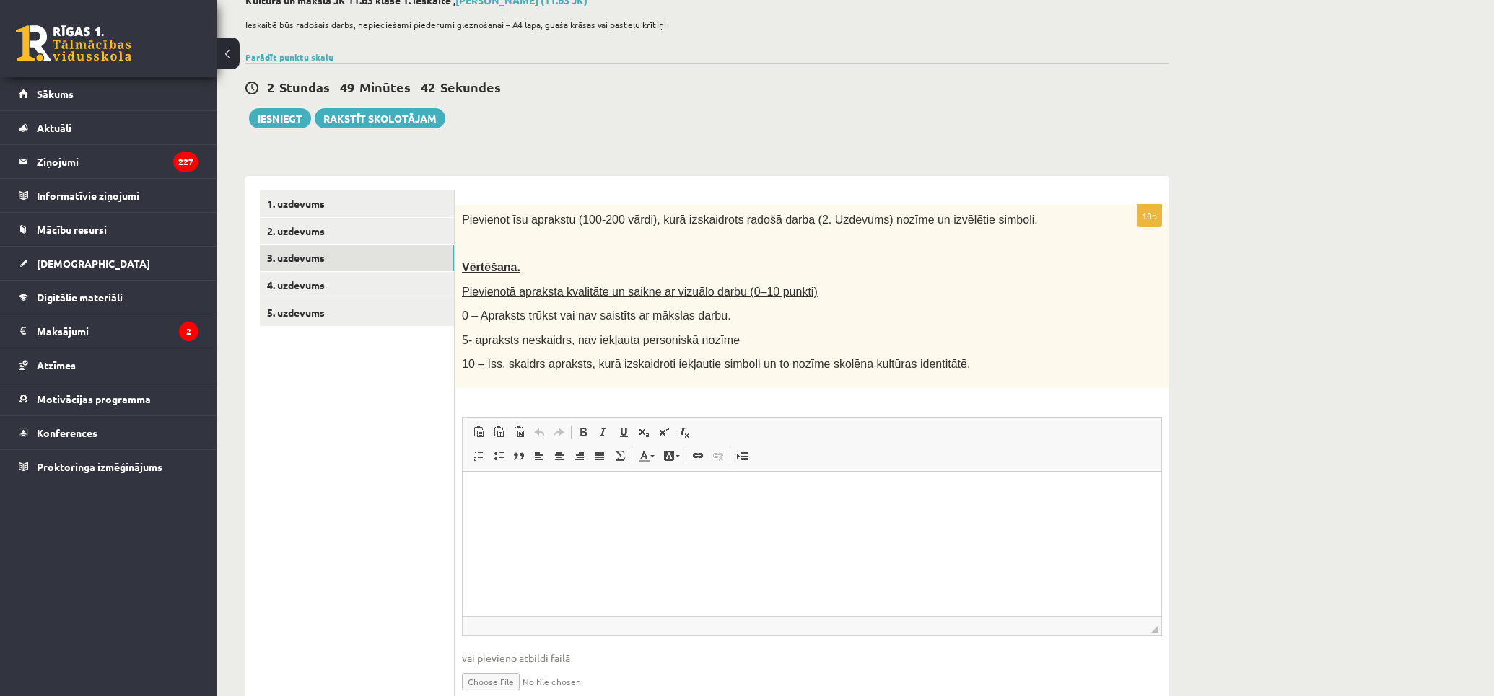
click at [554, 359] on span "10 – Īss, skaidrs apraksts, kurā izskaidroti iekļautie simboli un to nozīme sko…" at bounding box center [716, 364] width 508 height 12
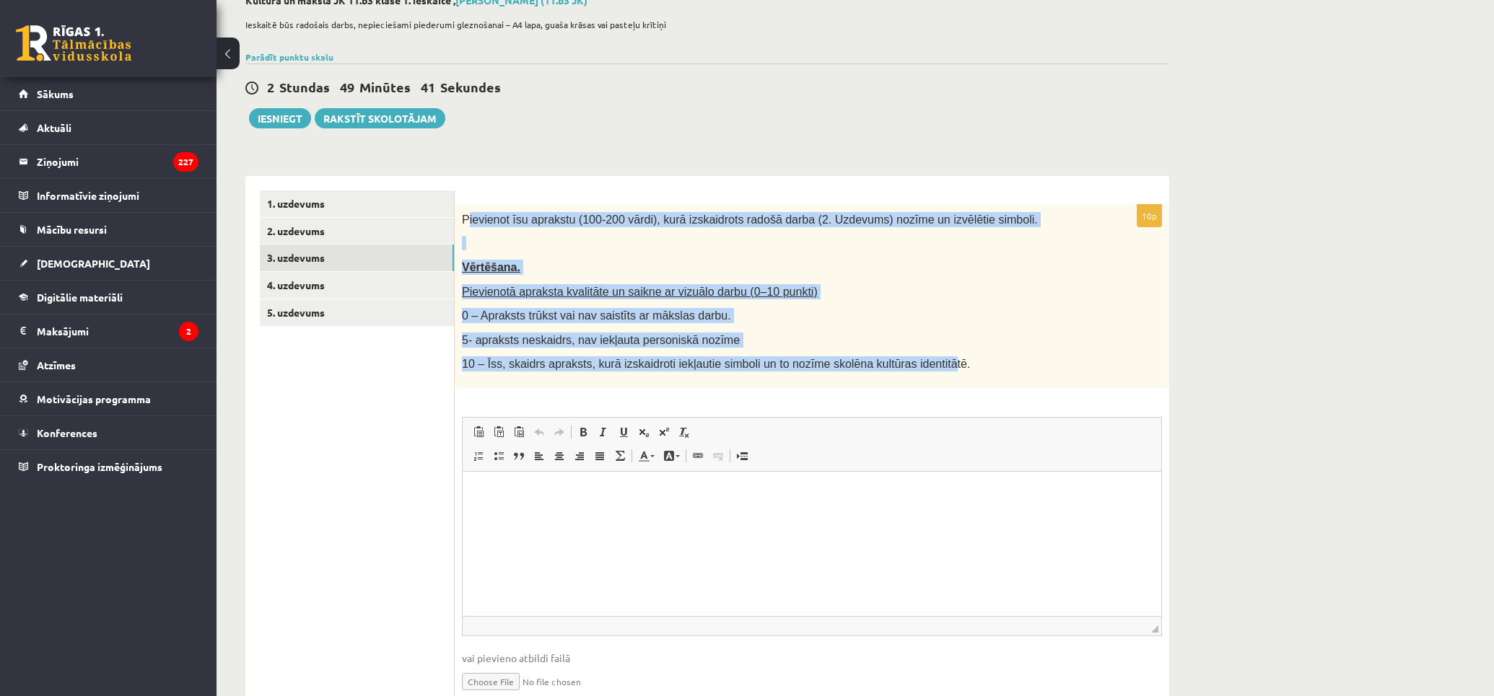
drag, startPoint x: 910, startPoint y: 359, endPoint x: 465, endPoint y: 214, distance: 468.1
click at [465, 214] on div "Pievienot īsu aprakstu (100-200 vārdi), kurā izskaidrots radošā darba (2. Uzdev…" at bounding box center [812, 296] width 714 height 183
click at [465, 215] on span "Pievienot īsu aprakstu (100-200 vārdi), kurā izskaidrots radošā darba (2. Uzdev…" at bounding box center [750, 220] width 576 height 12
drag, startPoint x: 463, startPoint y: 214, endPoint x: 994, endPoint y: 359, distance: 551.3
click at [994, 359] on div "Pievienot īsu aprakstu (100-200 vārdi), kurā izskaidrots radošā darba (2. Uzdev…" at bounding box center [812, 296] width 714 height 183
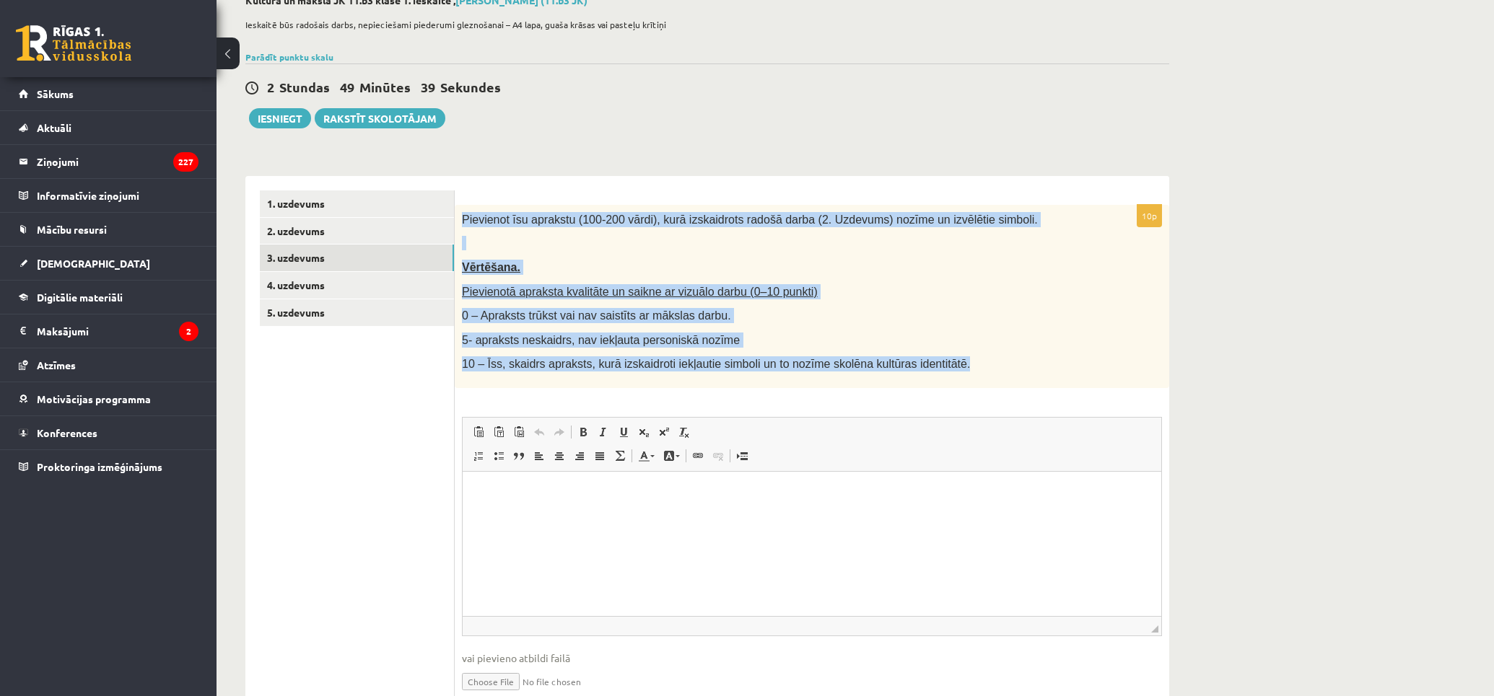
click at [994, 359] on p "10 – Īss, skaidrs apraksts, kurā izskaidroti iekļautie simboli un to nozīme sko…" at bounding box center [776, 363] width 628 height 15
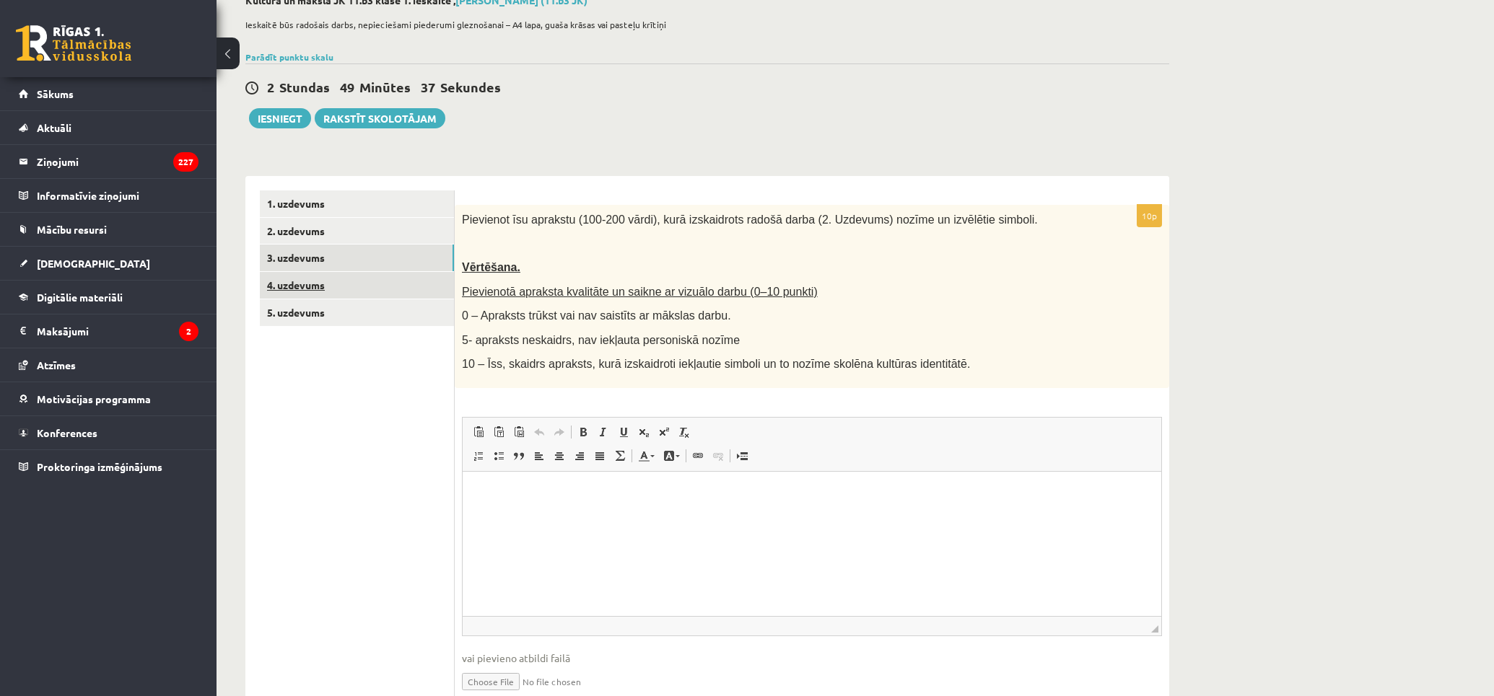
click at [337, 284] on link "4. uzdevums" at bounding box center [357, 285] width 194 height 27
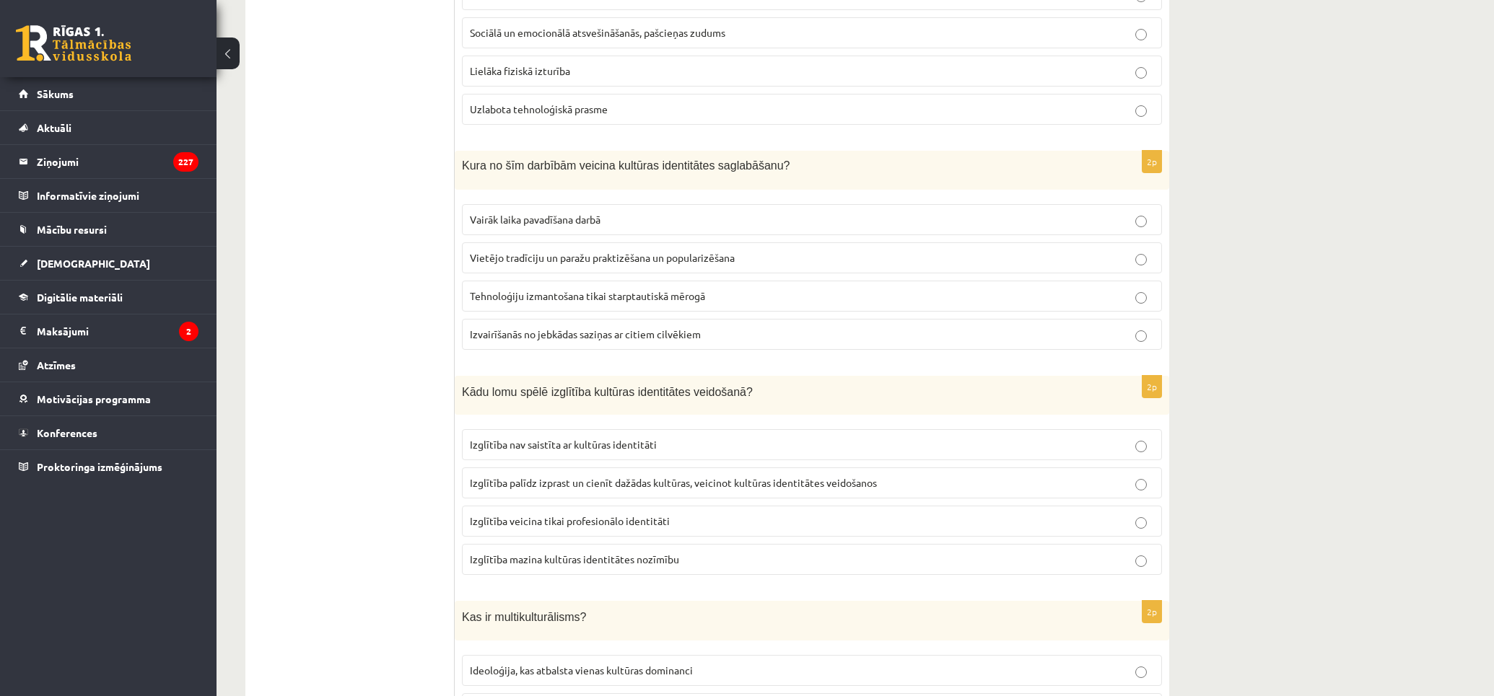
scroll to position [0, 0]
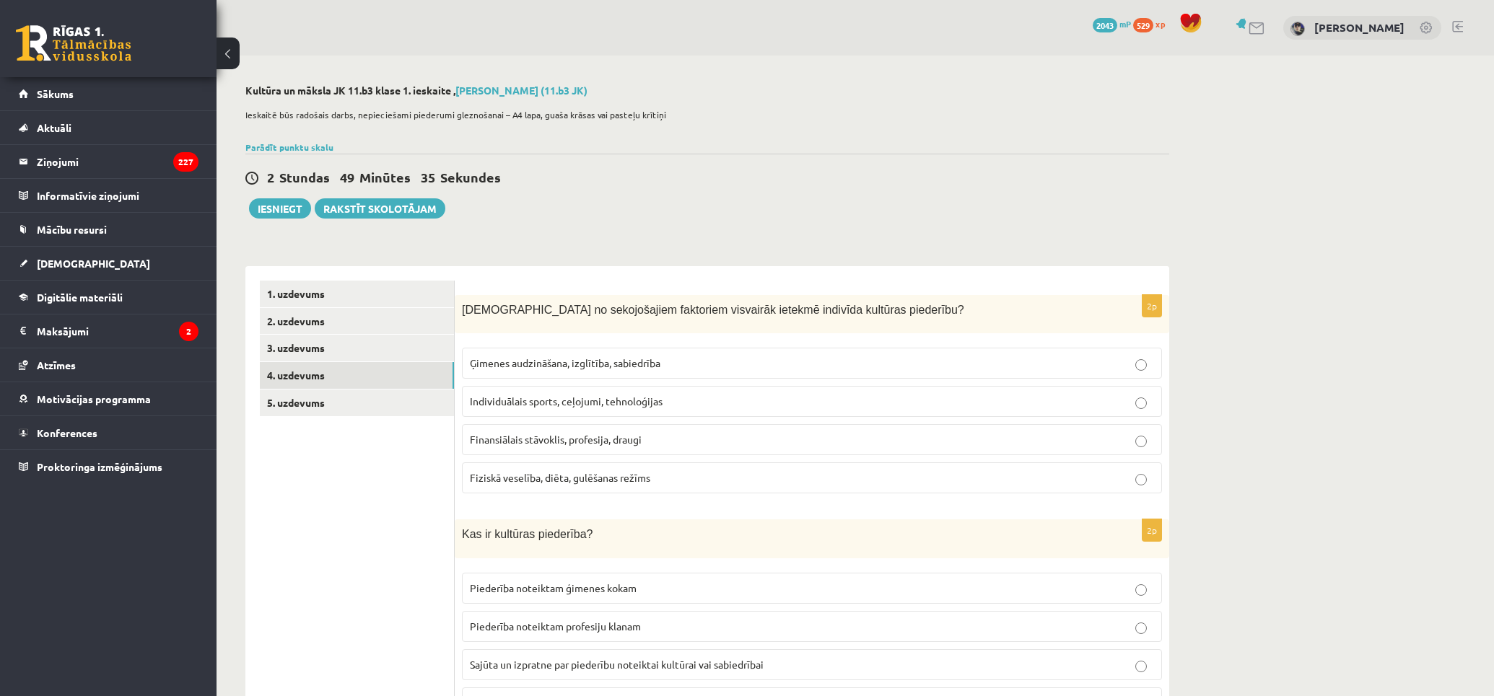
drag, startPoint x: 1210, startPoint y: 140, endPoint x: 1181, endPoint y: 0, distance: 142.9
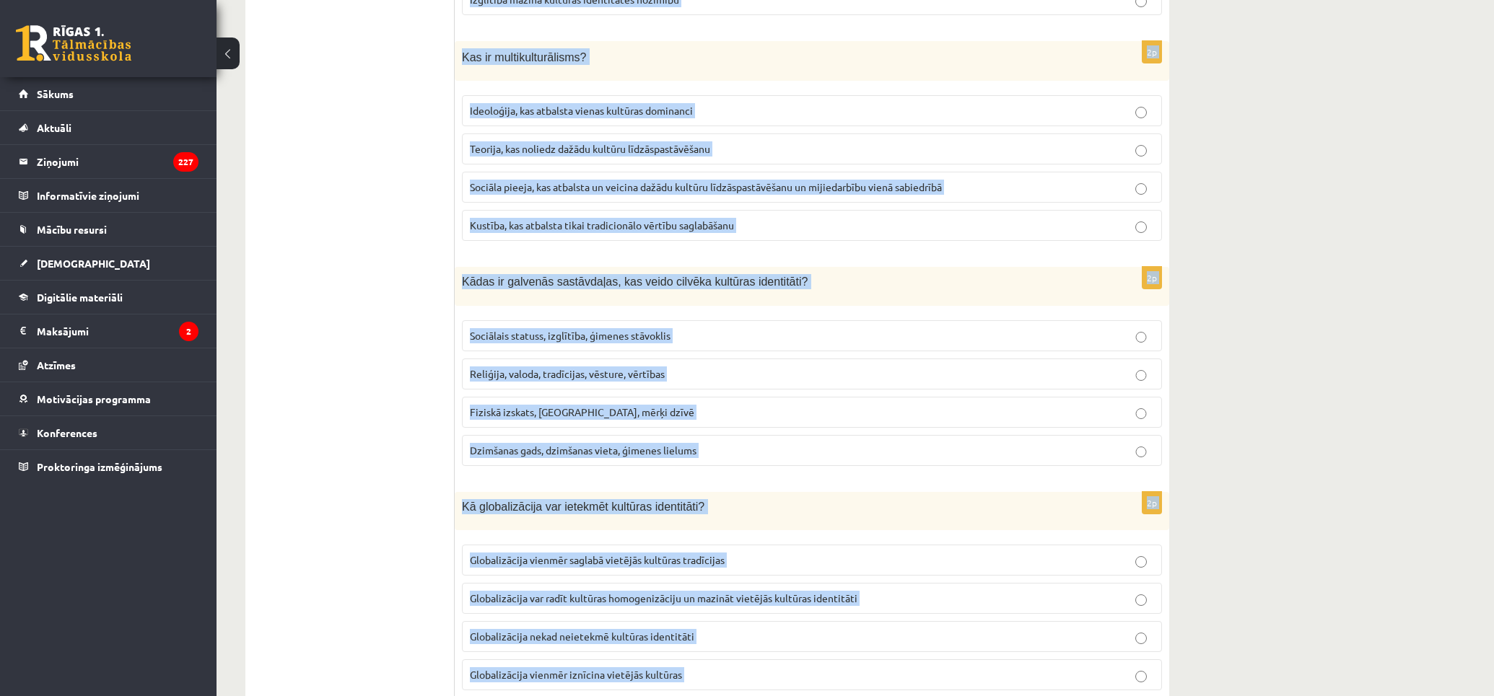
scroll to position [1885, 0]
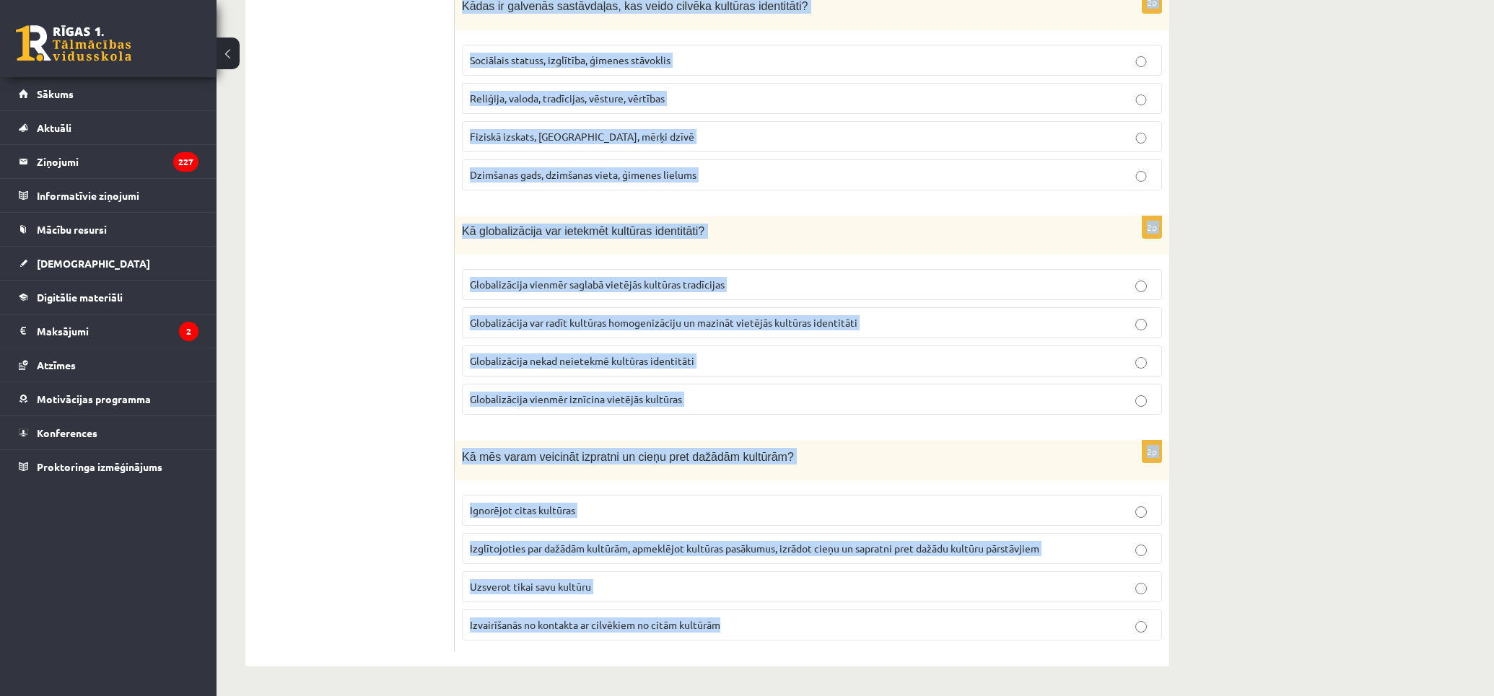
drag, startPoint x: 459, startPoint y: 305, endPoint x: 1085, endPoint y: 611, distance: 697.1
copy form "Lore ip dolorsitamet consectet adipiscin elitsed doeiusmo temporin utlaboree? D…"
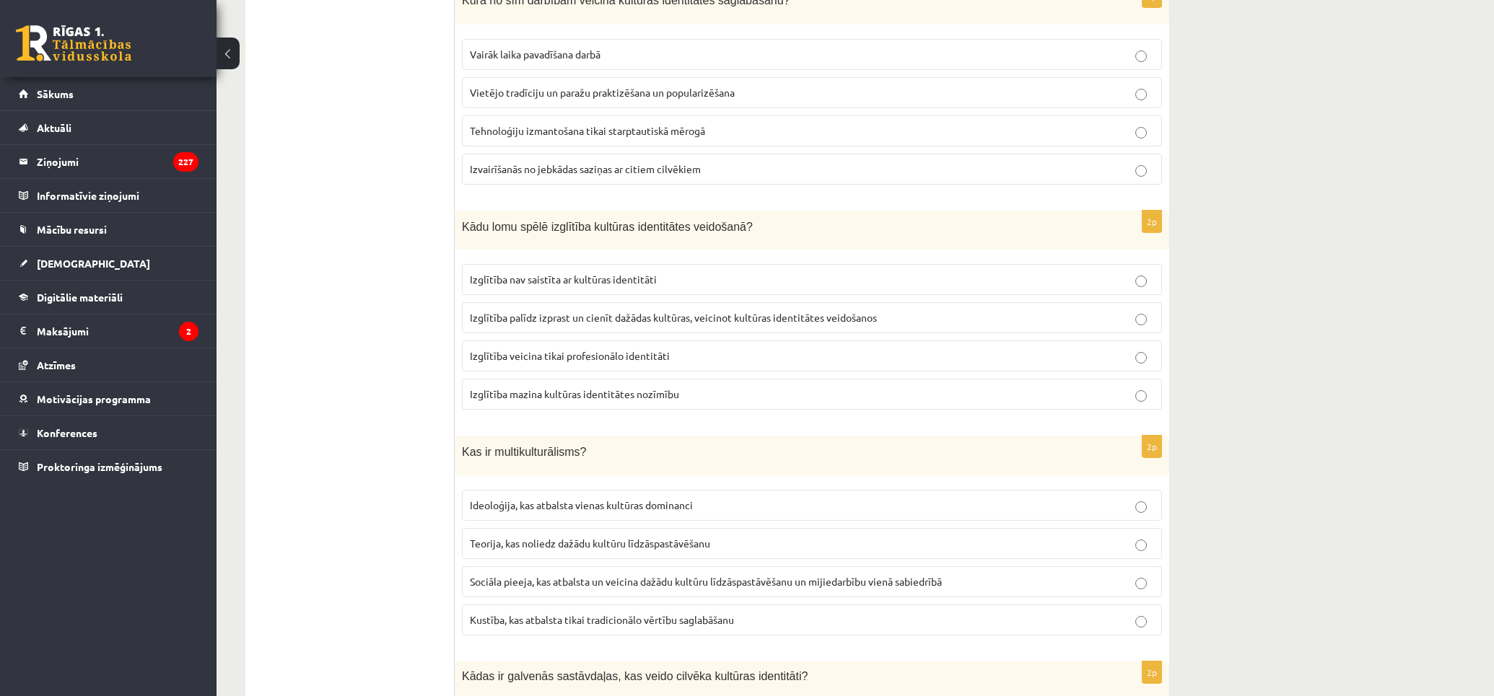
scroll to position [0, 0]
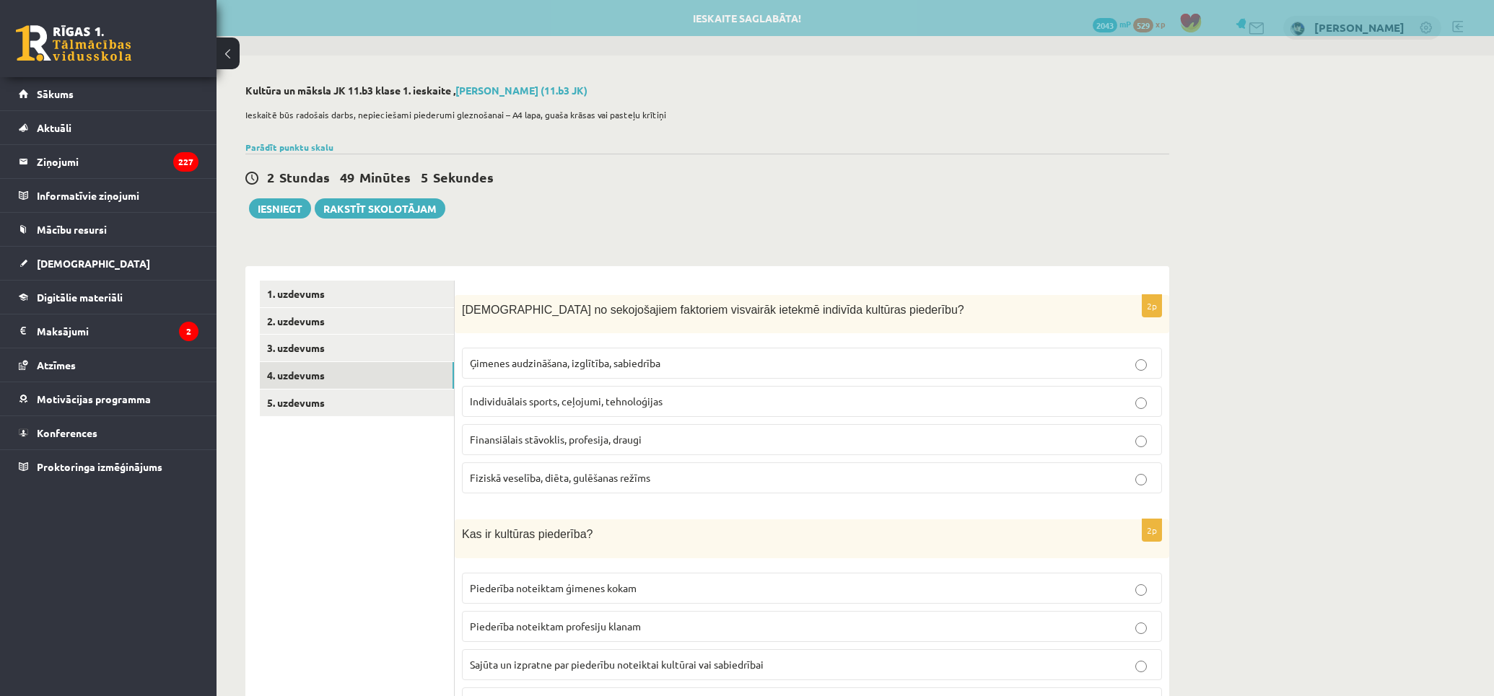
drag, startPoint x: 343, startPoint y: 515, endPoint x: 351, endPoint y: 149, distance: 366.0
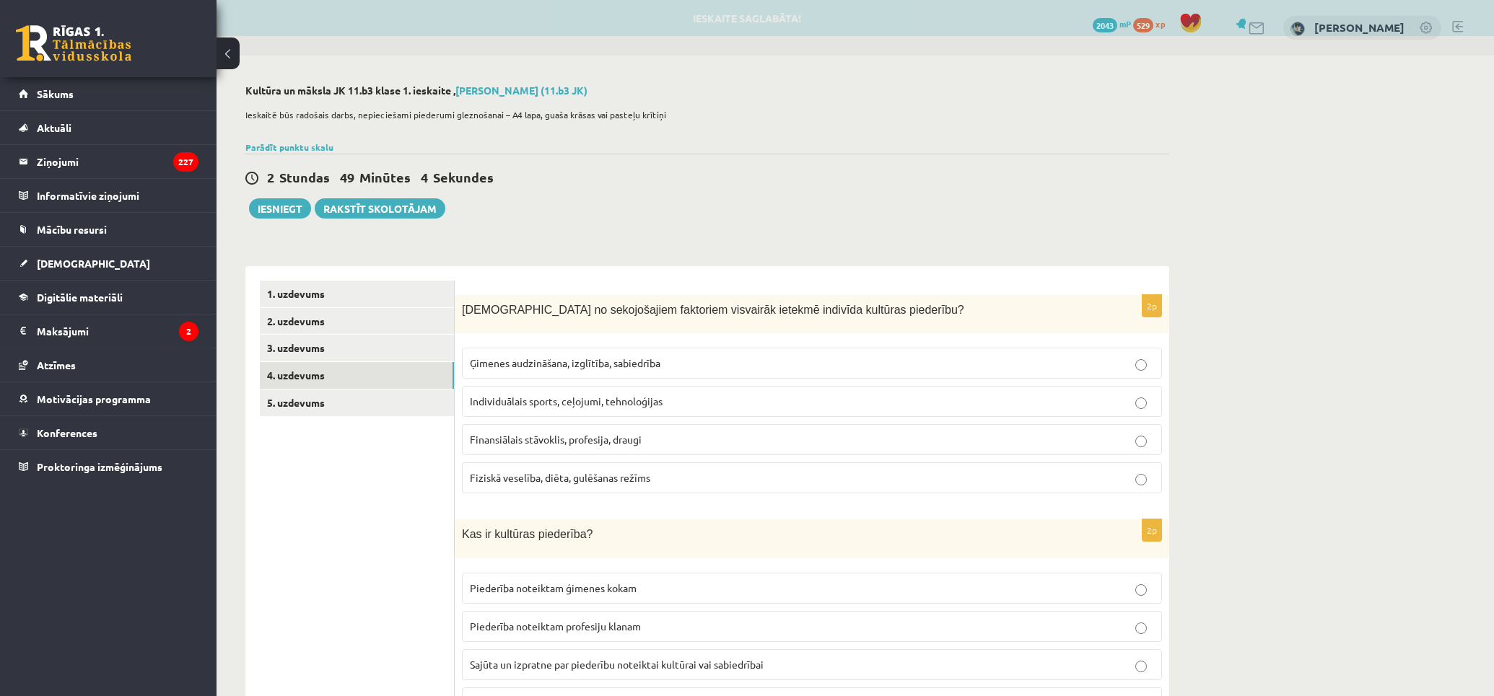
click at [652, 365] on span "Ģimenes audzināšana, izglītība, sabiedrība" at bounding box center [565, 362] width 191 height 13
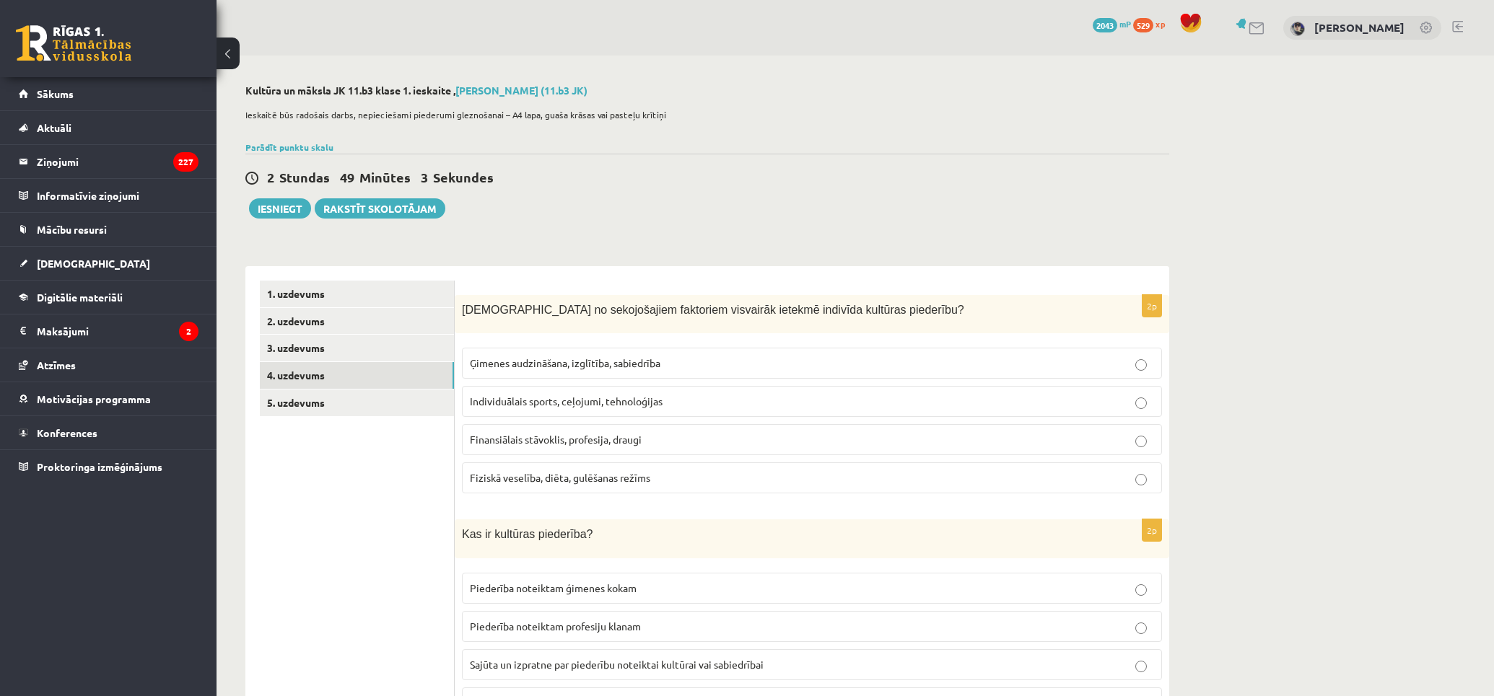
scroll to position [160, 0]
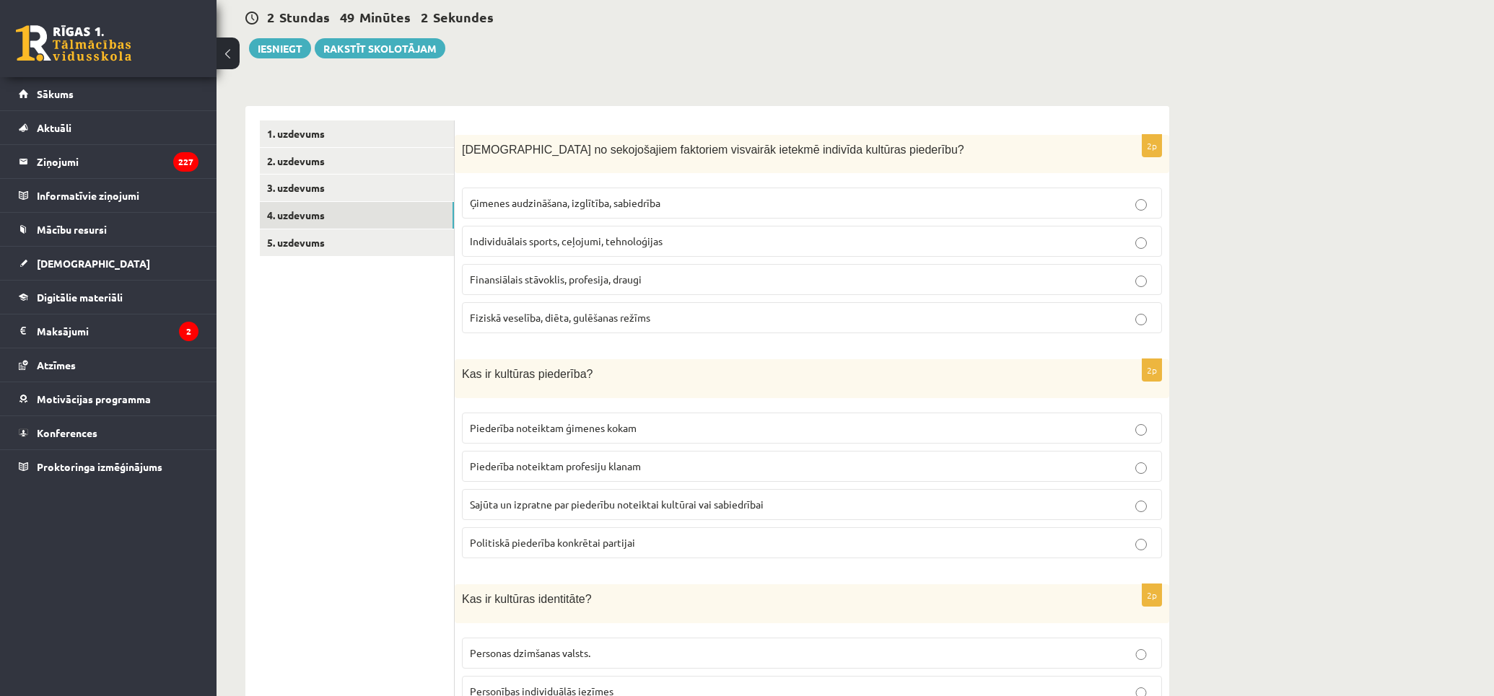
click at [696, 522] on fieldset "Piederība noteiktam ģimenes kokam Piederība noteiktam profesiju klanam Sajūta u…" at bounding box center [812, 484] width 700 height 157
click at [686, 499] on span "Sajūta un izpratne par piederību noteiktai kultūrai vai sabiedrībai" at bounding box center [617, 504] width 294 height 13
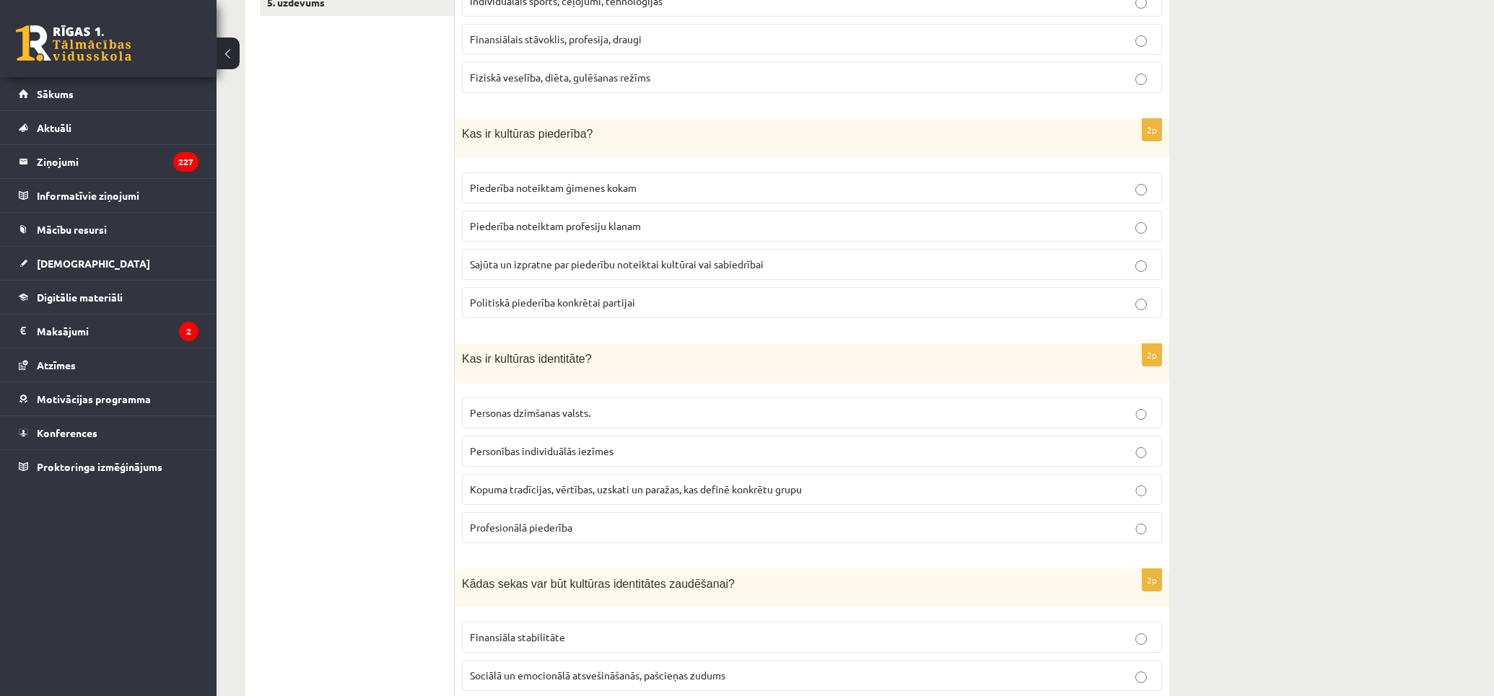
click at [809, 505] on label "Kopuma tradīcijas, vērtības, uzskati un paražas, kas definē konkrētu grupu" at bounding box center [812, 489] width 700 height 31
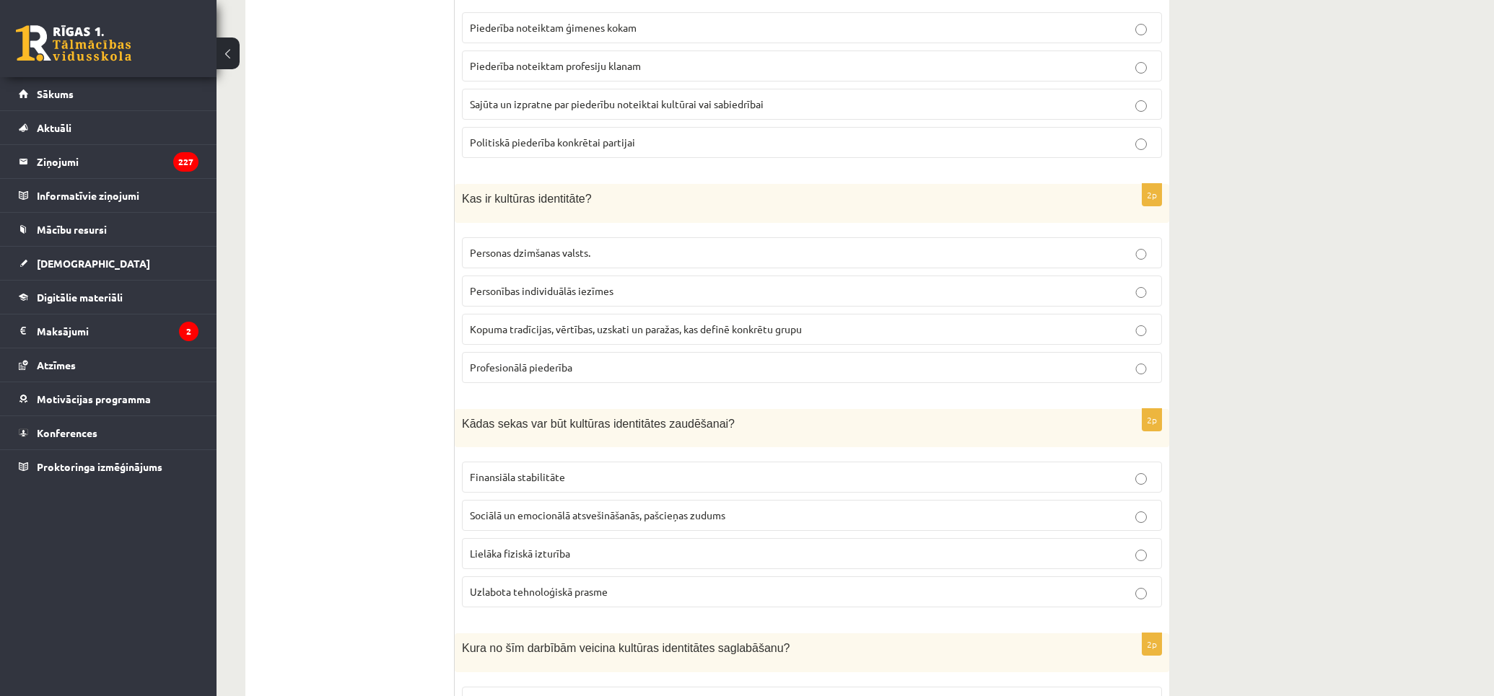
click at [846, 515] on p "Sociālā un emocionālā atsvešināšanās, pašcieņas zudums" at bounding box center [812, 515] width 684 height 15
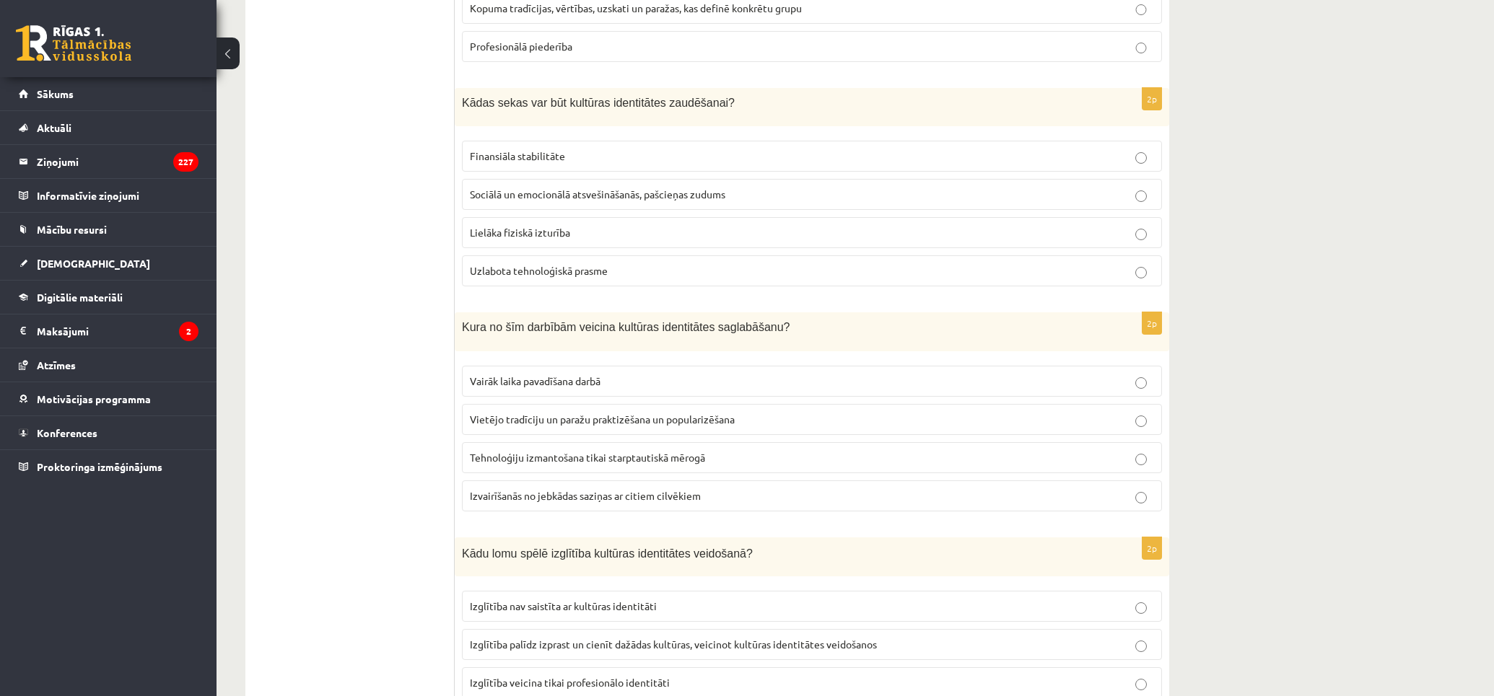
click at [680, 424] on span "Vietējo tradīciju un paražu praktizēšana un popularizēšana" at bounding box center [602, 419] width 265 height 13
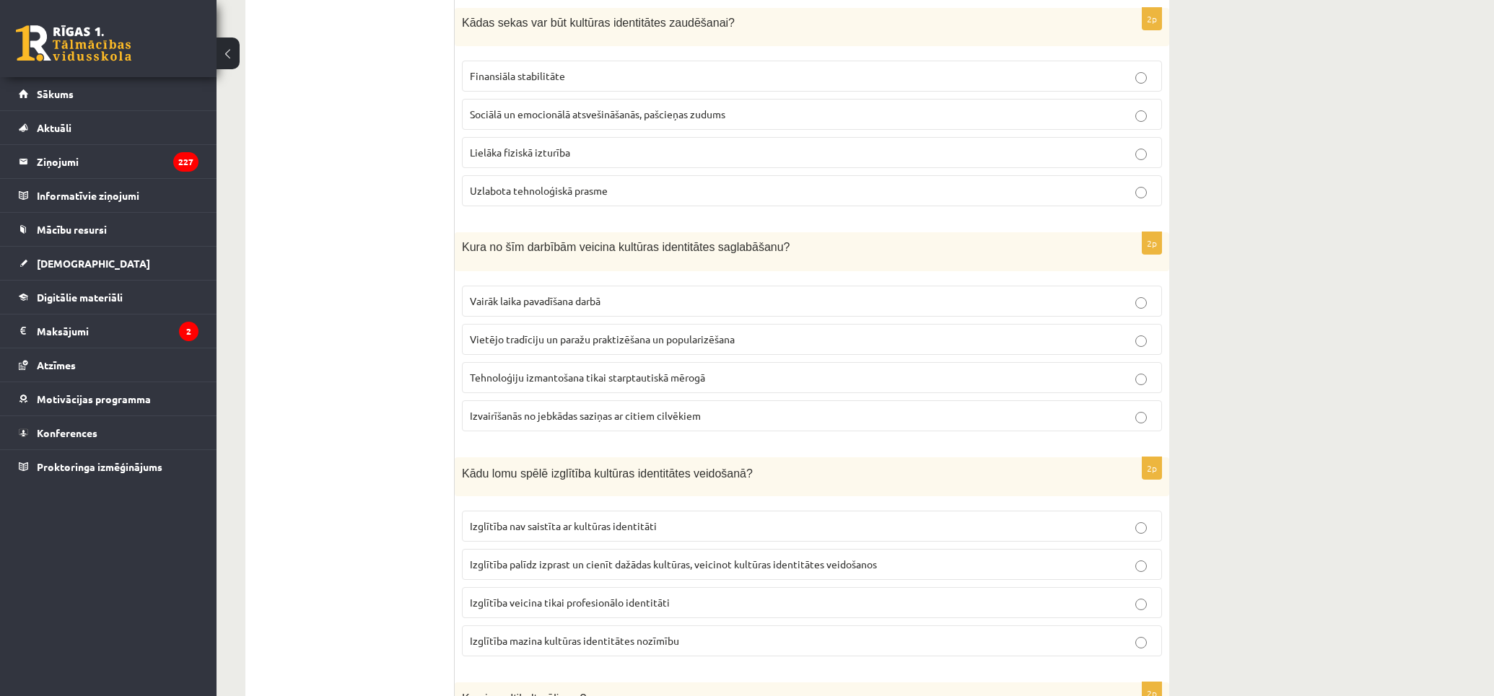
click at [818, 563] on span "Izglītība palīdz izprast un cienīt dažādas kultūras, veicinot kultūras identitā…" at bounding box center [673, 564] width 407 height 13
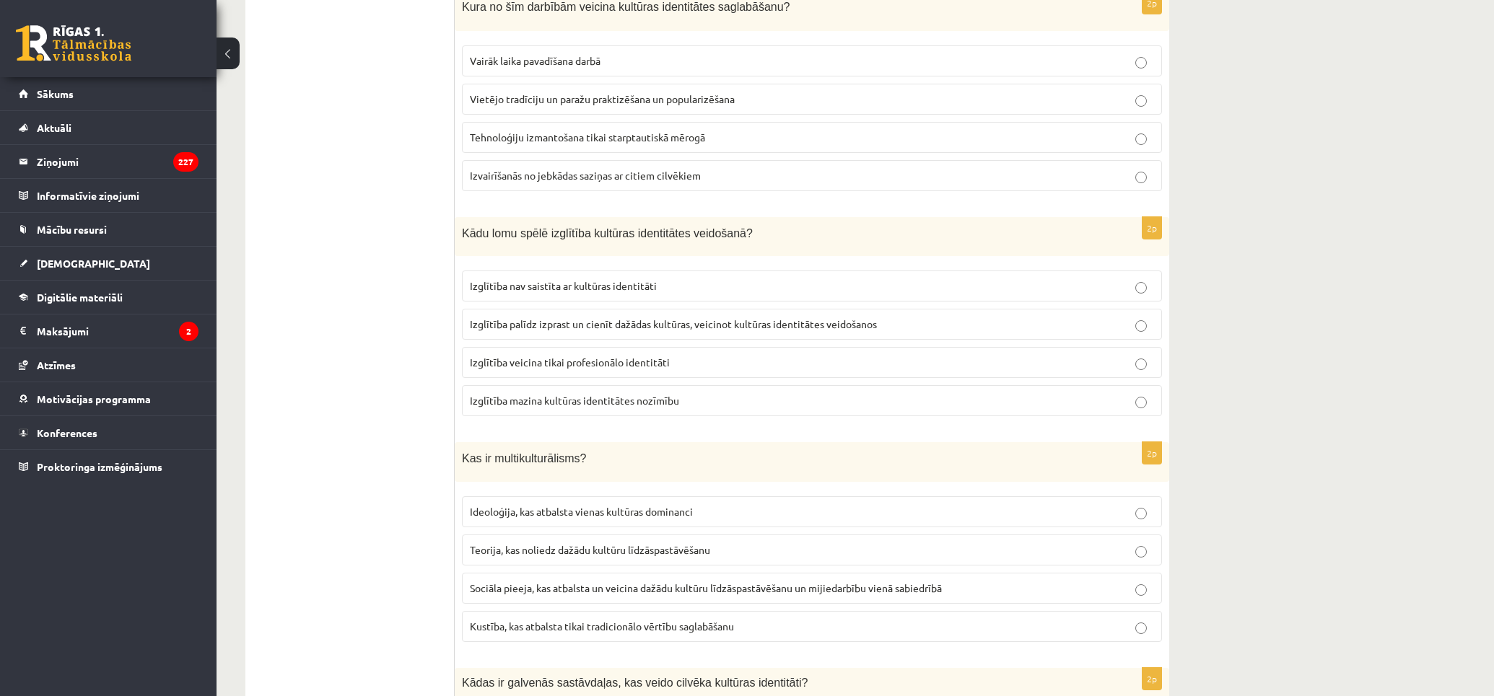
scroll to position [1282, 0]
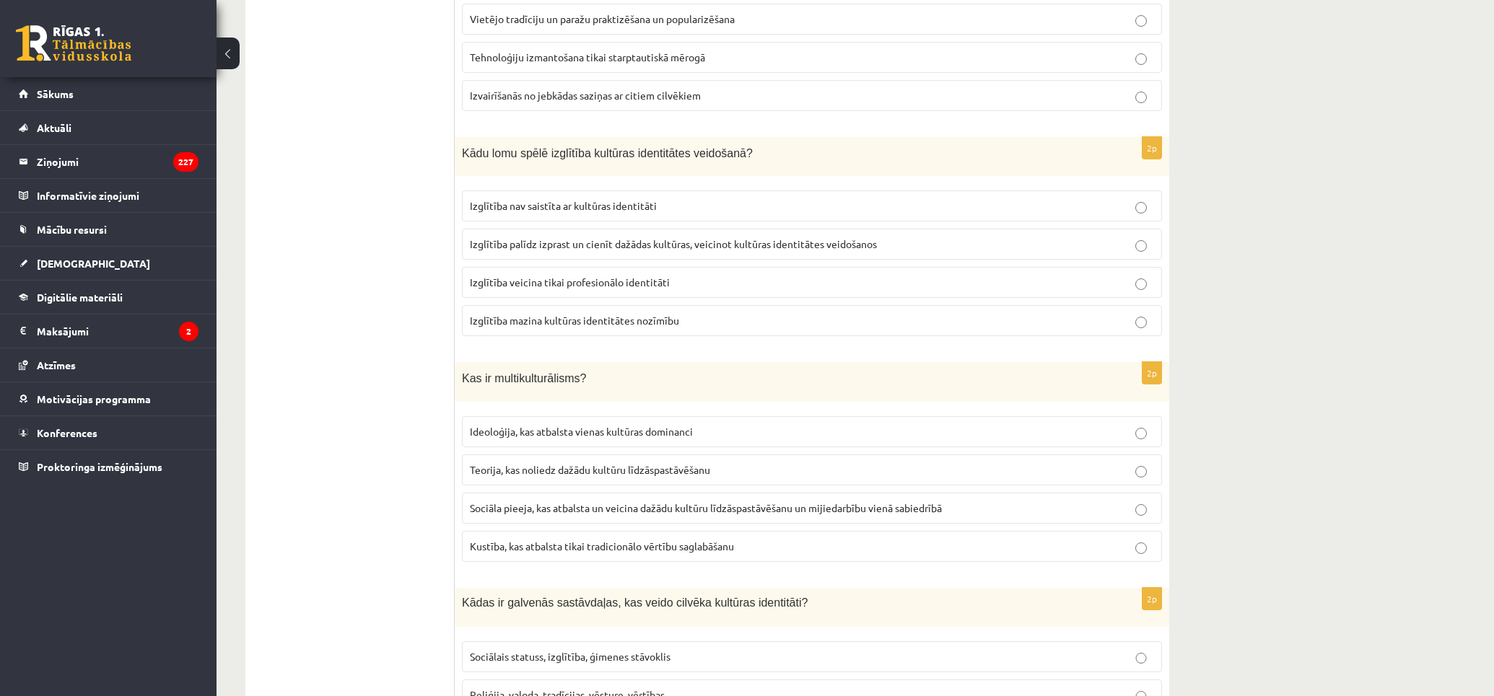
click at [909, 549] on p "Kustība, kas atbalsta tikai tradicionālo vērtību saglabāšanu" at bounding box center [812, 546] width 684 height 15
click at [826, 512] on span "Sociāla pieeja, kas atbalsta un veicina dažādu kultūru līdzāspastāvēšanu un mij…" at bounding box center [706, 508] width 472 height 13
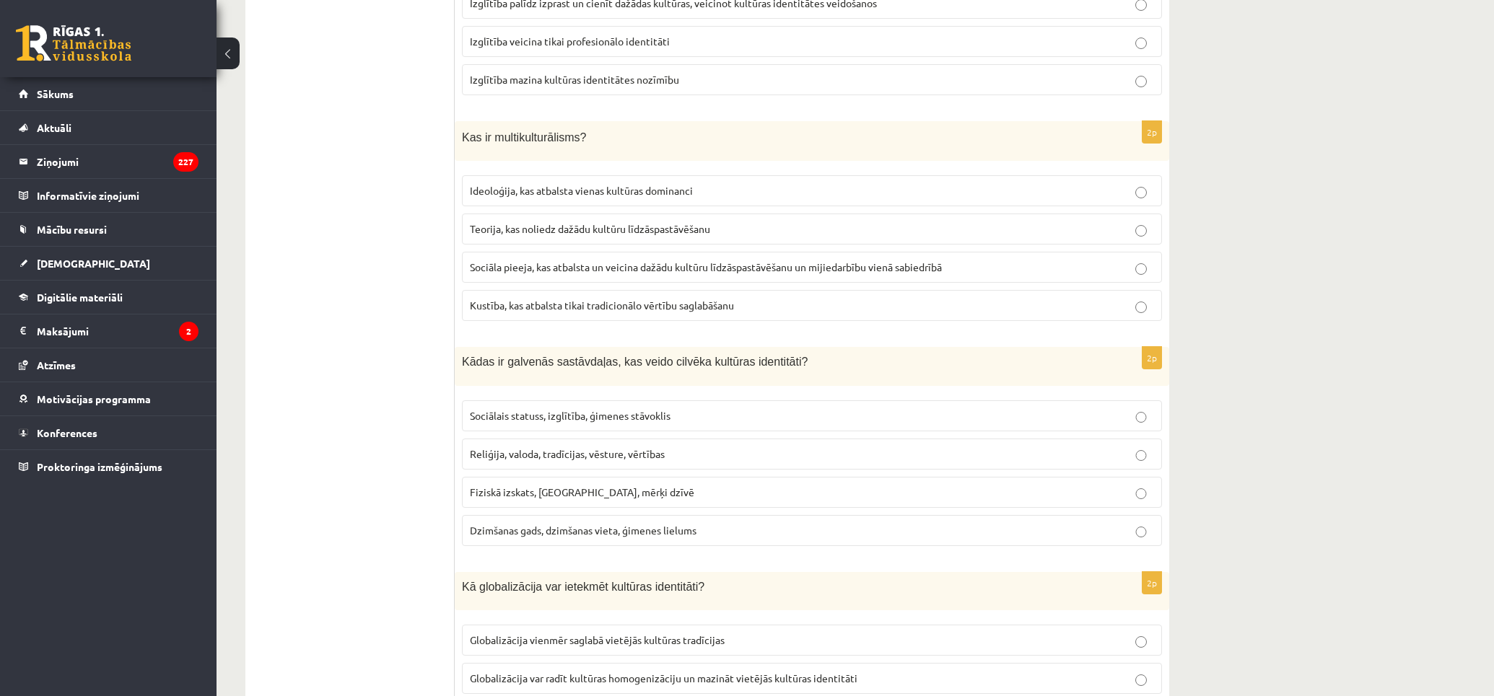
click at [839, 457] on p "Reliģija, valoda, tradīcijas, vēsture, vērtības" at bounding box center [812, 454] width 684 height 15
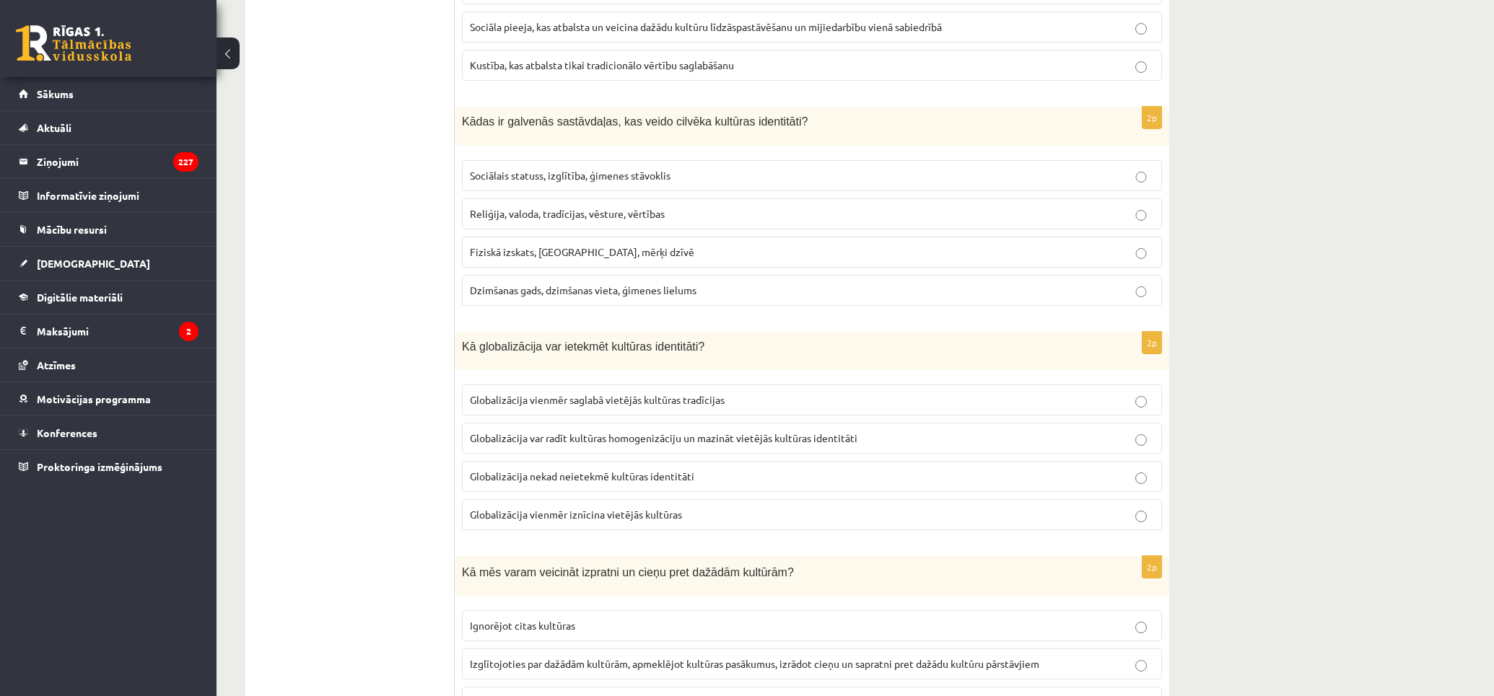
click at [848, 451] on label "Globalizācija var radīt kultūras homogenizāciju un mazināt vietējās kultūras id…" at bounding box center [812, 438] width 700 height 31
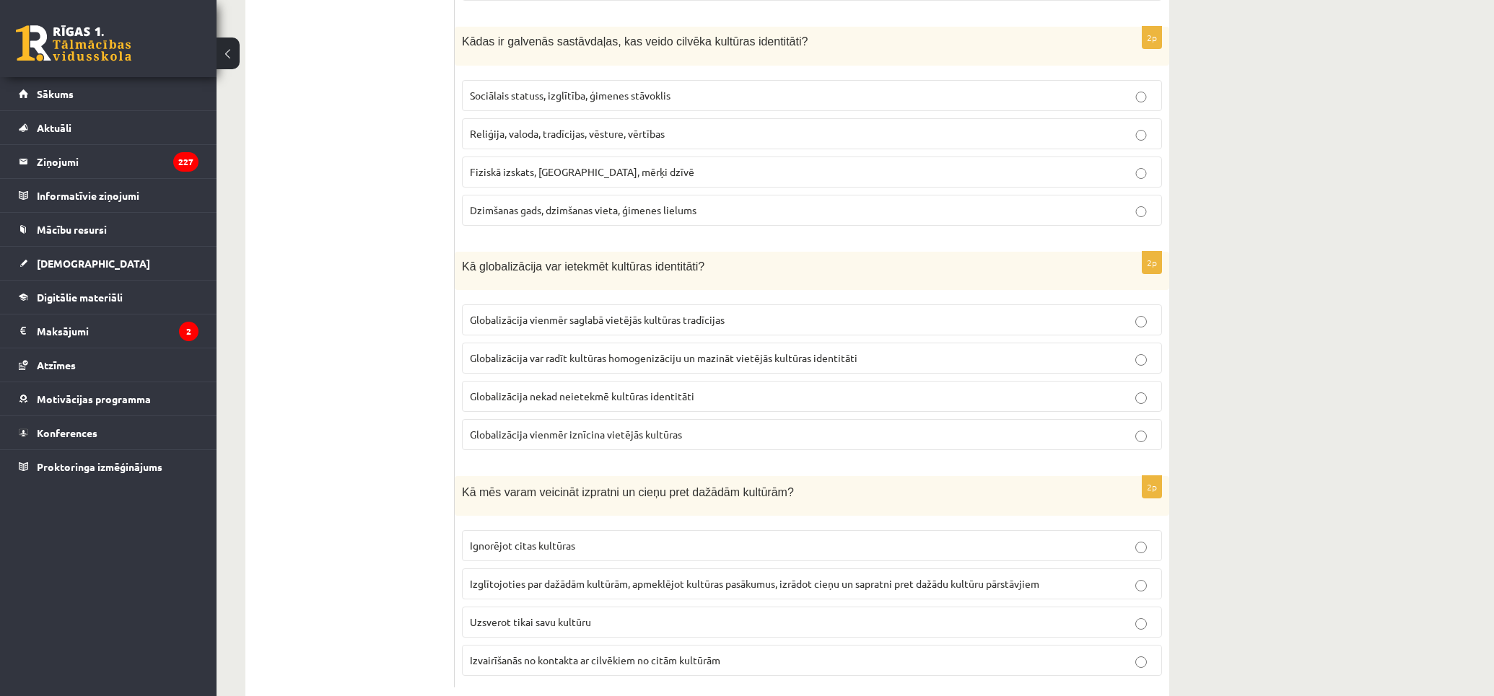
drag, startPoint x: 866, startPoint y: 585, endPoint x: 566, endPoint y: 507, distance: 310.3
click at [864, 585] on span "Izglītojoties par dažādām kultūrām, apmeklējot kultūras pasākumus, izrādot cieņ…" at bounding box center [754, 583] width 569 height 13
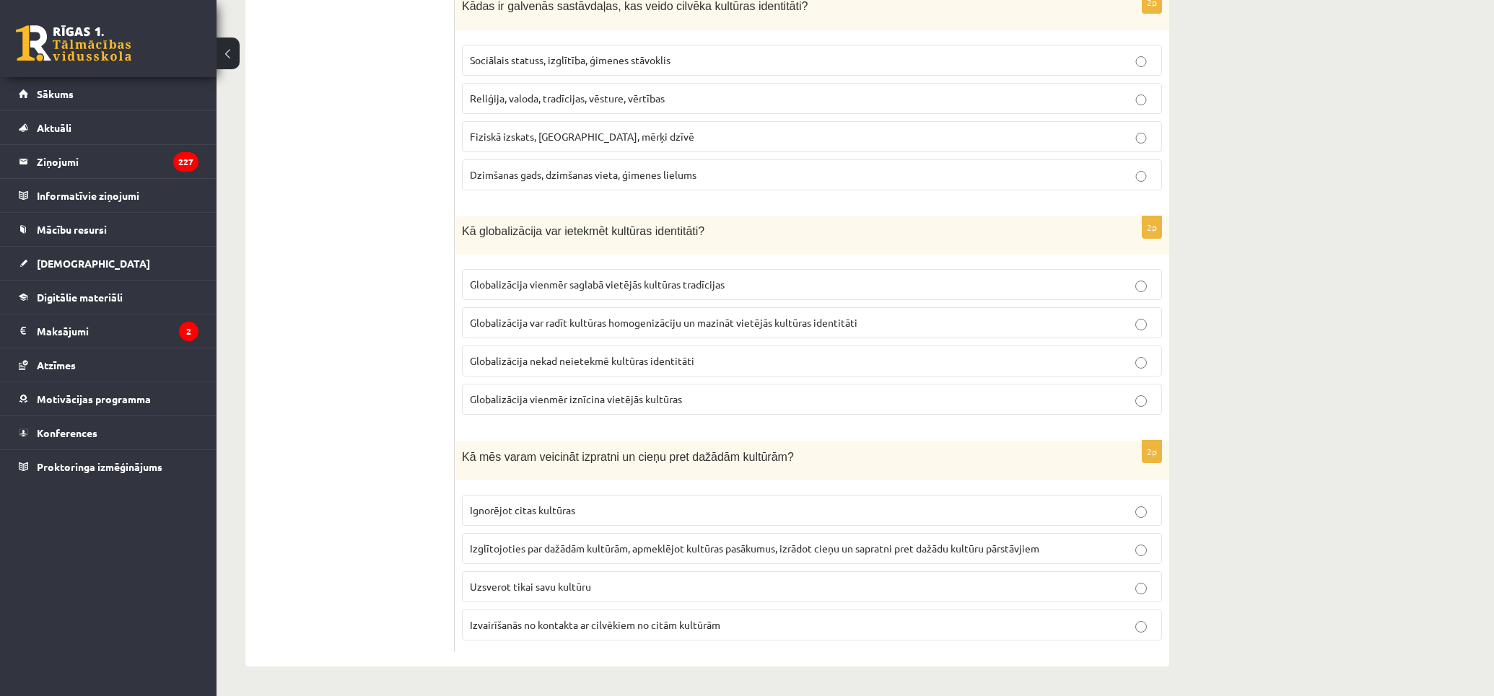
click at [735, 542] on span "Izglītojoties par dažādām kultūrām, apmeklējot kultūras pasākumus, izrādot cieņ…" at bounding box center [754, 548] width 569 height 13
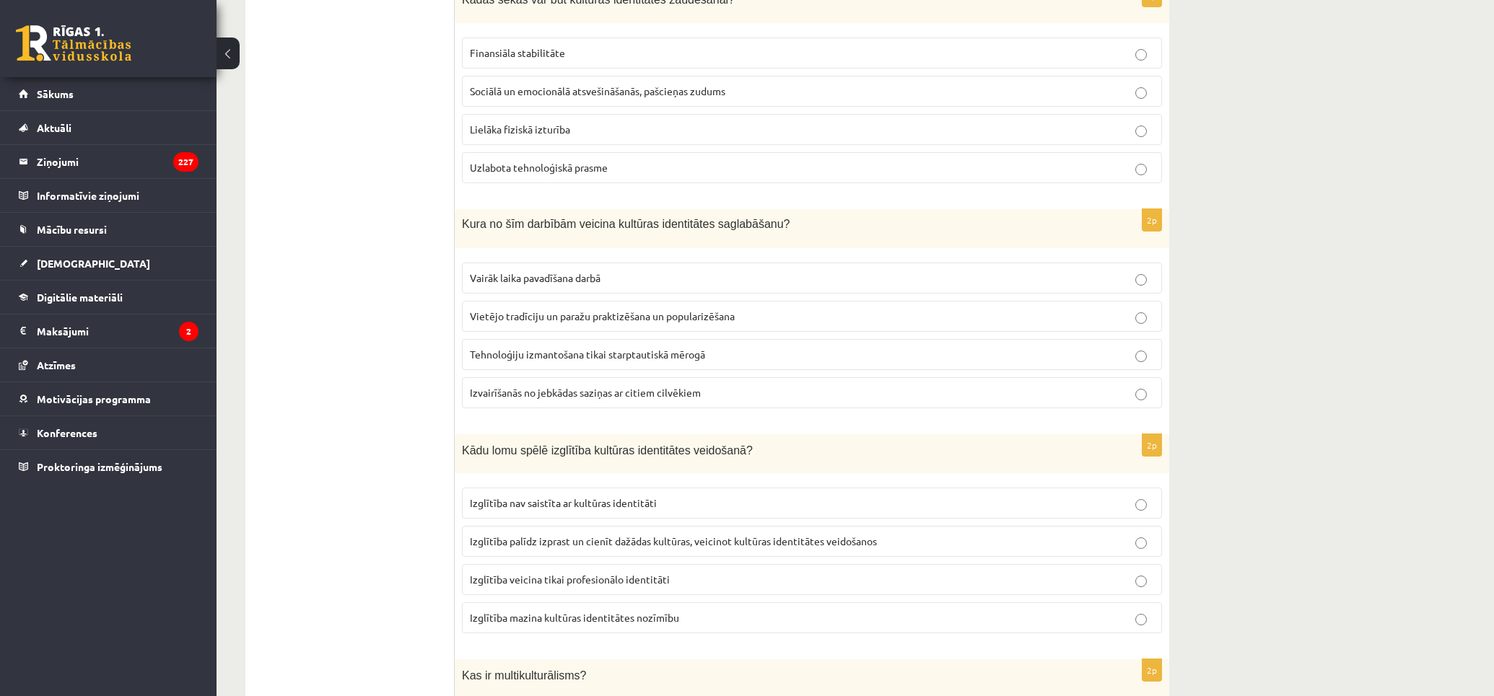
scroll to position [0, 0]
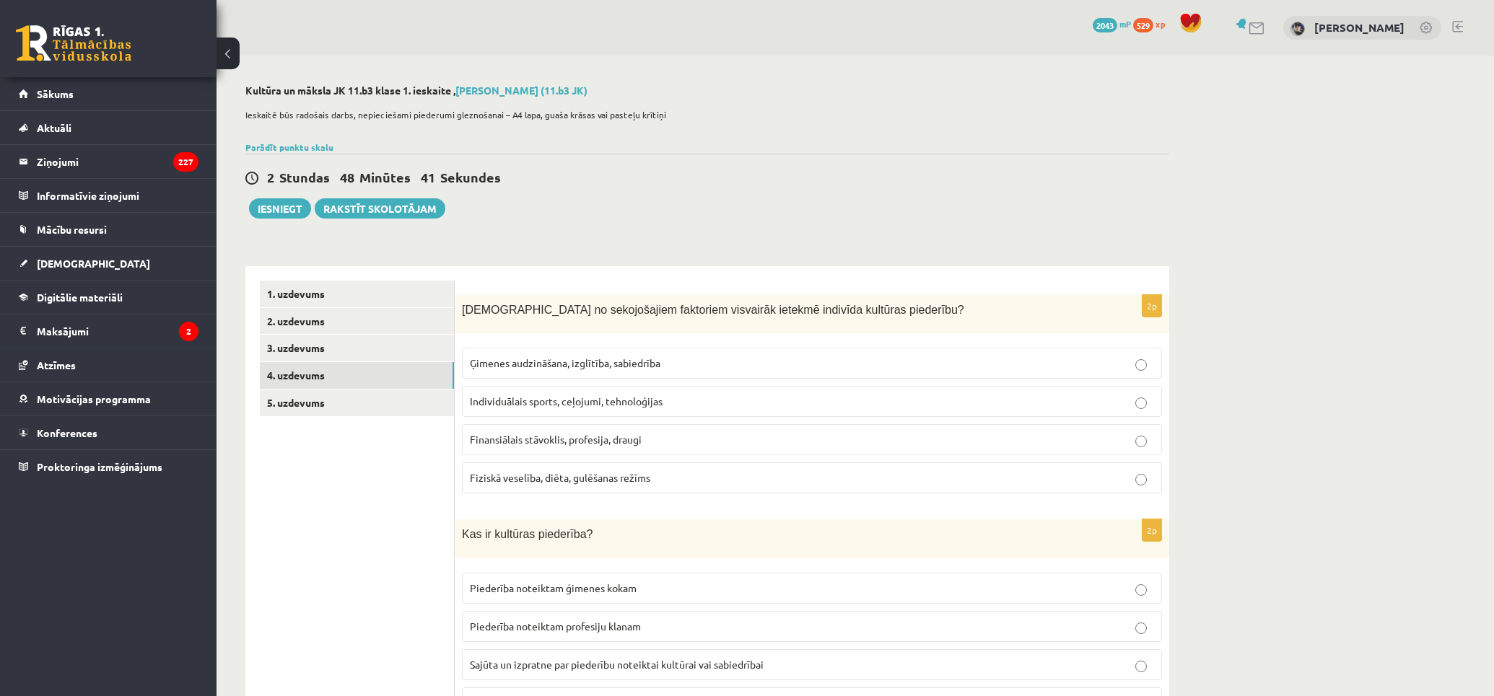
drag, startPoint x: 351, startPoint y: 428, endPoint x: 364, endPoint y: 254, distance: 174.4
click at [398, 401] on link "5. uzdevums" at bounding box center [357, 403] width 194 height 27
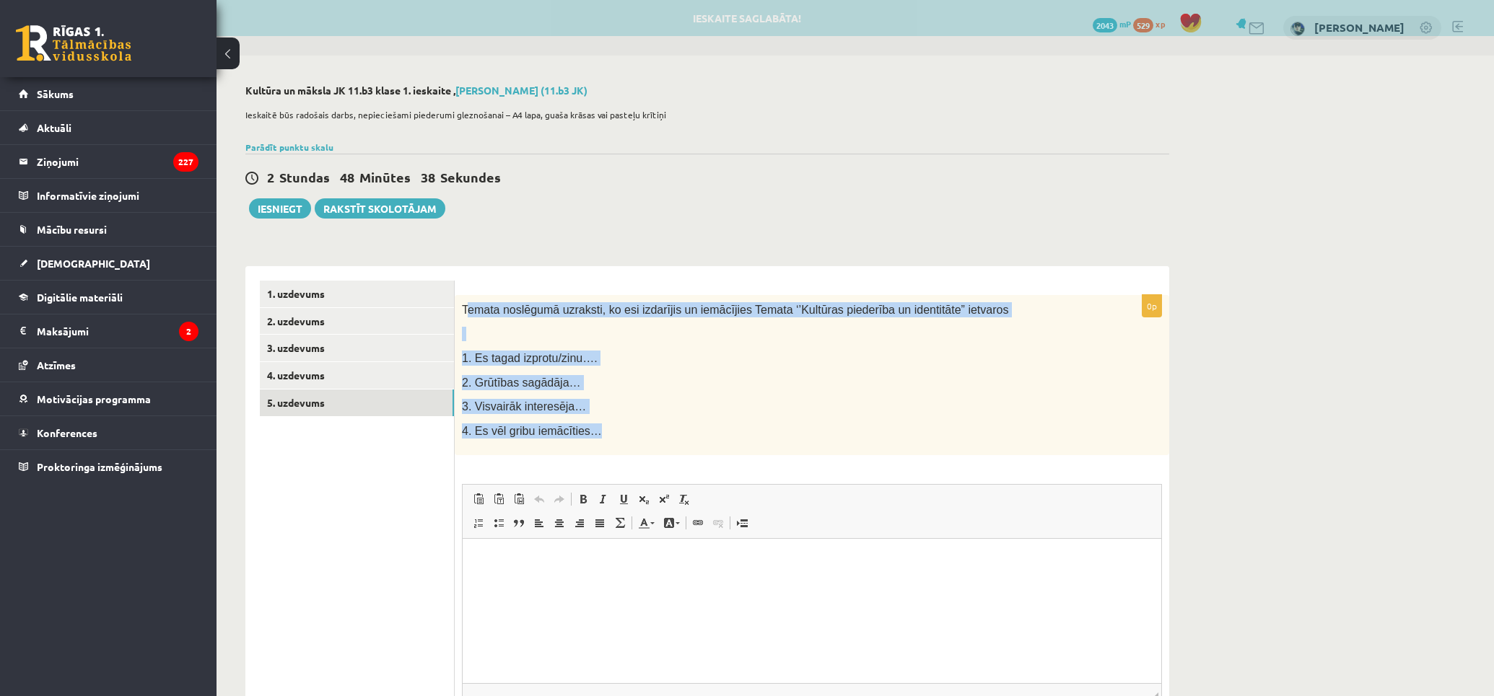
drag, startPoint x: 528, startPoint y: 361, endPoint x: 465, endPoint y: 304, distance: 84.8
click at [465, 302] on div "Temata noslēgumā uzraksti, ko esi izdarījis un iemācījies Temata ‘’Kultūras pie…" at bounding box center [812, 375] width 714 height 161
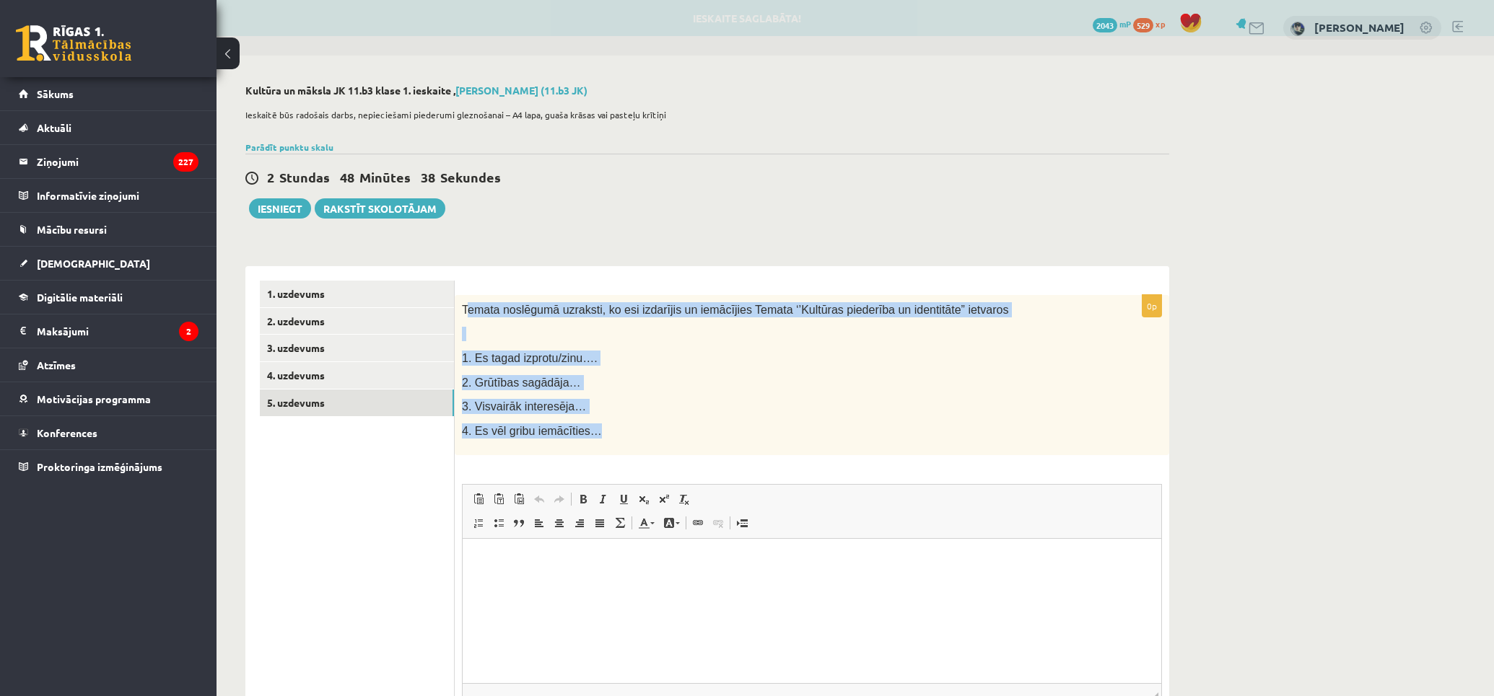
click at [745, 398] on div "Temata noslēgumā uzraksti, ko esi izdarījis un iemācījies Temata ‘’Kultūras pie…" at bounding box center [812, 375] width 714 height 161
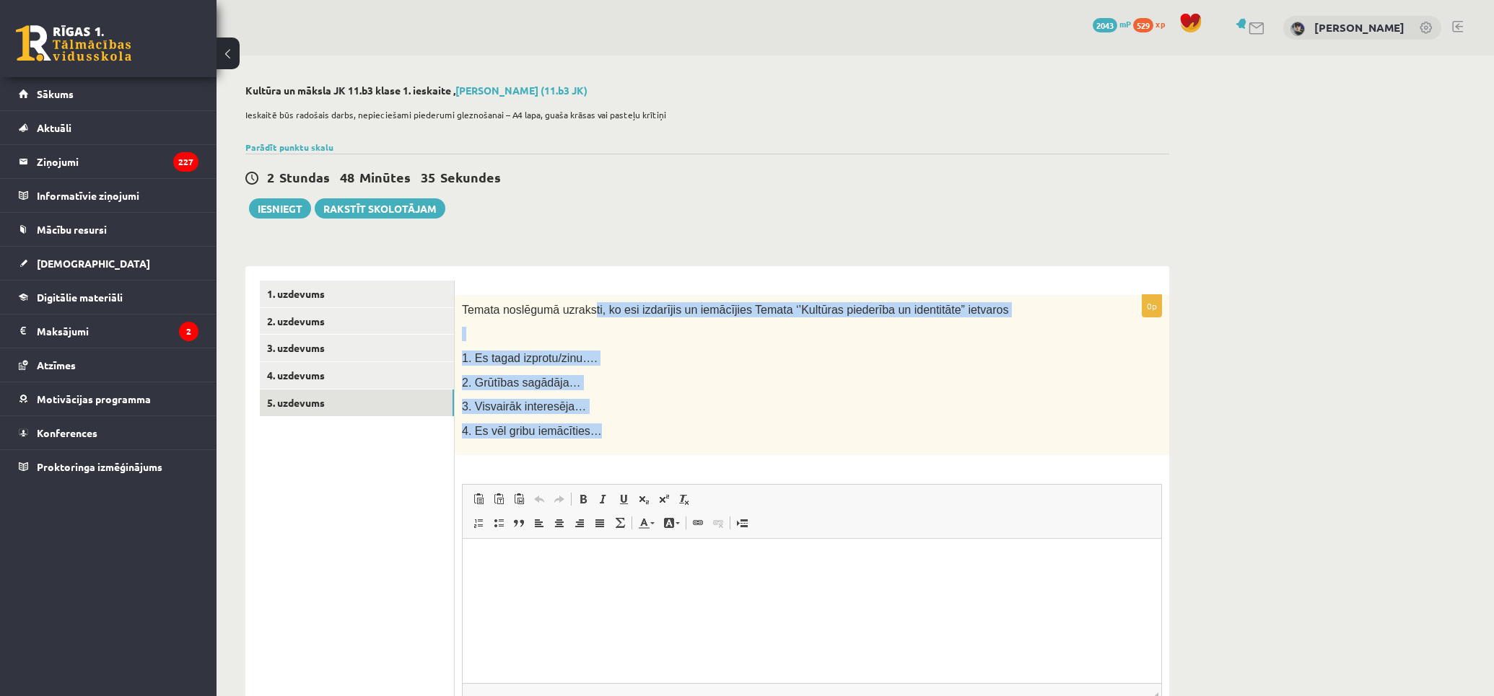
drag, startPoint x: 886, startPoint y: 299, endPoint x: 600, endPoint y: 430, distance: 314.2
click at [600, 430] on div "Temata noslēgumā uzraksti, ko esi izdarījis un iemācījies Temata ‘’Kultūras pie…" at bounding box center [812, 375] width 714 height 161
click at [616, 429] on p "4. Es vēl gribu iemācīties…" at bounding box center [776, 431] width 628 height 15
drag, startPoint x: 587, startPoint y: 427, endPoint x: 462, endPoint y: 305, distance: 175.0
click at [462, 305] on div "Temata noslēgumā uzraksti, ko esi izdarījis un iemācījies Temata ‘’Kultūras pie…" at bounding box center [812, 375] width 714 height 161
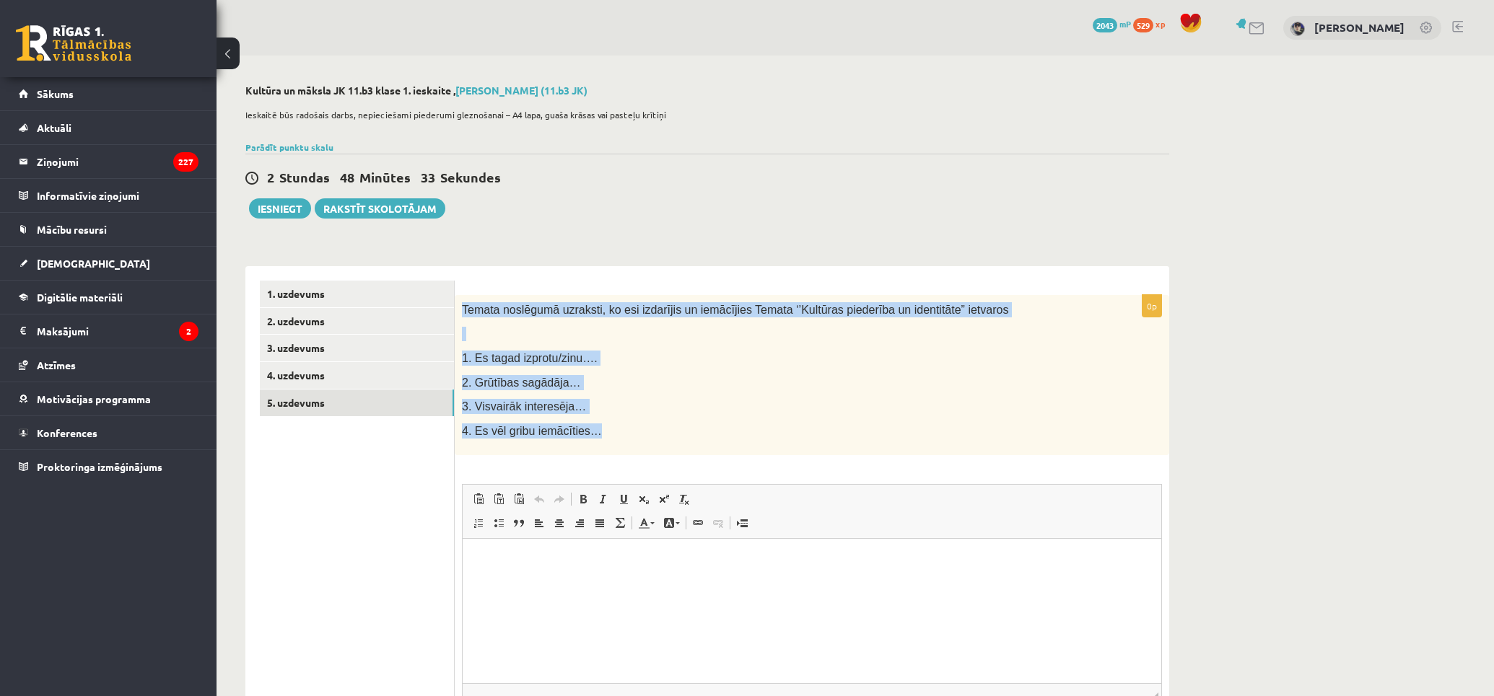
click at [680, 358] on p "1. Es tagad izprotu/zinu…." at bounding box center [776, 358] width 628 height 15
drag, startPoint x: 619, startPoint y: 443, endPoint x: 458, endPoint y: 314, distance: 206.9
click at [458, 314] on div "Temata noslēgumā uzraksti, ko esi izdarījis un iemācījies Temata ‘’Kultūras pie…" at bounding box center [812, 375] width 714 height 161
click at [732, 387] on p "2. Grūtības sagādāja…" at bounding box center [776, 382] width 628 height 15
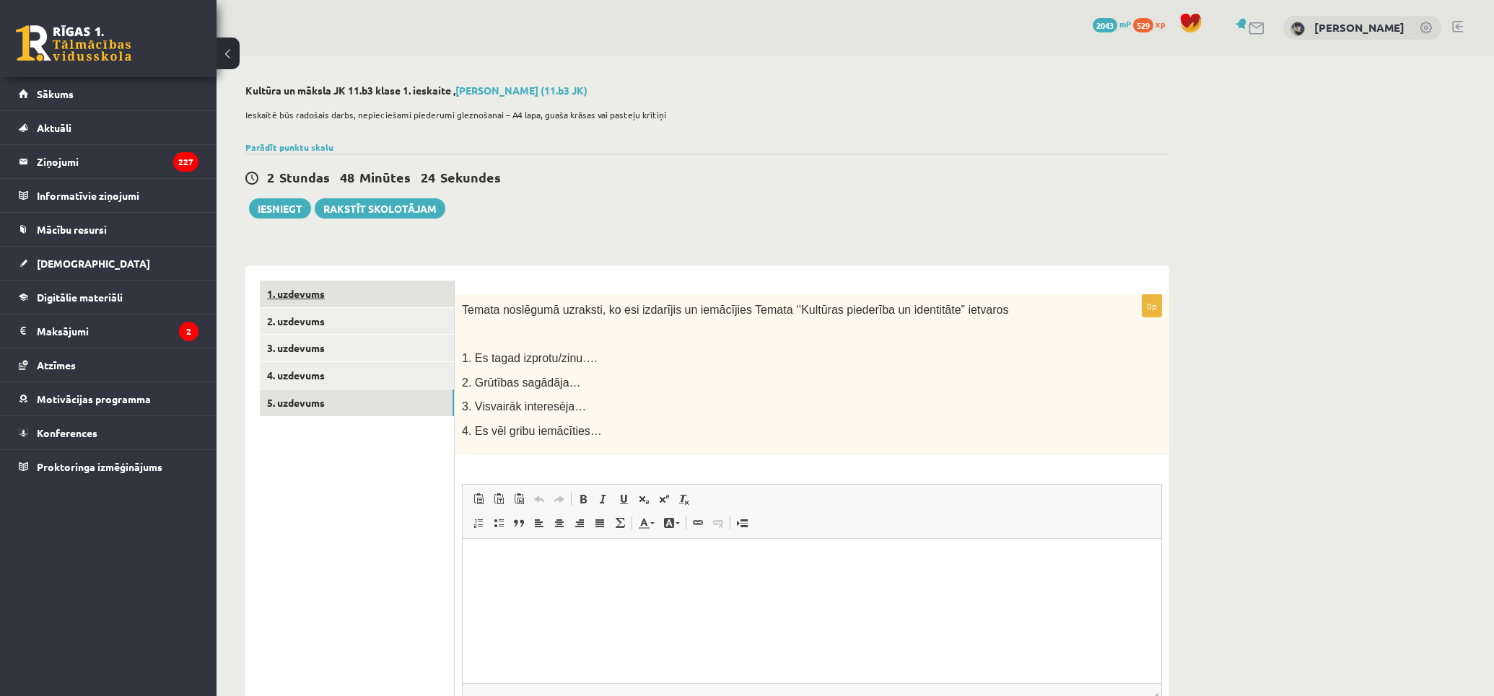
drag, startPoint x: 329, startPoint y: 277, endPoint x: 330, endPoint y: 294, distance: 16.6
click at [329, 289] on div "1. uzdevums 2. uzdevums 3. uzdevums 4. uzdevums 5. uzdevums" at bounding box center [349, 532] width 209 height 533
click at [330, 294] on link "1. uzdevums" at bounding box center [357, 294] width 194 height 27
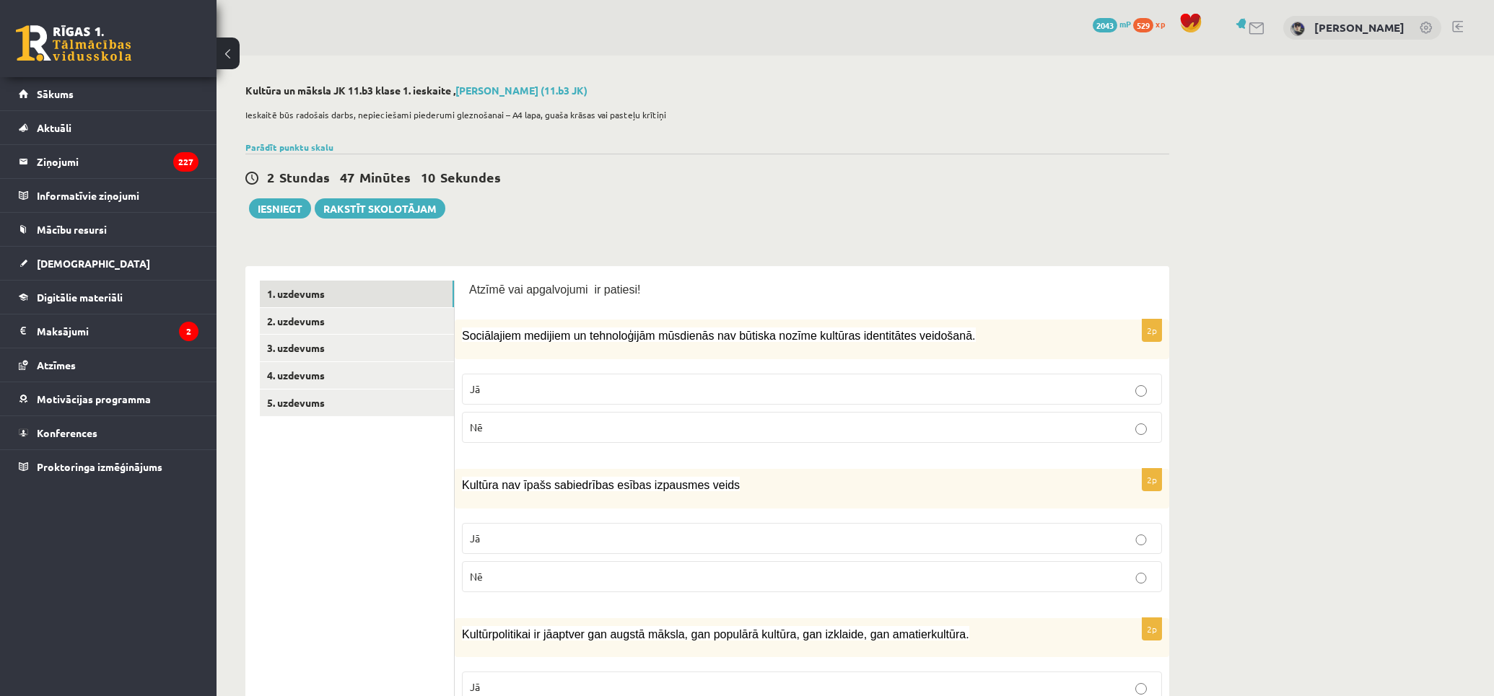
drag, startPoint x: 379, startPoint y: 385, endPoint x: 434, endPoint y: 89, distance: 300.2
click at [373, 315] on link "2. uzdevums" at bounding box center [357, 321] width 194 height 27
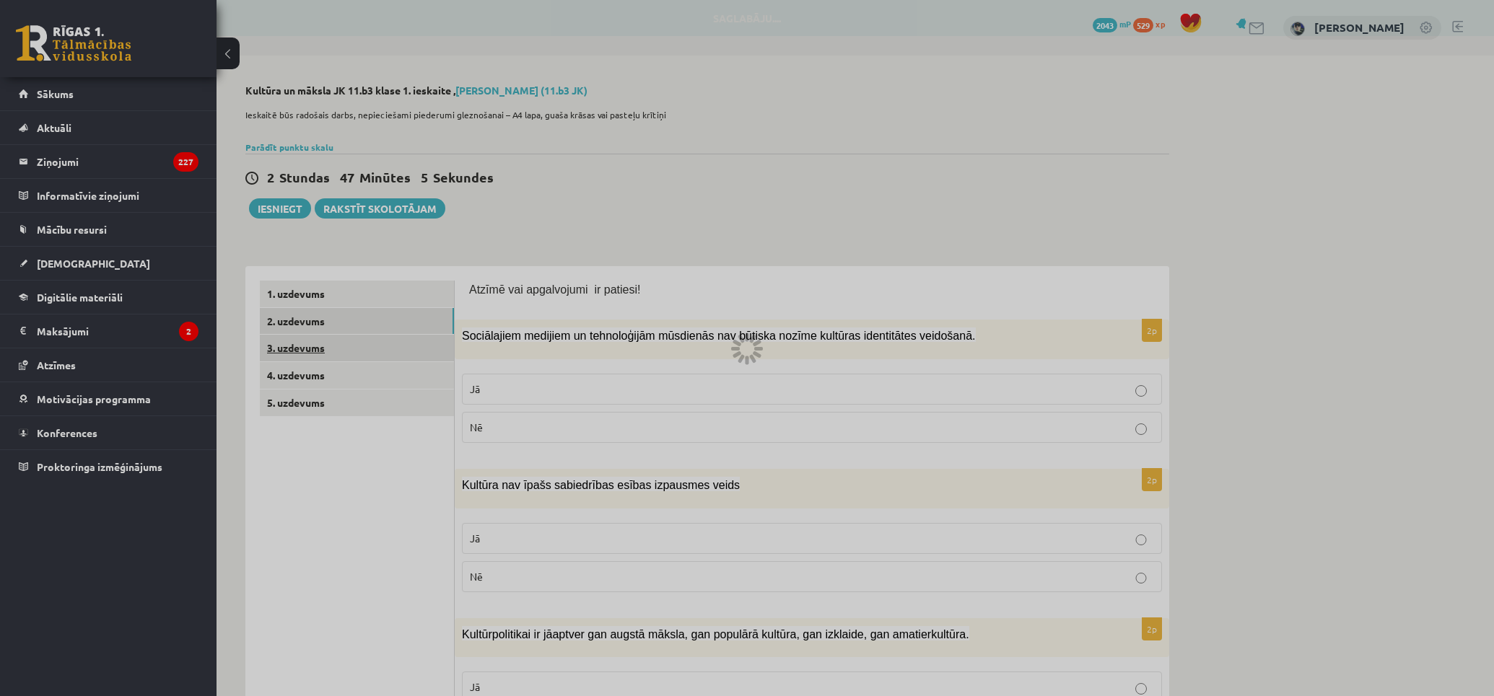
click at [370, 354] on link "3. uzdevums" at bounding box center [357, 348] width 194 height 27
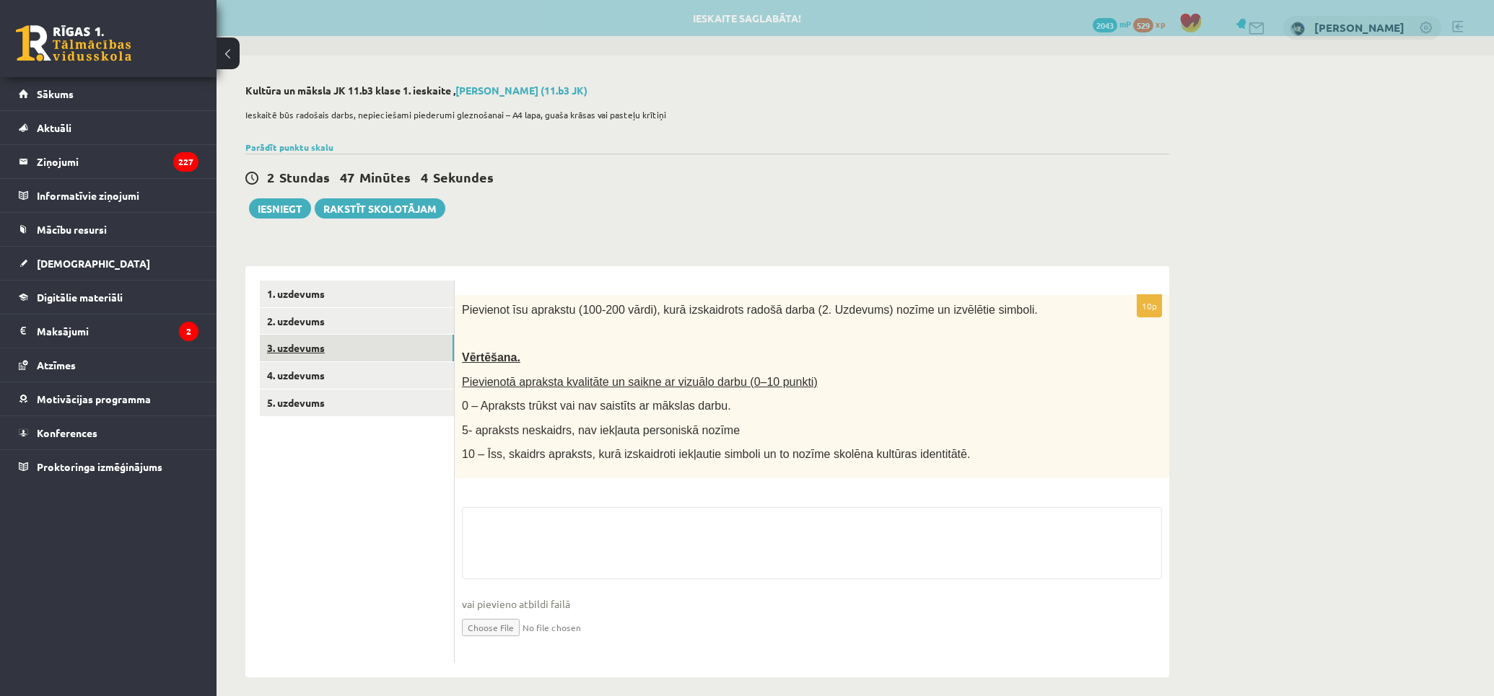
click at [371, 343] on link "3. uzdevums" at bounding box center [357, 348] width 194 height 27
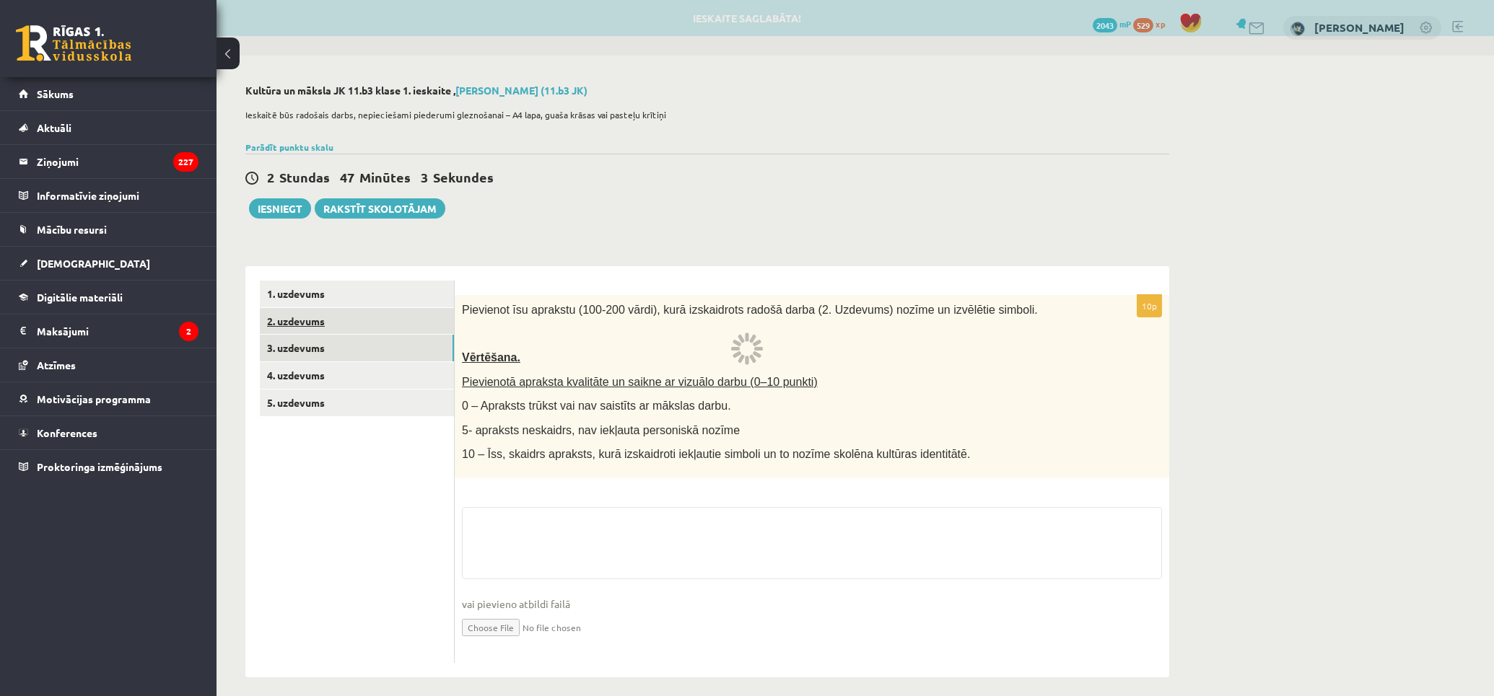
click at [372, 323] on link "2. uzdevums" at bounding box center [357, 321] width 194 height 27
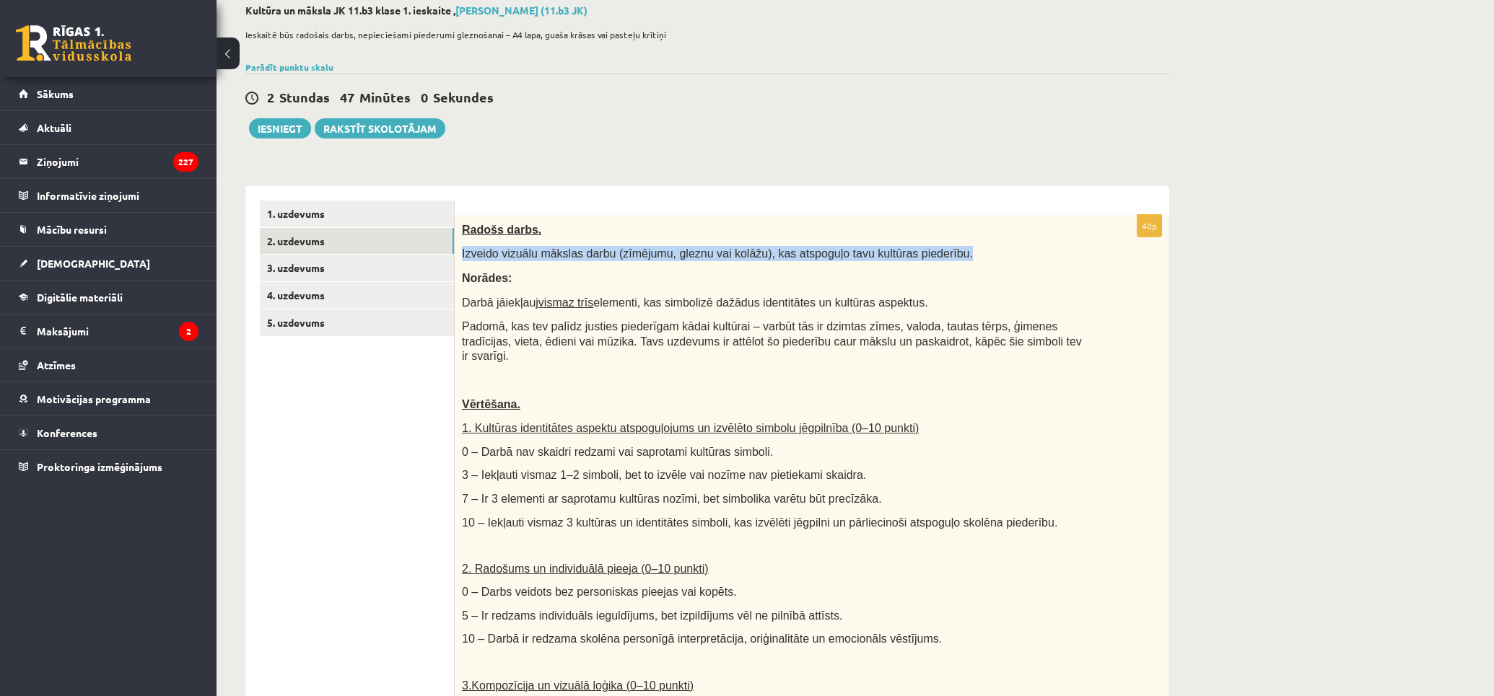
drag, startPoint x: 590, startPoint y: 253, endPoint x: 1002, endPoint y: 260, distance: 412.1
click at [982, 260] on p "Izveido vizuālu mākslas darbu (zīmējumu, gleznu vai kolāžu), kas atspoguļo tavu…" at bounding box center [776, 253] width 628 height 15
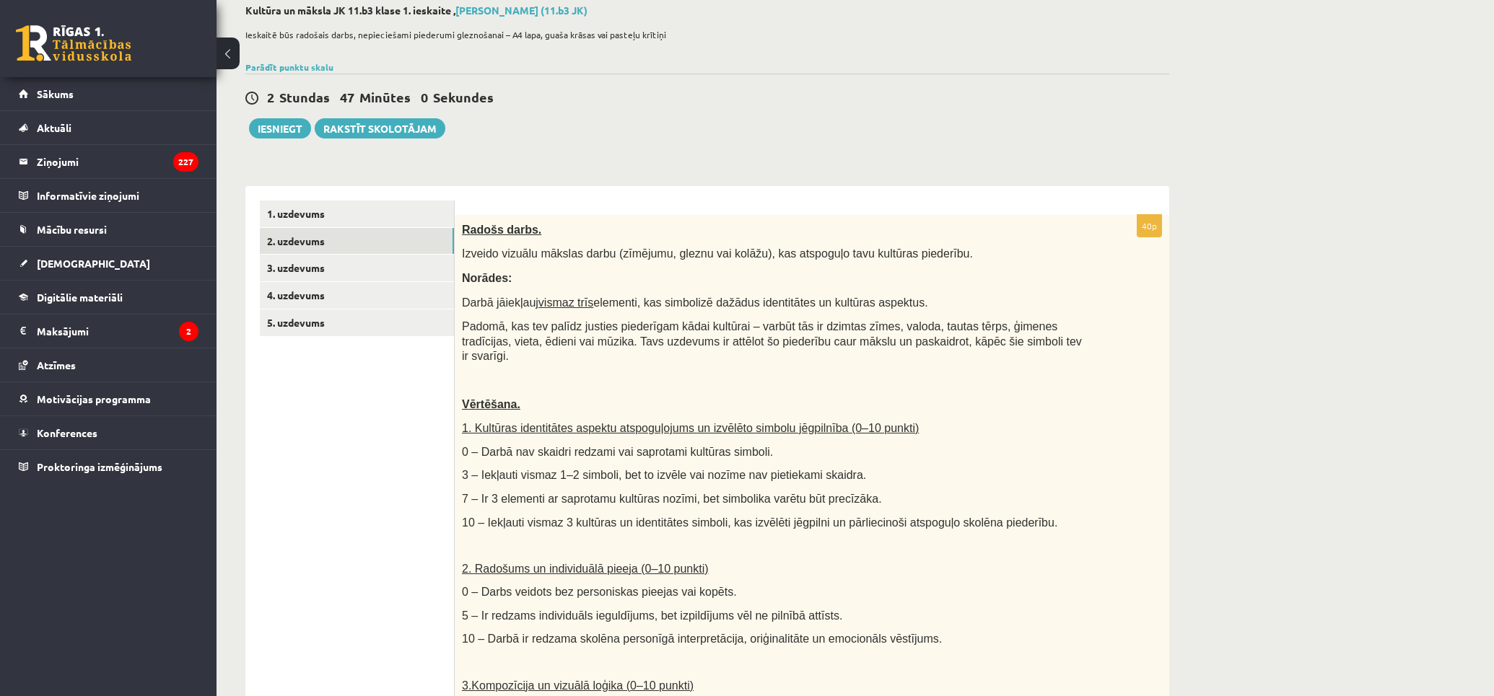
click at [1040, 263] on div "Radošs darbs. Izveido vizuālu mākslas darbu (zīmējumu, gleznu vai kolāžu), kas …" at bounding box center [812, 556] width 714 height 682
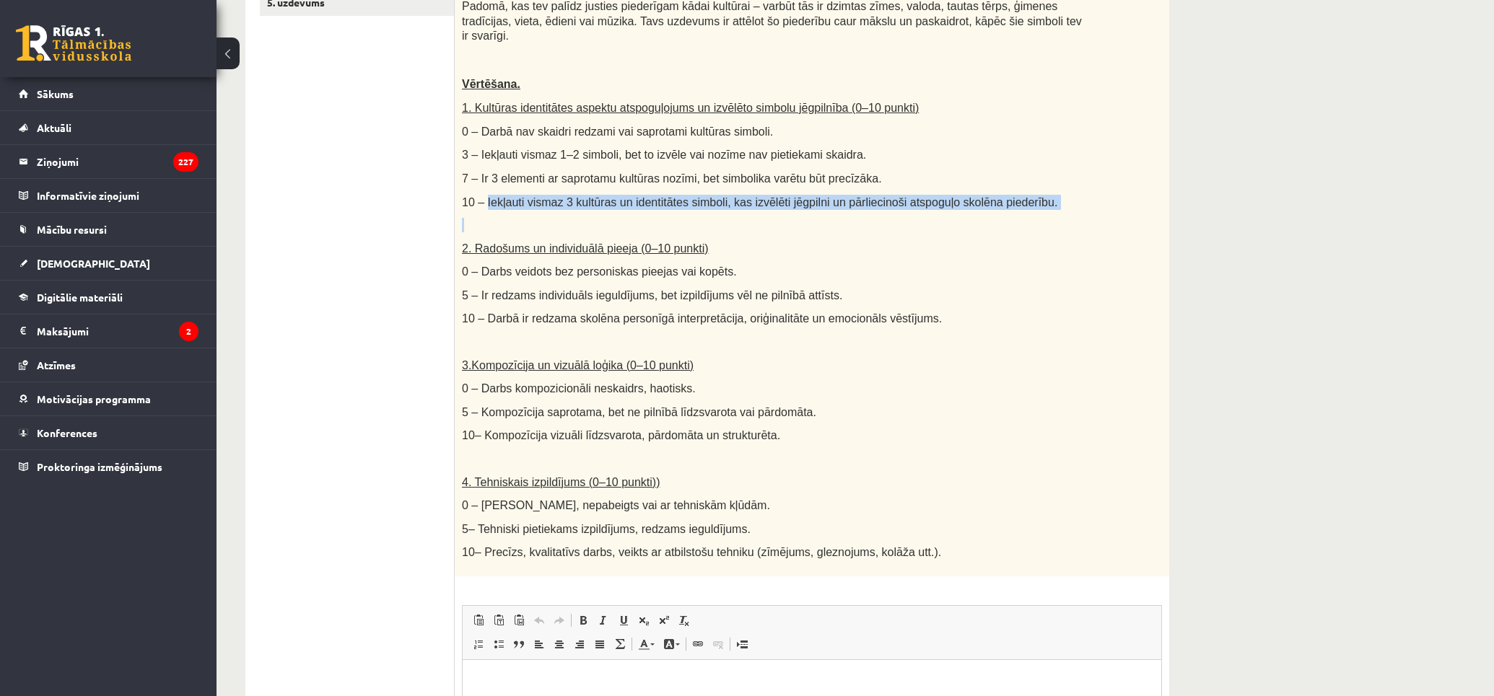
drag, startPoint x: 484, startPoint y: 185, endPoint x: 1138, endPoint y: 198, distance: 654.7
click at [949, 198] on div "Radošs darbs. Izveido vizuālu mākslas darbu (zīmējumu, gleznu vai kolāžu), kas …" at bounding box center [812, 236] width 714 height 682
click at [1138, 198] on div "Radošs darbs. Izveido vizuālu mākslas darbu (zīmējumu, gleznu vai kolāžu), kas …" at bounding box center [812, 236] width 714 height 682
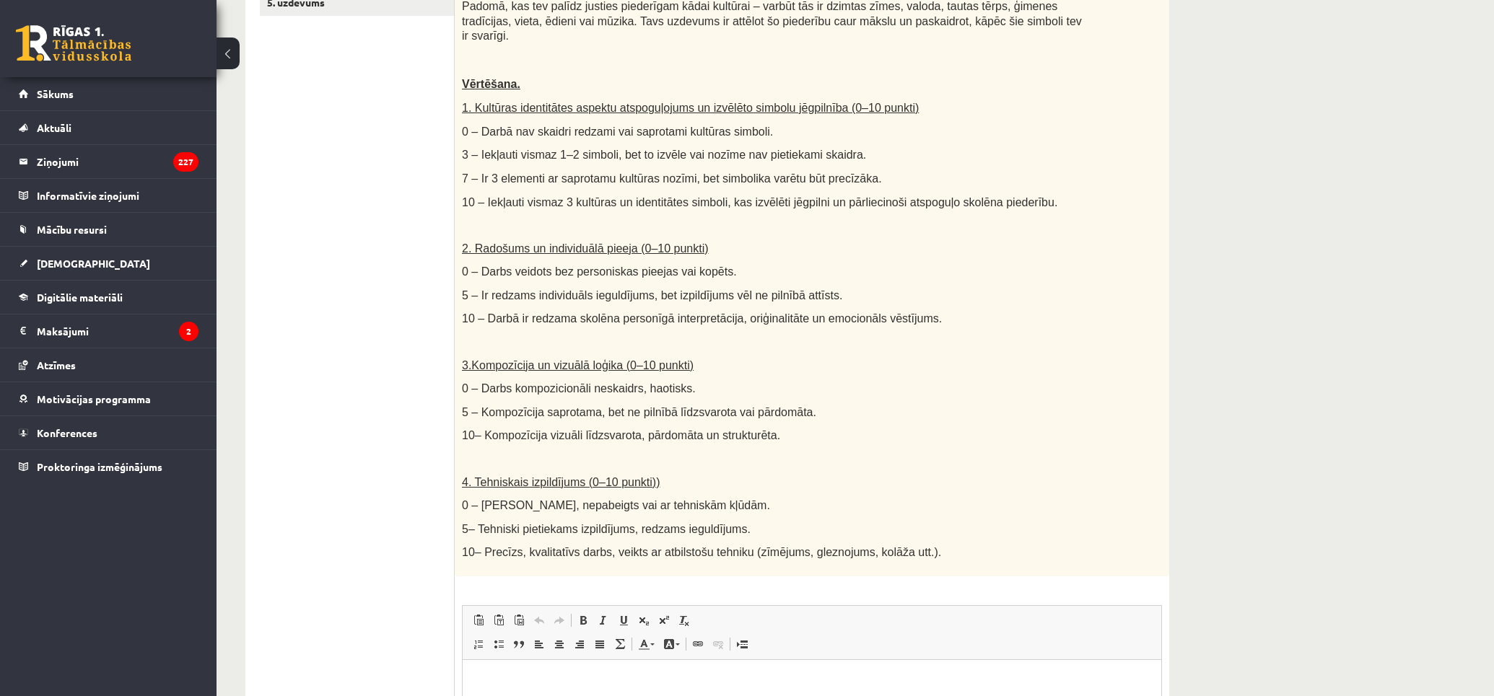
drag, startPoint x: 1056, startPoint y: 193, endPoint x: 447, endPoint y: 84, distance: 618.0
click at [447, 84] on div "**********" at bounding box center [707, 393] width 924 height 1054
click at [1069, 241] on p "2. Radošums un individuālā pieeja (0–10 punkti)" at bounding box center [776, 248] width 628 height 15
drag, startPoint x: 950, startPoint y: 373, endPoint x: 436, endPoint y: 152, distance: 559.9
click at [433, 147] on div "**********" at bounding box center [707, 393] width 924 height 1054
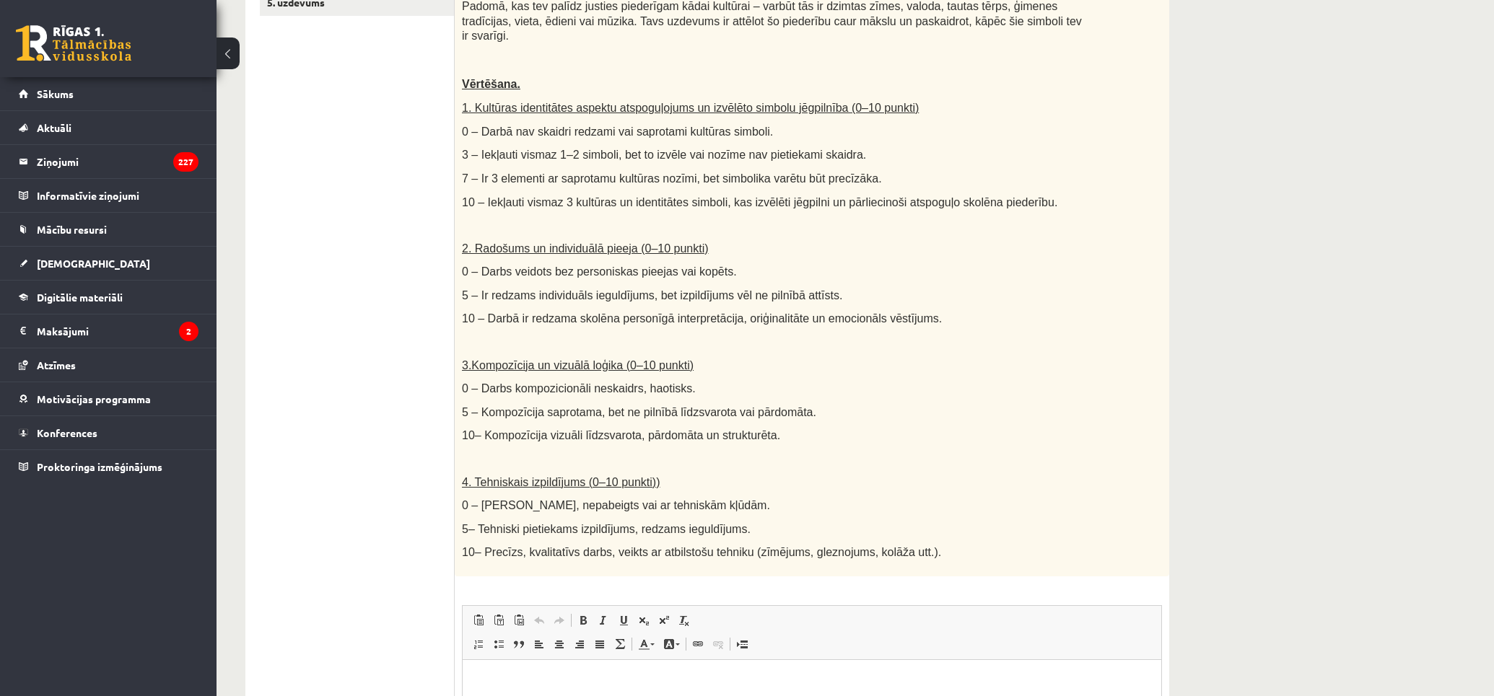
click at [1068, 358] on p "3.Kompozīcija un vizuālā loģika (0–10 punkti)" at bounding box center [776, 365] width 628 height 15
click at [957, 522] on p "5– Tehniski pietiekams izpildījums, redzams ieguldījums." at bounding box center [776, 529] width 628 height 15
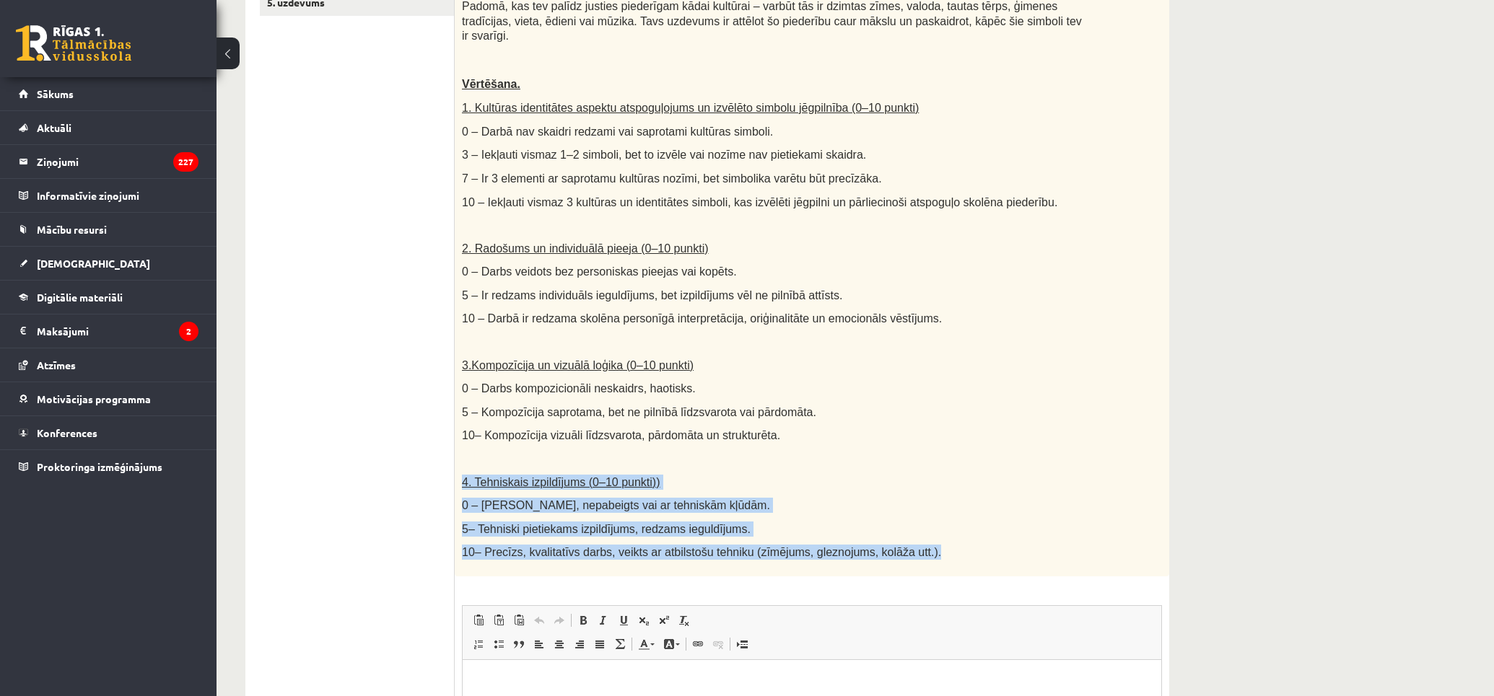
drag, startPoint x: 906, startPoint y: 553, endPoint x: 643, endPoint y: 465, distance: 277.7
click at [455, 458] on div "Radošs darbs. Izveido vizuālu mākslas darbu (zīmējumu, gleznu vai kolāžu), kas …" at bounding box center [812, 236] width 714 height 682
click at [805, 475] on p "4. Tehniskais izpildījums (0–10 punkti))" at bounding box center [776, 482] width 628 height 15
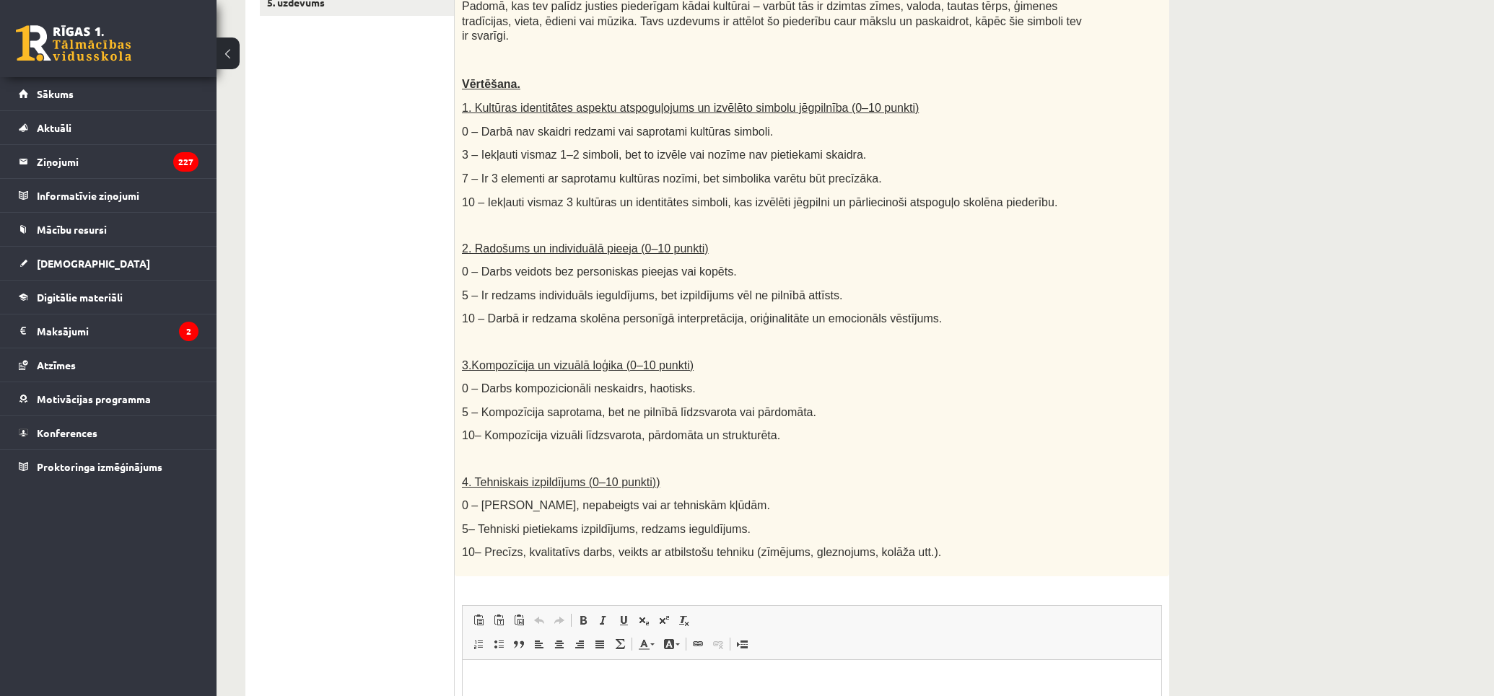
click at [1011, 475] on p "4. Tehniskais izpildījums (0–10 punkti))" at bounding box center [776, 482] width 628 height 15
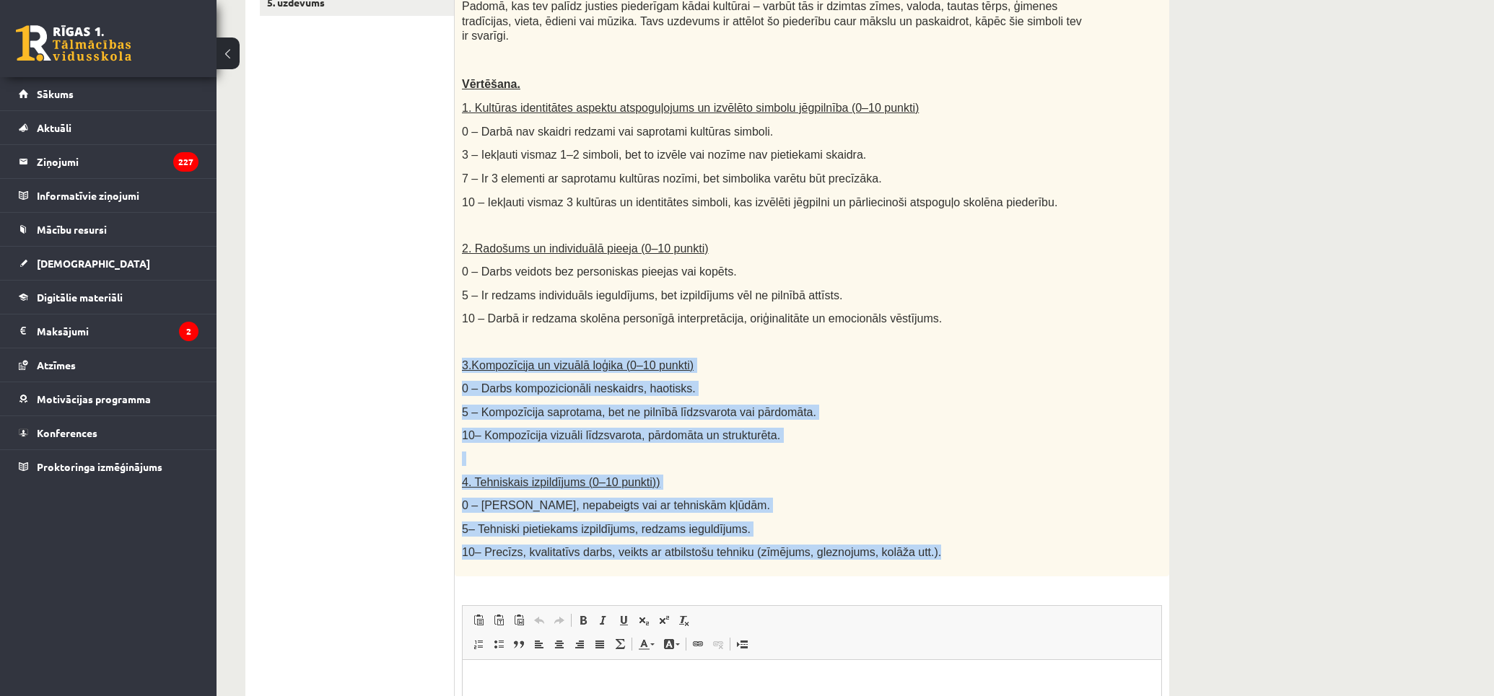
drag, startPoint x: 841, startPoint y: 517, endPoint x: 458, endPoint y: 338, distance: 423.6
click at [458, 338] on div "Radošs darbs. Izveido vizuālu mākslas darbu (zīmējumu, gleznu vai kolāžu), kas …" at bounding box center [812, 236] width 714 height 682
click at [927, 428] on p "10– Kompozīcija vizuāli līdzsvarota, pārdomāta un strukturēta." at bounding box center [776, 435] width 628 height 15
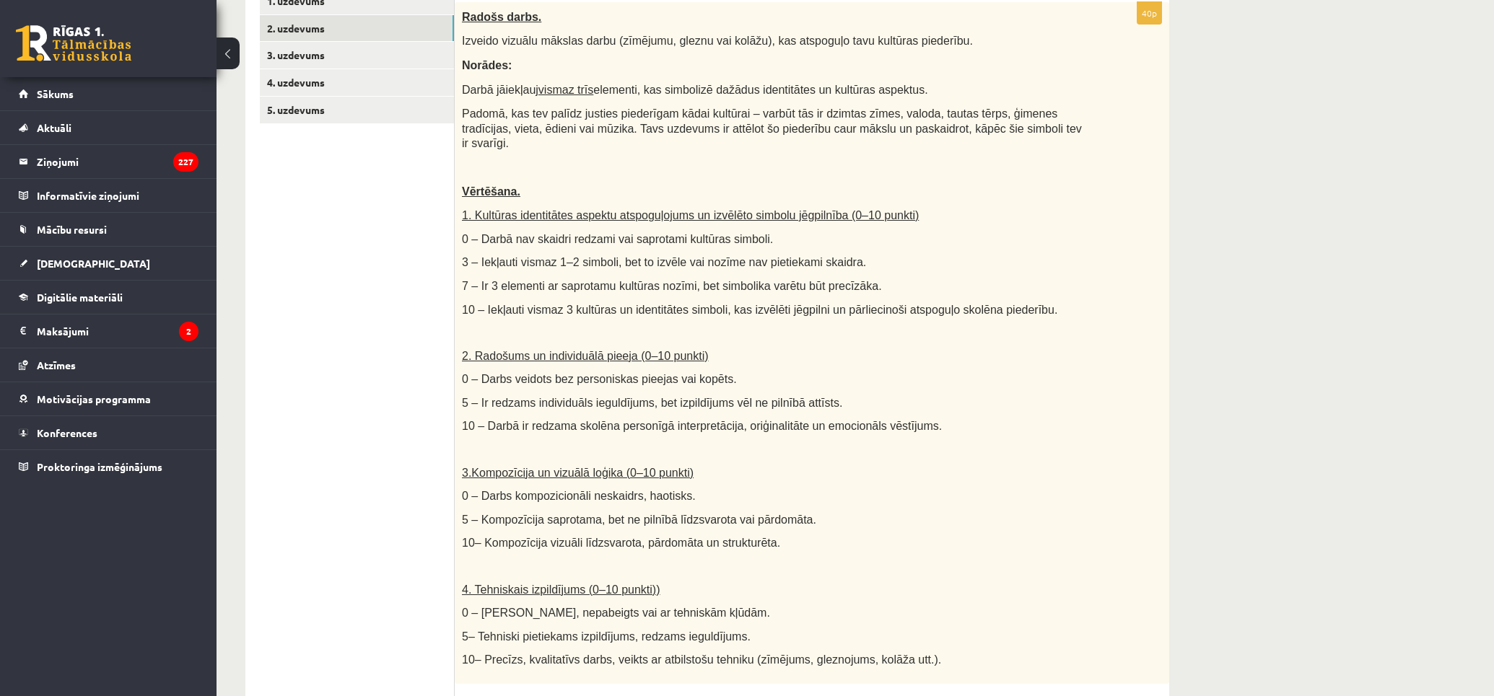
scroll to position [0, 0]
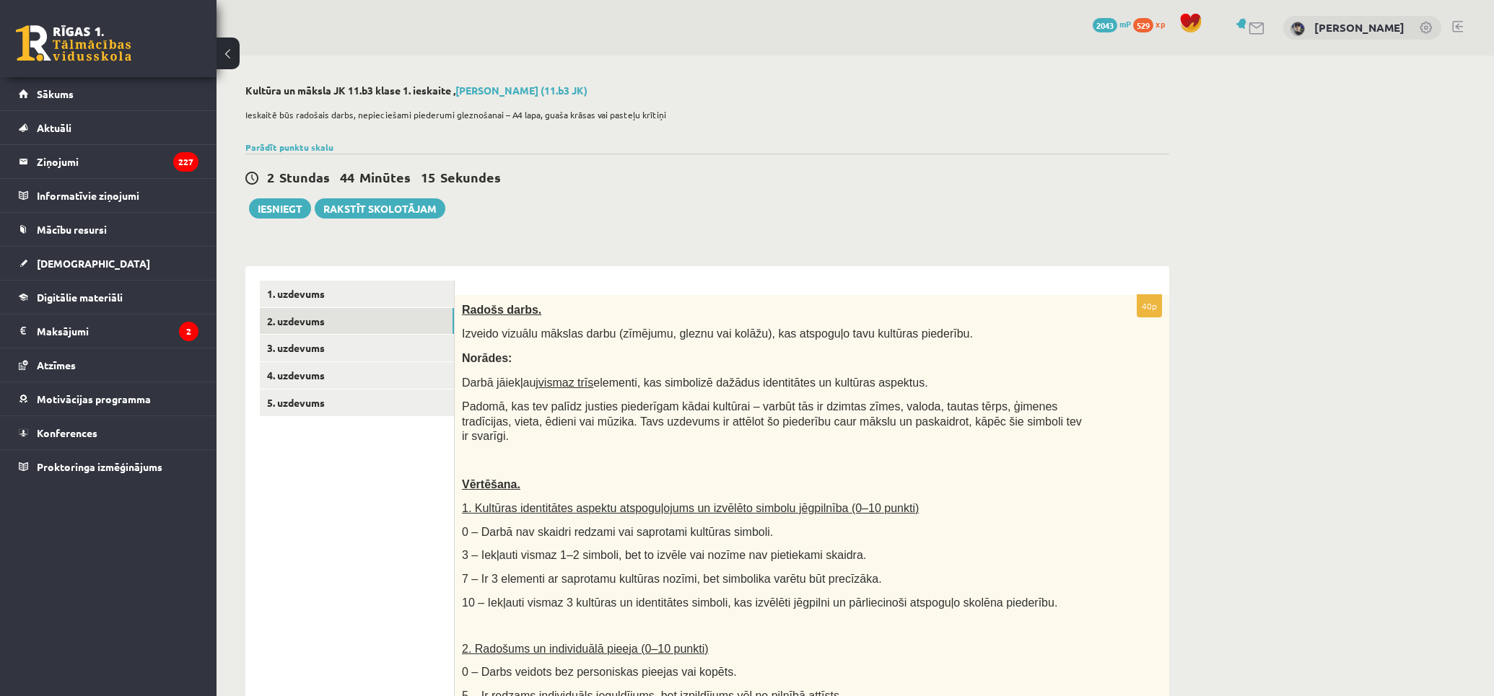
drag, startPoint x: 921, startPoint y: 440, endPoint x: 825, endPoint y: 239, distance: 223.0
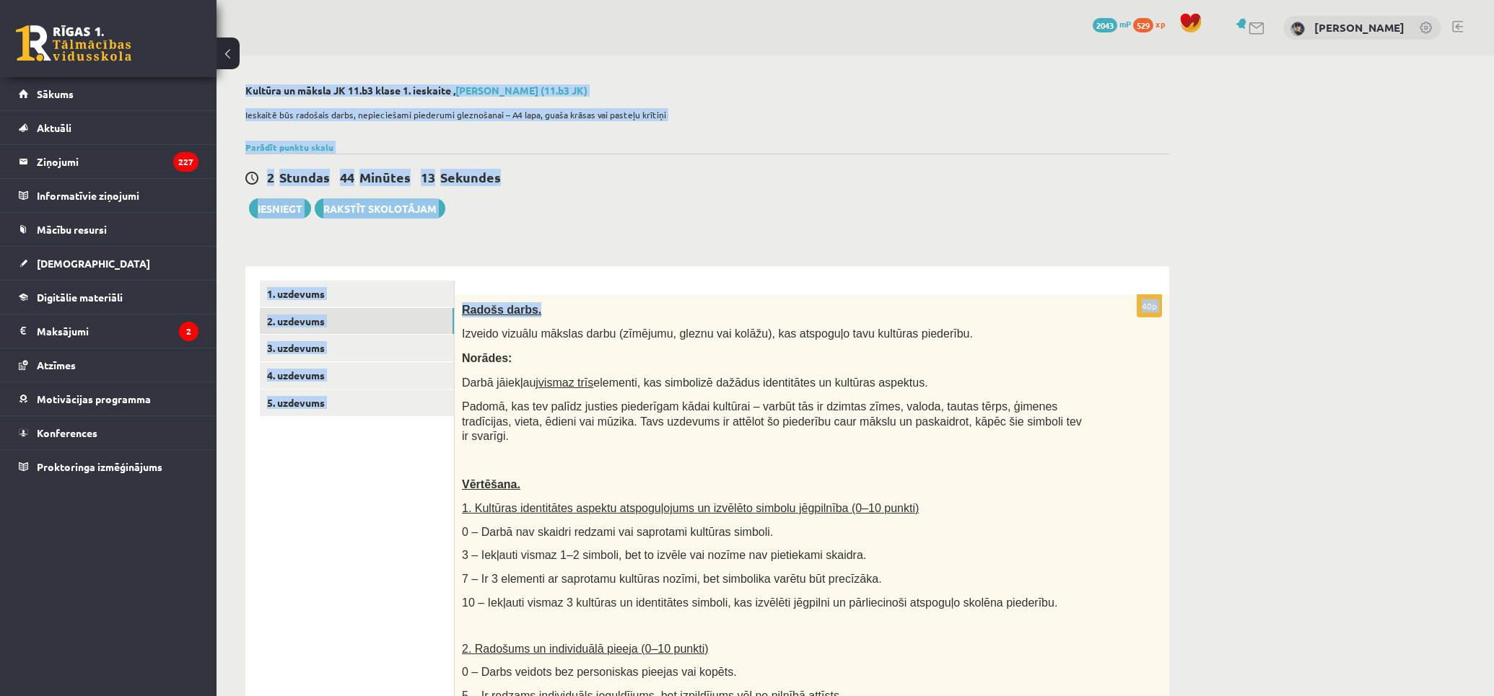
drag, startPoint x: 708, startPoint y: 234, endPoint x: 207, endPoint y: 44, distance: 535.6
click at [216, 40] on div "**********" at bounding box center [854, 674] width 1277 height 1349
click at [640, 224] on div "**********" at bounding box center [706, 703] width 981 height 1294
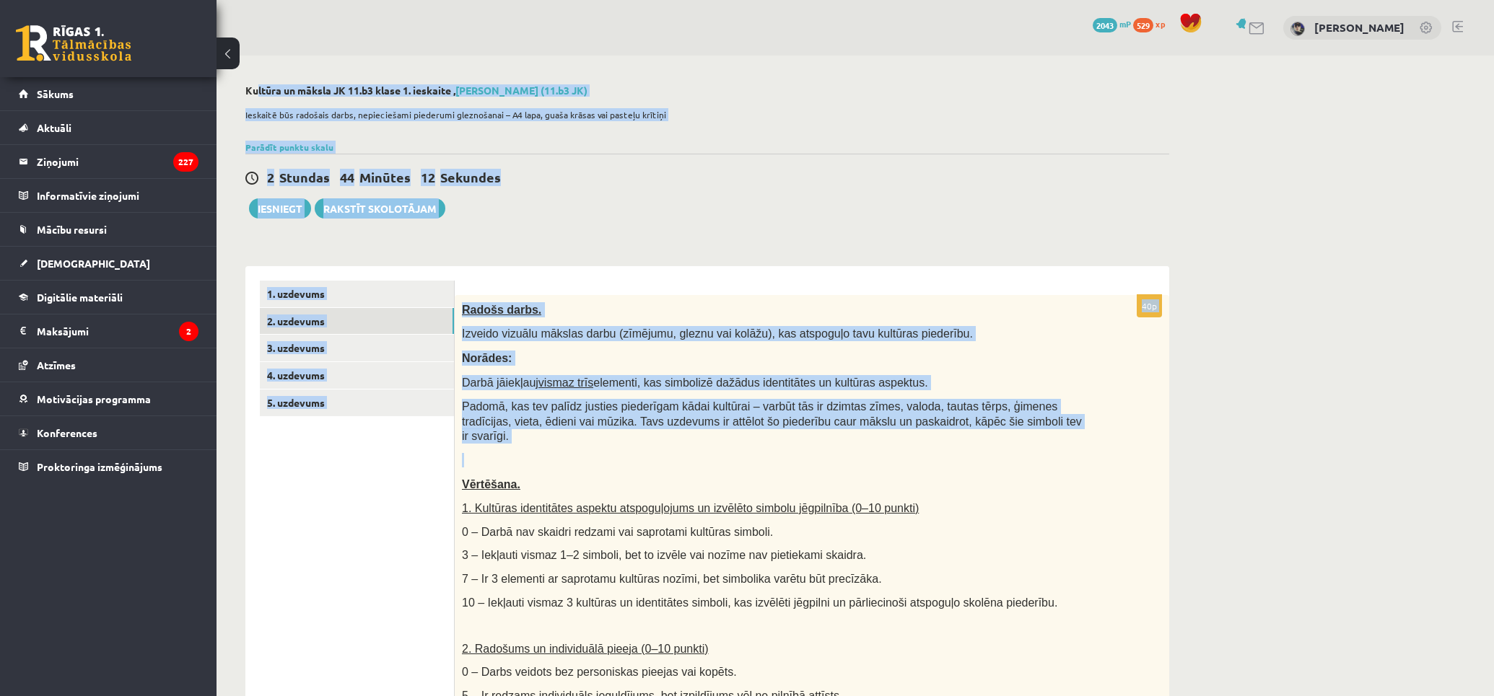
drag, startPoint x: 854, startPoint y: 408, endPoint x: 253, endPoint y: 96, distance: 677.5
click at [253, 96] on div "**********" at bounding box center [706, 703] width 981 height 1294
click at [807, 246] on div "**********" at bounding box center [706, 703] width 981 height 1294
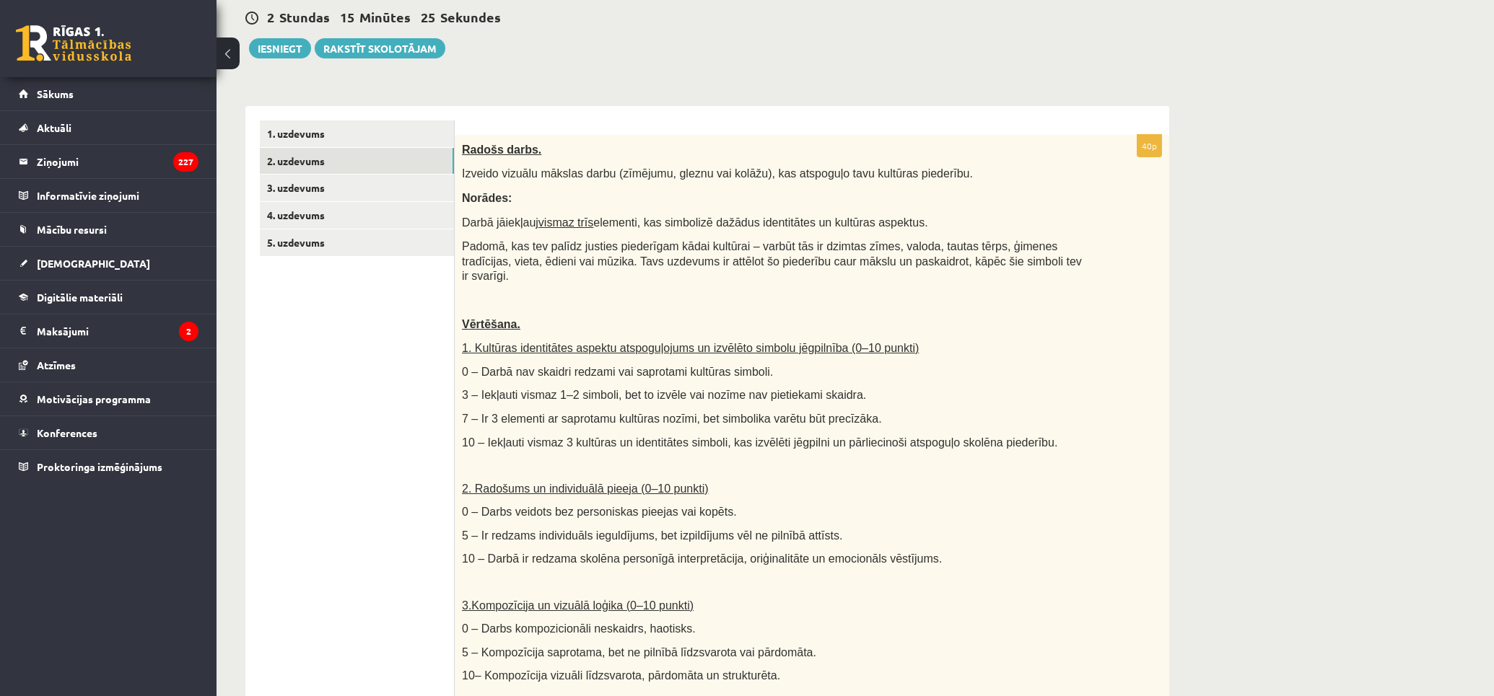
scroll to position [561, 0]
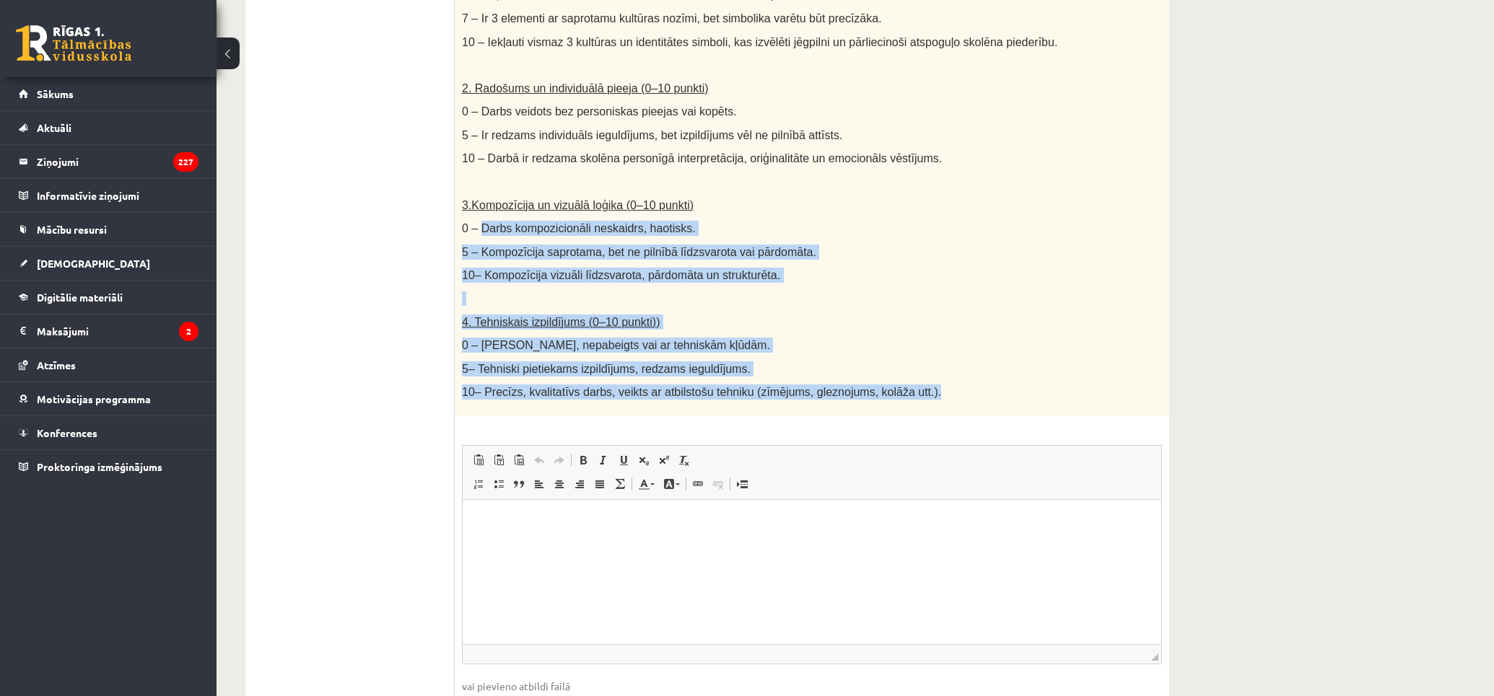
drag, startPoint x: 579, startPoint y: 247, endPoint x: 476, endPoint y: 208, distance: 109.6
click at [478, 208] on div "Radošs darbs. Izveido vizuālu mākslas darbu (zīmējumu, gleznu vai kolāžu), kas …" at bounding box center [812, 75] width 714 height 682
click at [895, 320] on div "Radošs darbs. Izveido vizuālu mākslas darbu (zīmējumu, gleznu vai kolāžu), kas …" at bounding box center [812, 75] width 714 height 682
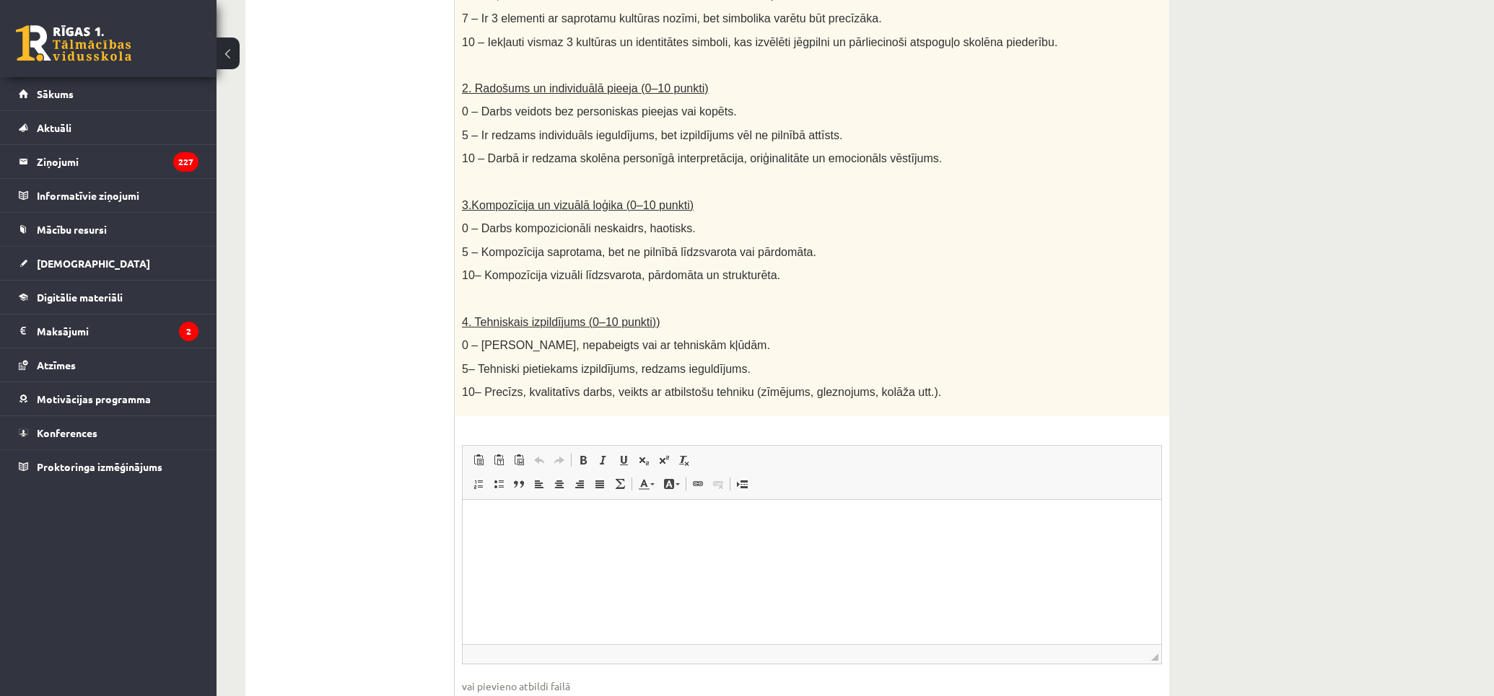
drag, startPoint x: 928, startPoint y: 386, endPoint x: 488, endPoint y: 303, distance: 448.0
click at [437, 294] on div "**********" at bounding box center [707, 233] width 924 height 1054
drag, startPoint x: 907, startPoint y: 341, endPoint x: 991, endPoint y: 376, distance: 90.6
click at [909, 341] on div "Radošs darbs. Izveido vizuālu mākslas darbu (zīmējumu, gleznu vai kolāžu), kas …" at bounding box center [812, 75] width 714 height 682
click at [683, 346] on div "Radošs darbs. Izveido vizuālu mākslas darbu (zīmējumu, gleznu vai kolāžu), kas …" at bounding box center [812, 75] width 714 height 682
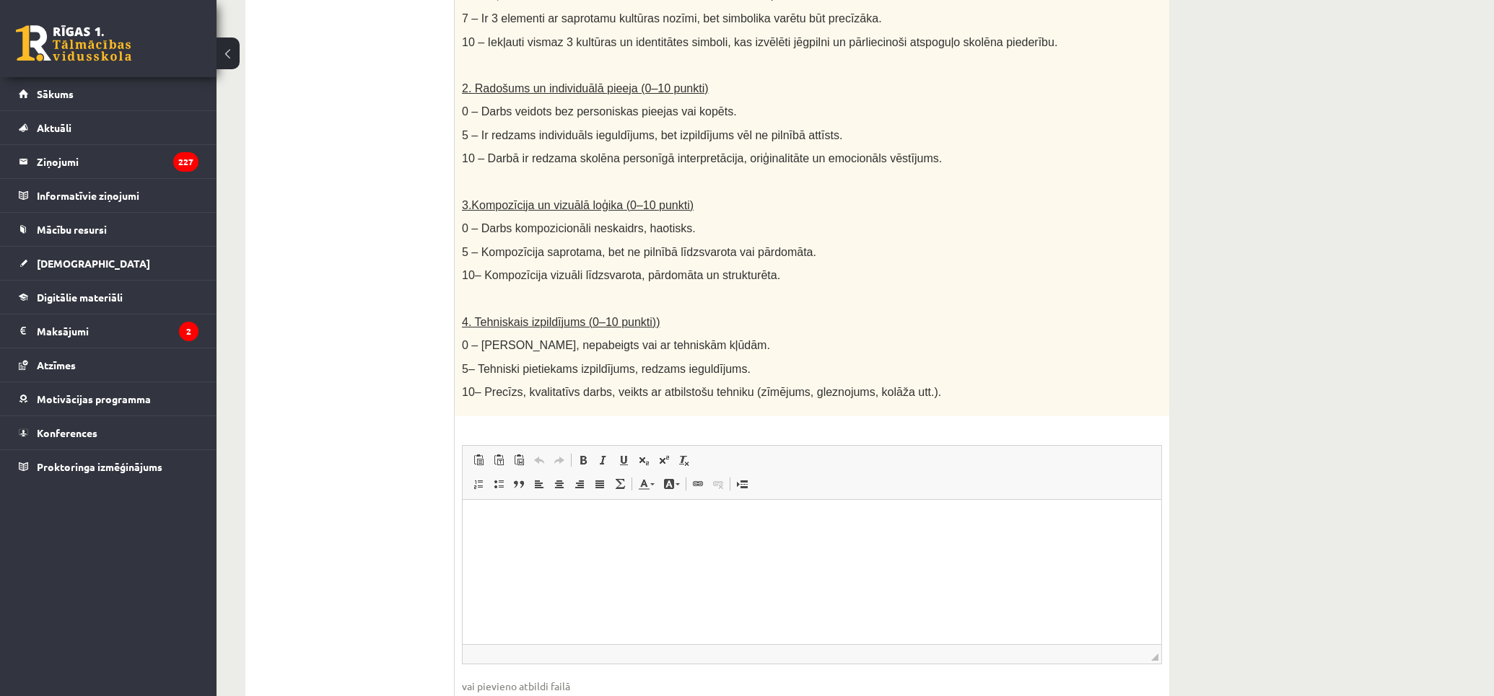
drag, startPoint x: 759, startPoint y: 367, endPoint x: 452, endPoint y: 307, distance: 312.5
click at [449, 307] on div "**********" at bounding box center [707, 233] width 924 height 1054
click at [856, 338] on p "0 – [PERSON_NAME], nepabeigts vai ar tehniskām kļūdām." at bounding box center [776, 345] width 628 height 15
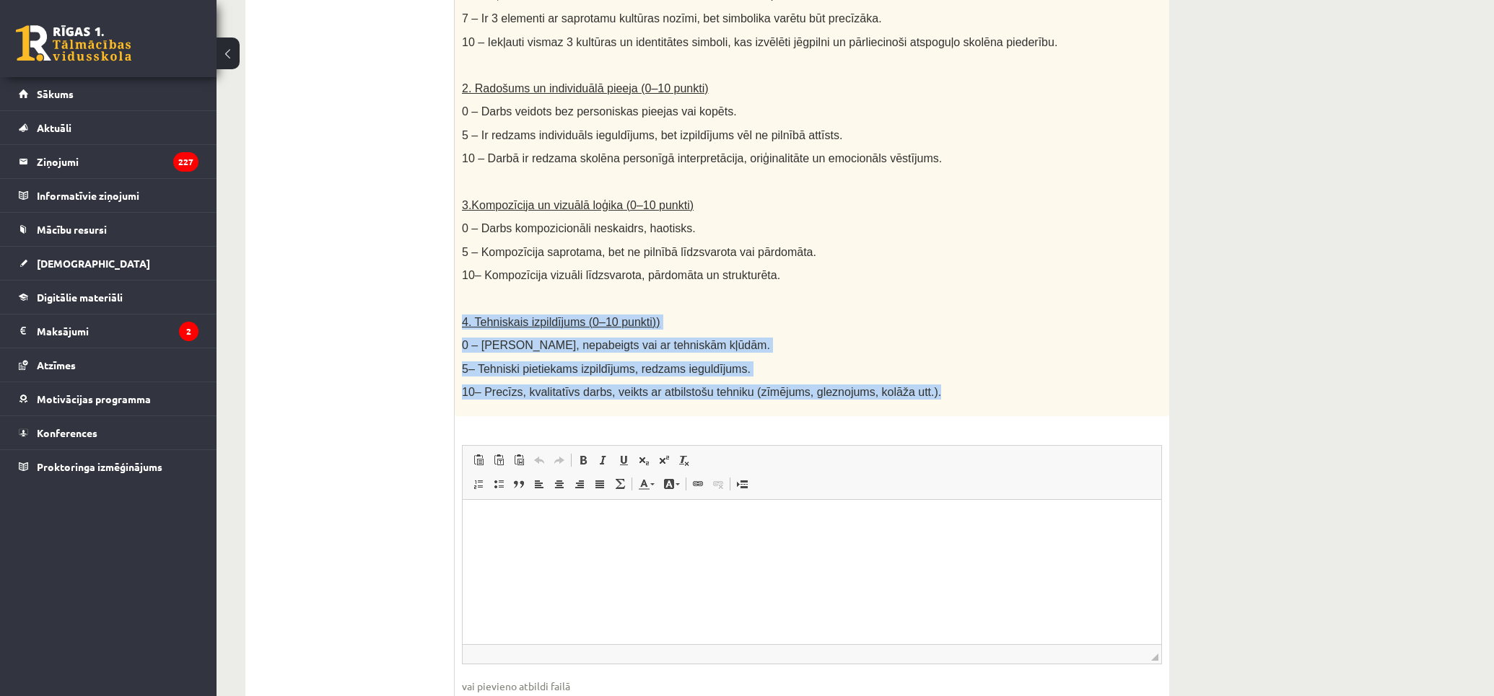
drag, startPoint x: 727, startPoint y: 361, endPoint x: 457, endPoint y: 302, distance: 277.0
click at [457, 302] on div "Radošs darbs. Izveido vizuālu mākslas darbu (zīmējumu, gleznu vai kolāžu), kas …" at bounding box center [812, 75] width 714 height 682
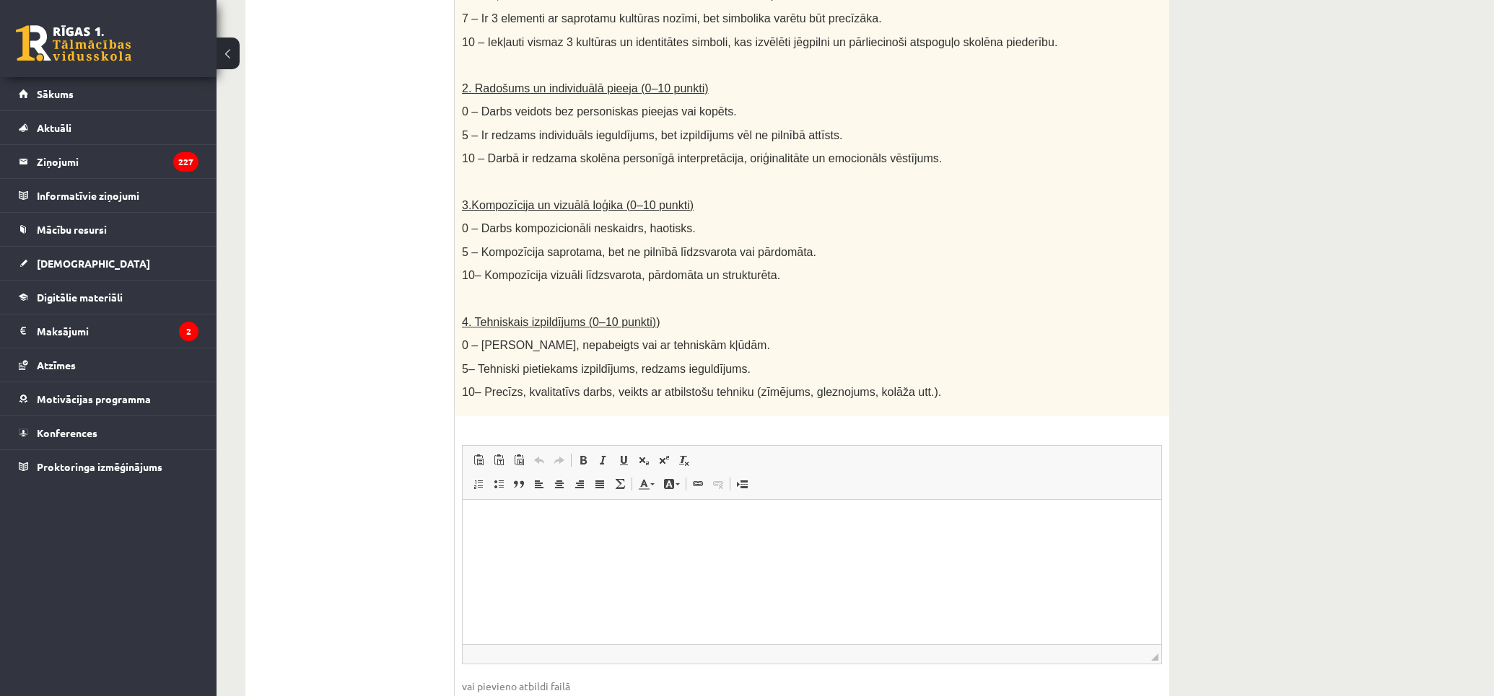
click at [969, 268] on p "10– Kompozīcija vizuāli līdzsvarota, pārdomāta un strukturēta." at bounding box center [776, 275] width 628 height 15
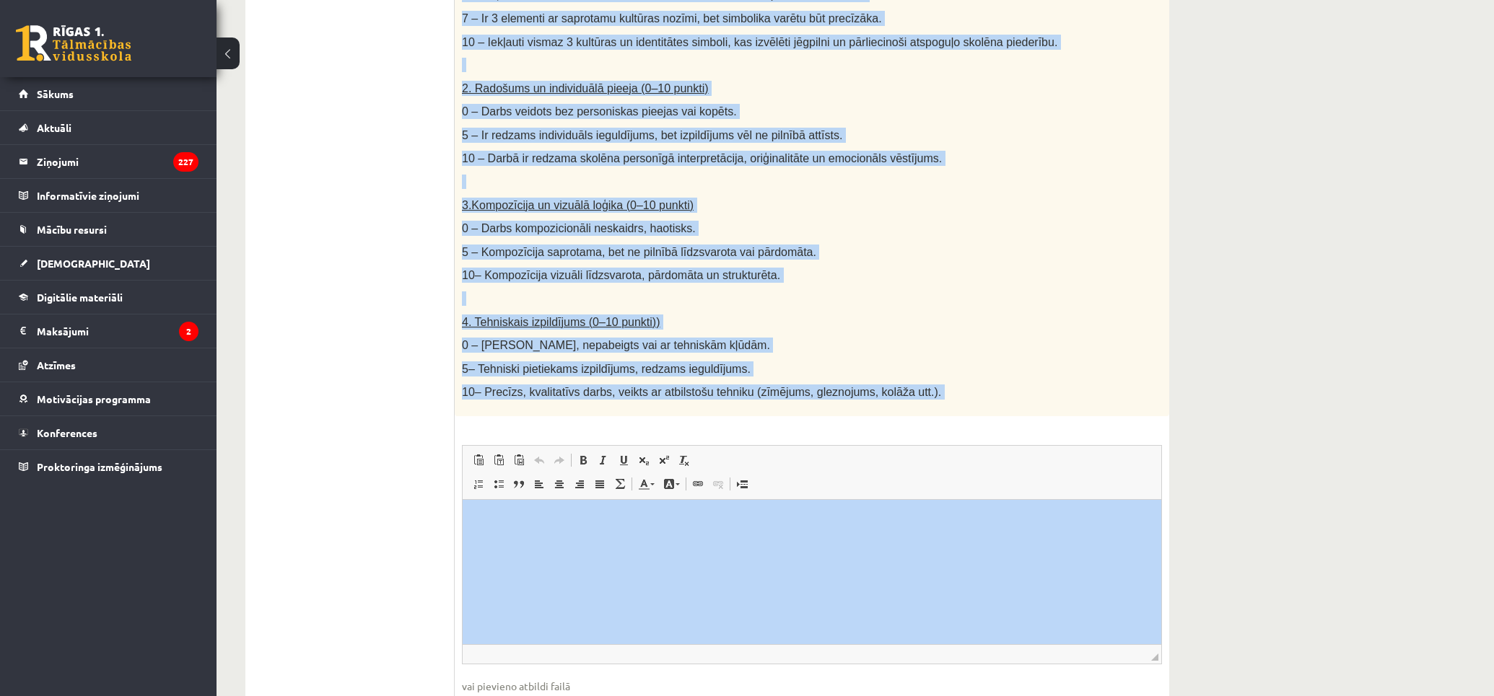
scroll to position [639, 0]
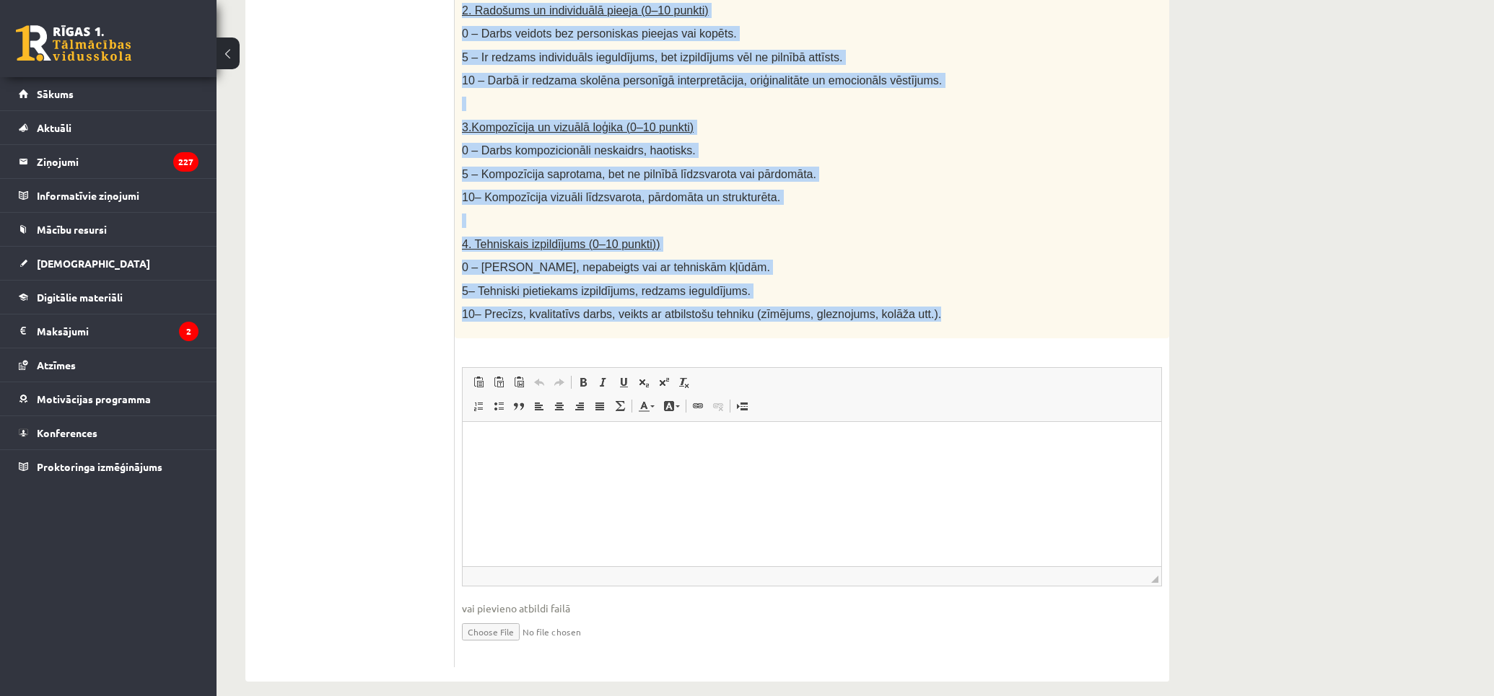
drag, startPoint x: 463, startPoint y: 305, endPoint x: 926, endPoint y: 296, distance: 462.7
copy div "Loremi dolor. Sitamet consect adipisc elits (doeiusmo, tempor inc utlabo), etd …"
